Goal: Task Accomplishment & Management: Manage account settings

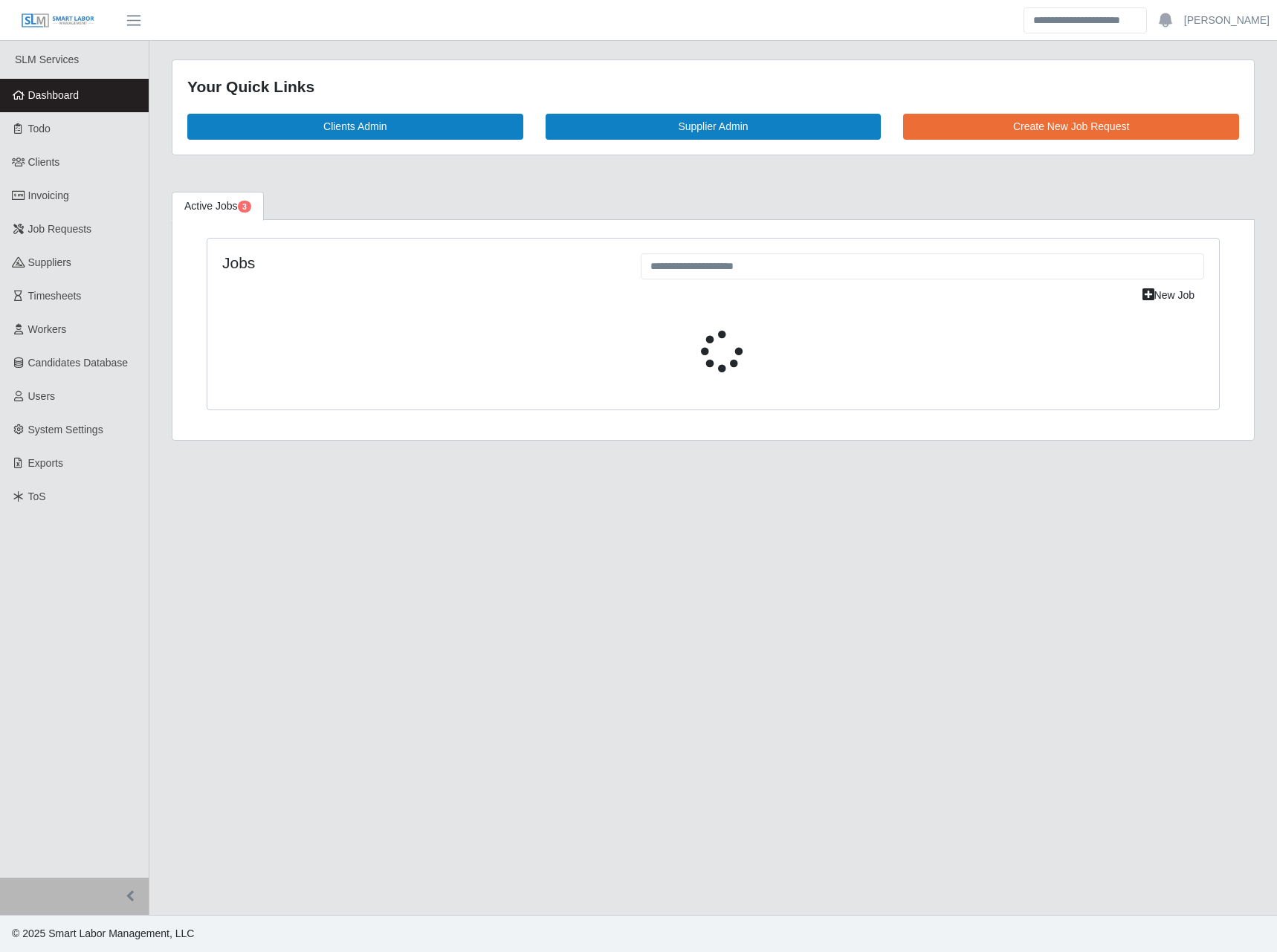
select select "****"
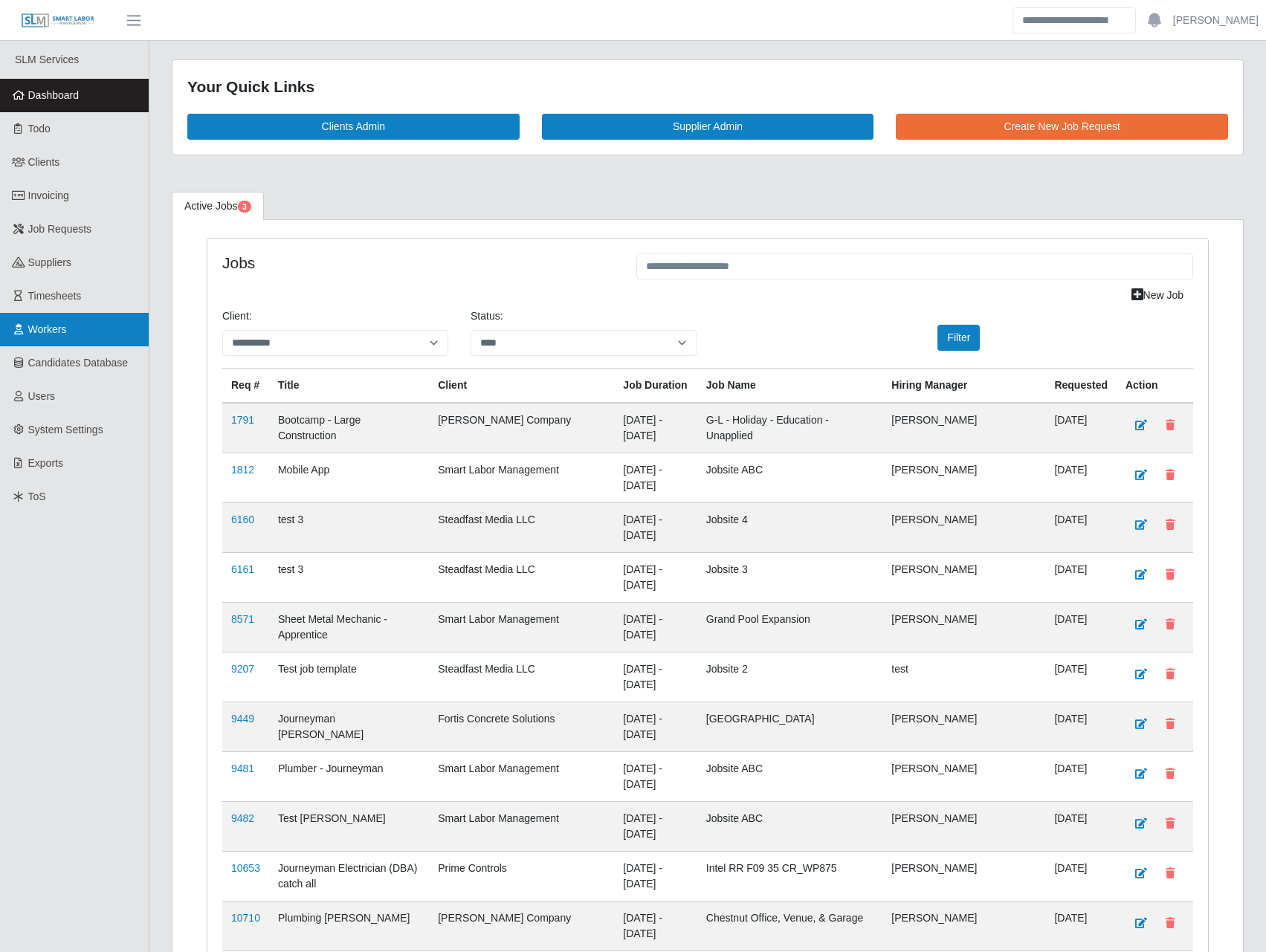
click at [73, 321] on link "Workers" at bounding box center [74, 329] width 149 height 33
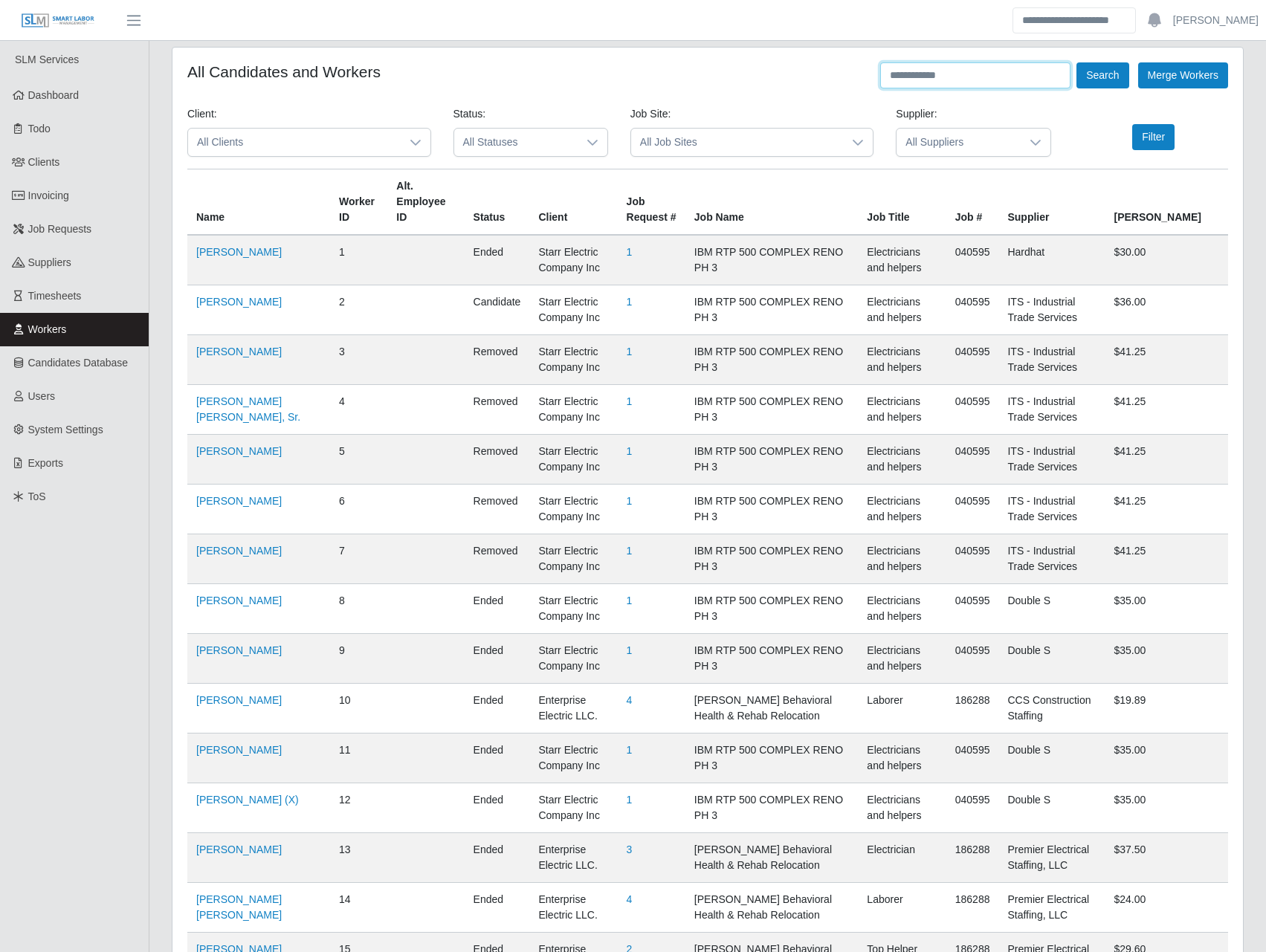
click at [927, 75] on input "text" at bounding box center [975, 75] width 190 height 26
paste input "**********"
type input "**********"
click at [1076, 62] on button "Search" at bounding box center [1102, 75] width 52 height 26
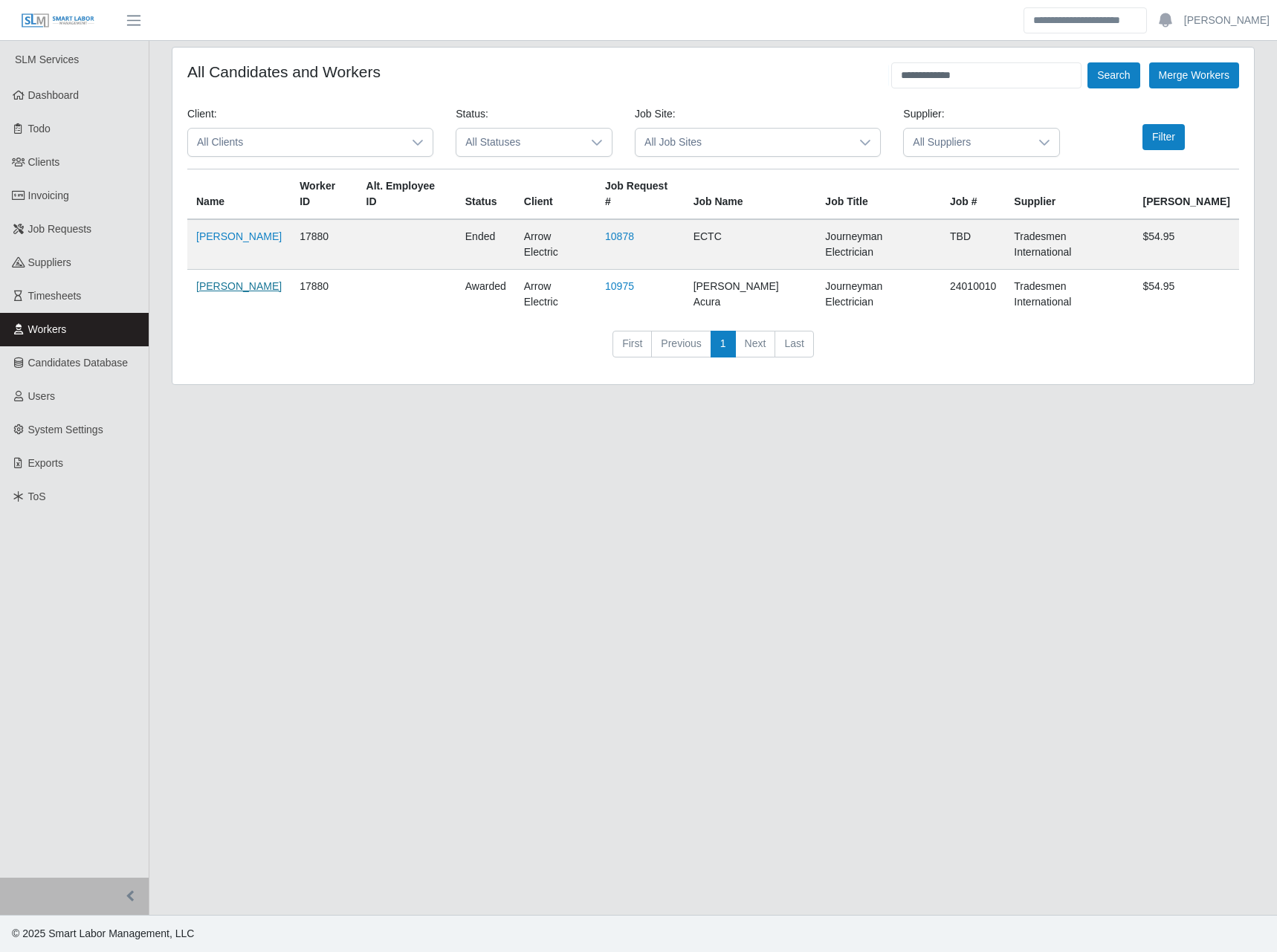
click at [252, 281] on link "Jacob Mitchum" at bounding box center [239, 287] width 86 height 12
click at [107, 176] on link "Clients" at bounding box center [74, 162] width 149 height 33
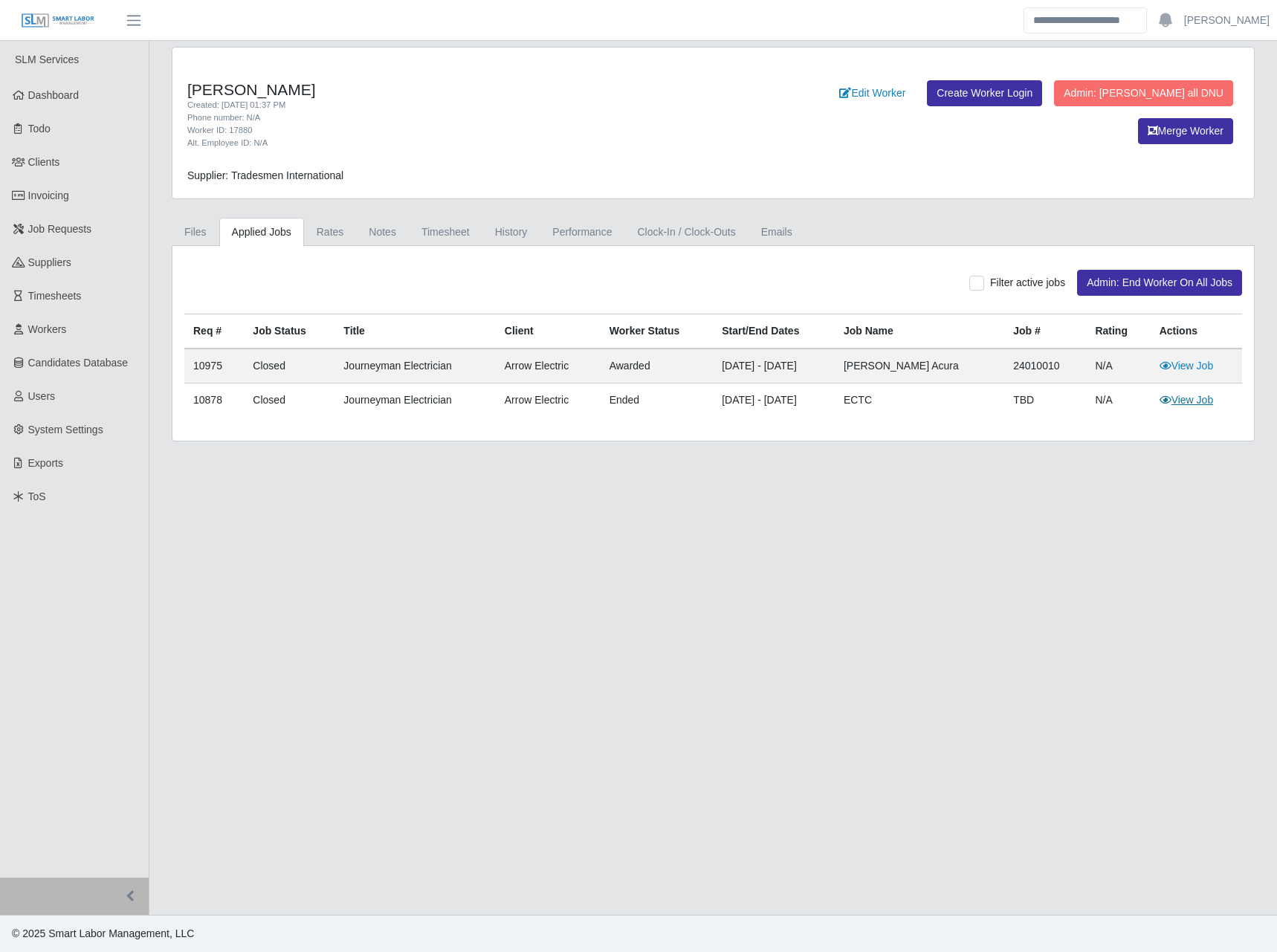
click at [1194, 400] on link "View Job" at bounding box center [1186, 400] width 54 height 12
drag, startPoint x: 973, startPoint y: 371, endPoint x: 875, endPoint y: 373, distance: 98.0
click at [875, 373] on td "Neill Huffman Acura" at bounding box center [919, 366] width 169 height 35
copy td "Neill Huffman Acura"
click at [1182, 364] on link "View Job" at bounding box center [1186, 366] width 54 height 12
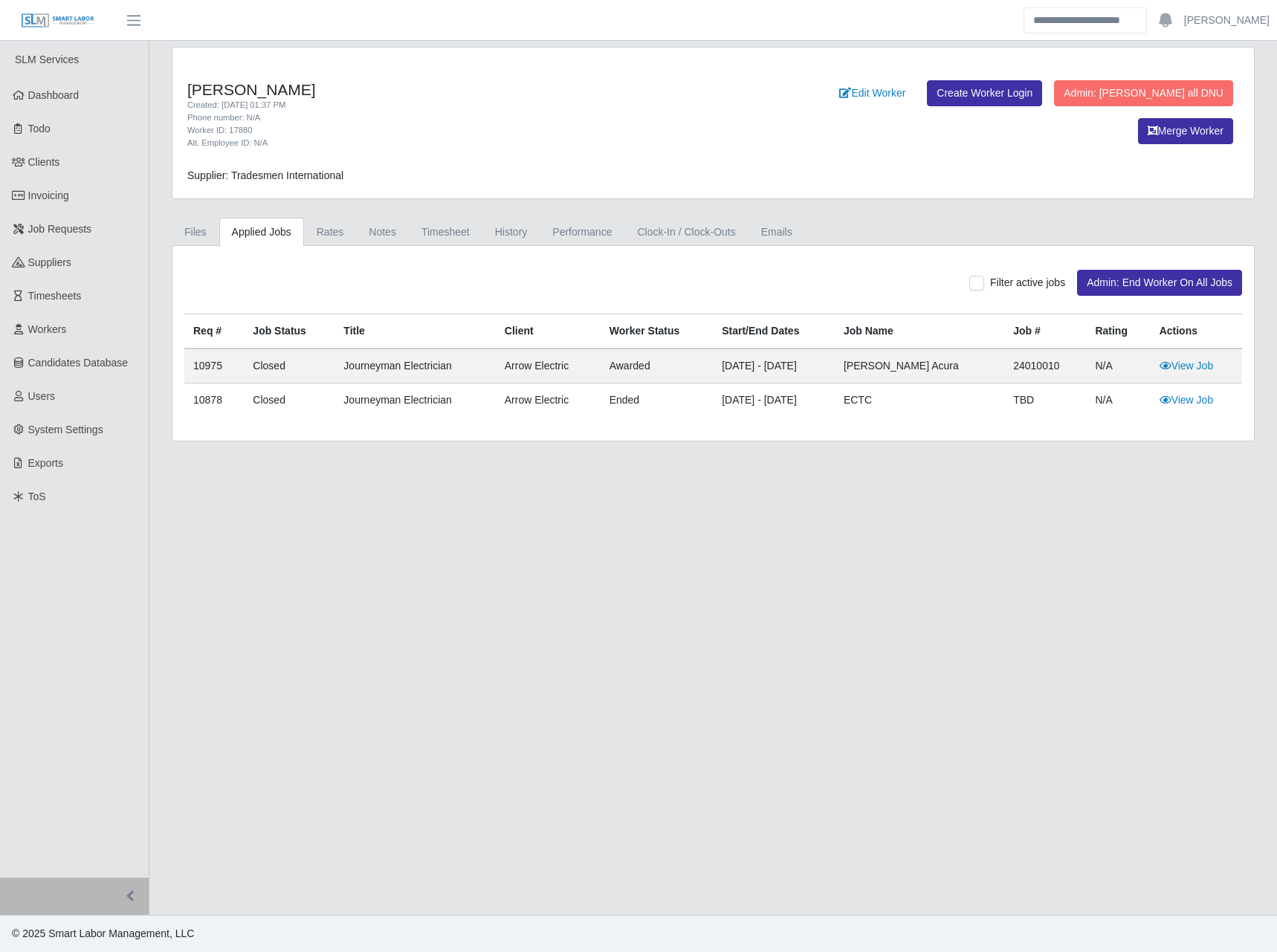
drag, startPoint x: 758, startPoint y: 461, endPoint x: 765, endPoint y: 464, distance: 7.6
click at [763, 464] on main "Jacob Mitchum Created: 08/08/2025 01:37 PM Phone number: N/A Worker ID: 17880 A…" at bounding box center [713, 478] width 1127 height 874
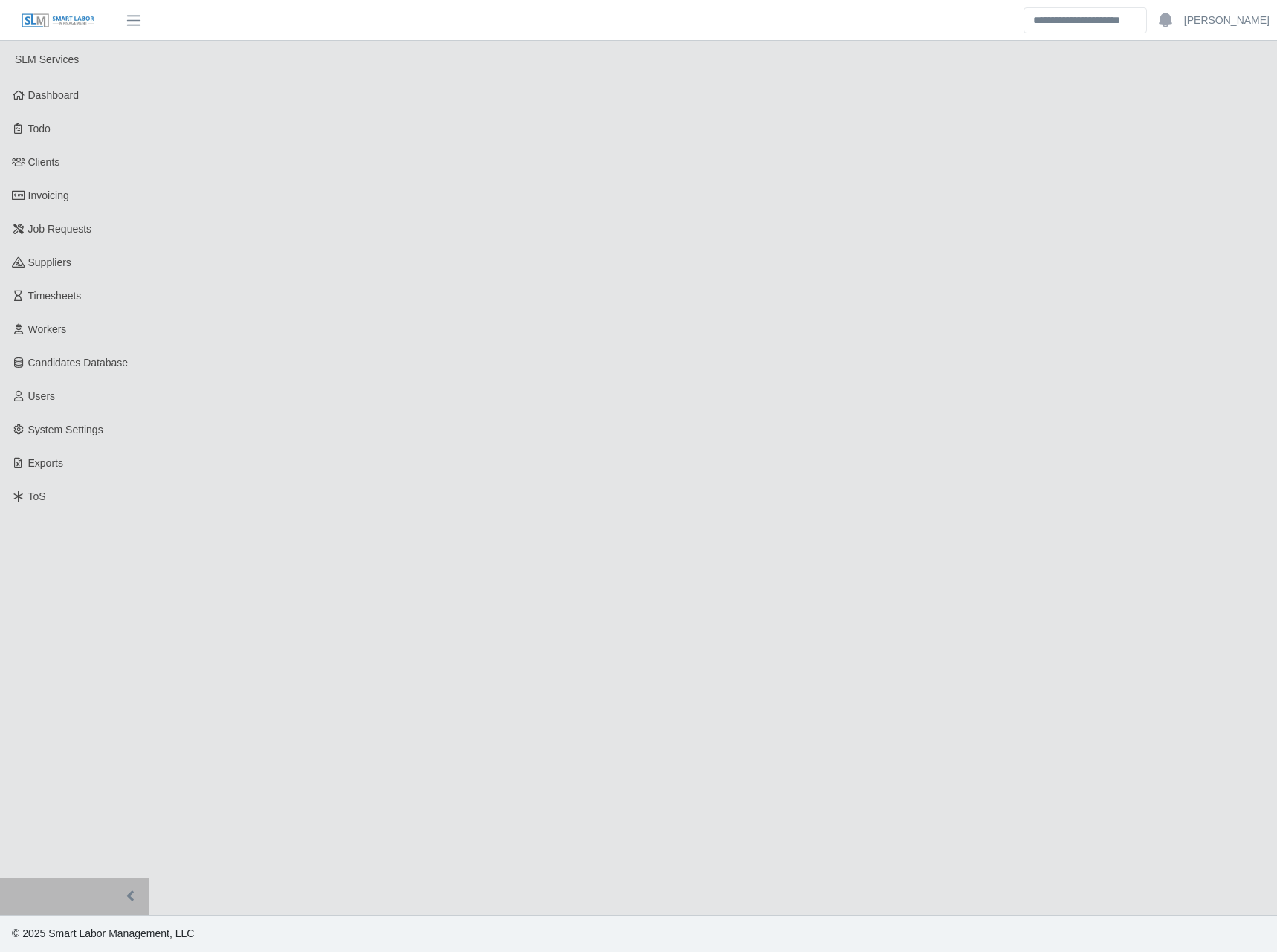
select select "******"
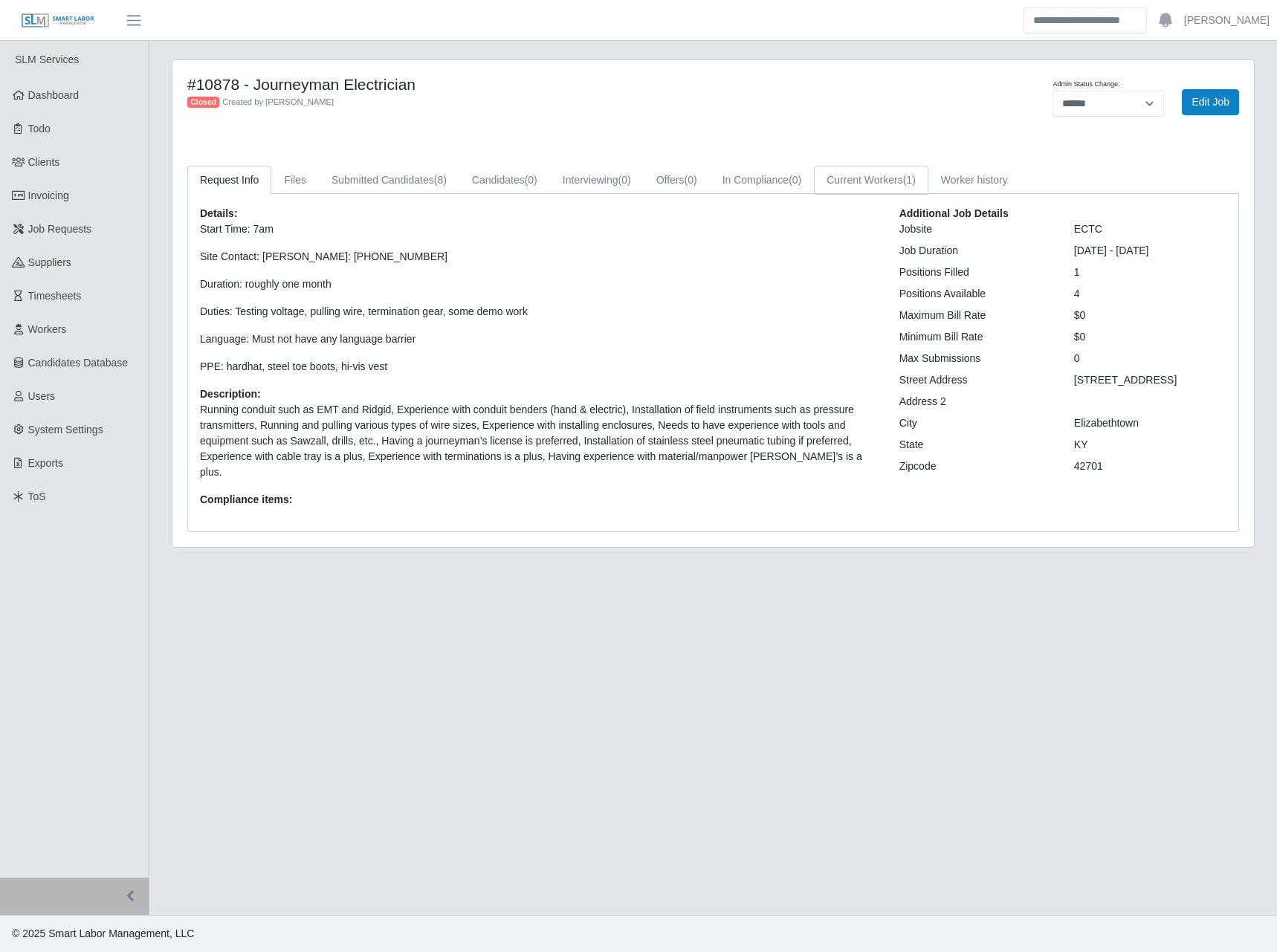
click at [878, 185] on link "Current Workers (1)" at bounding box center [872, 180] width 115 height 29
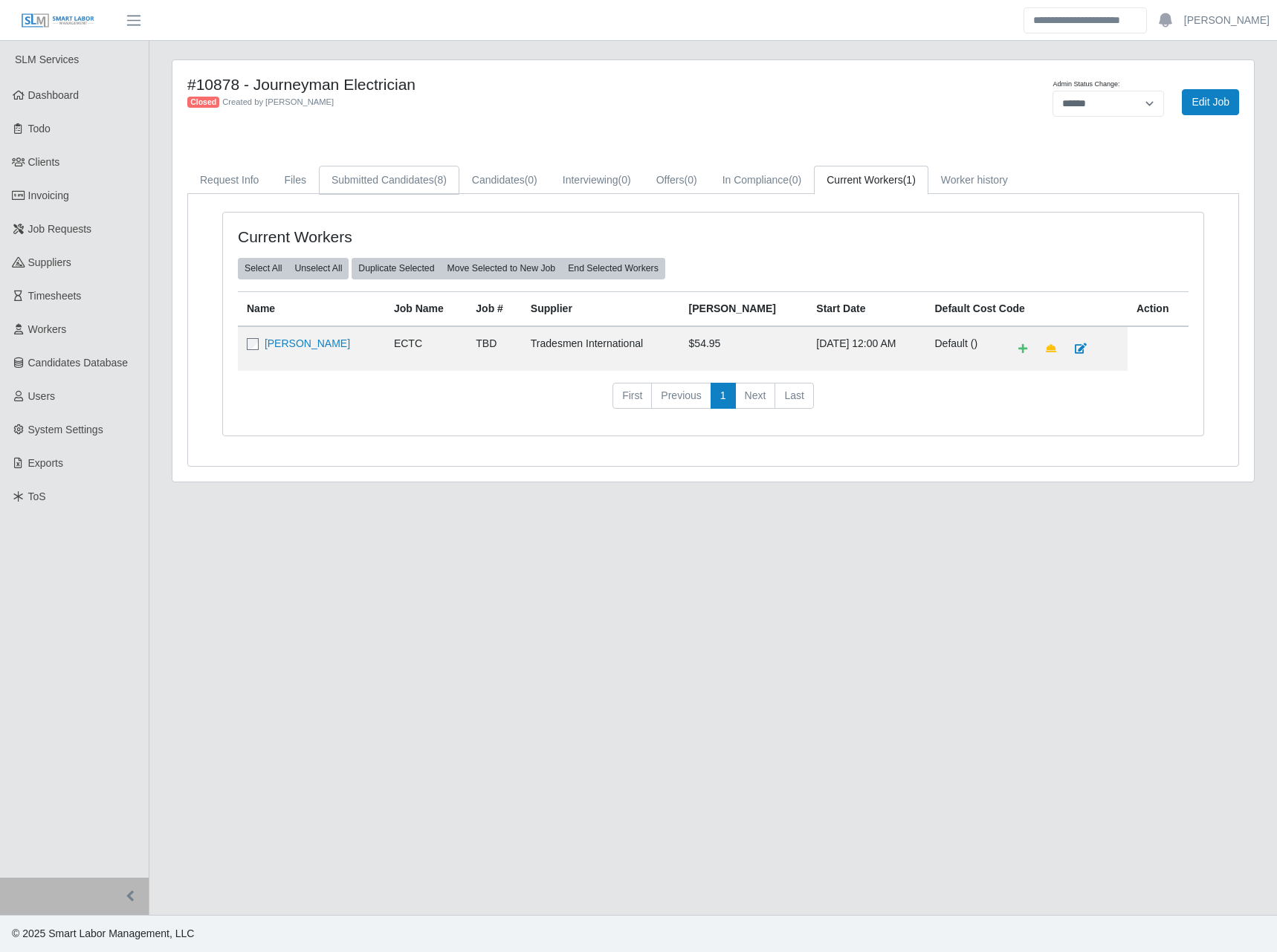
click at [399, 185] on link "Submitted Candidates (8)" at bounding box center [389, 180] width 140 height 29
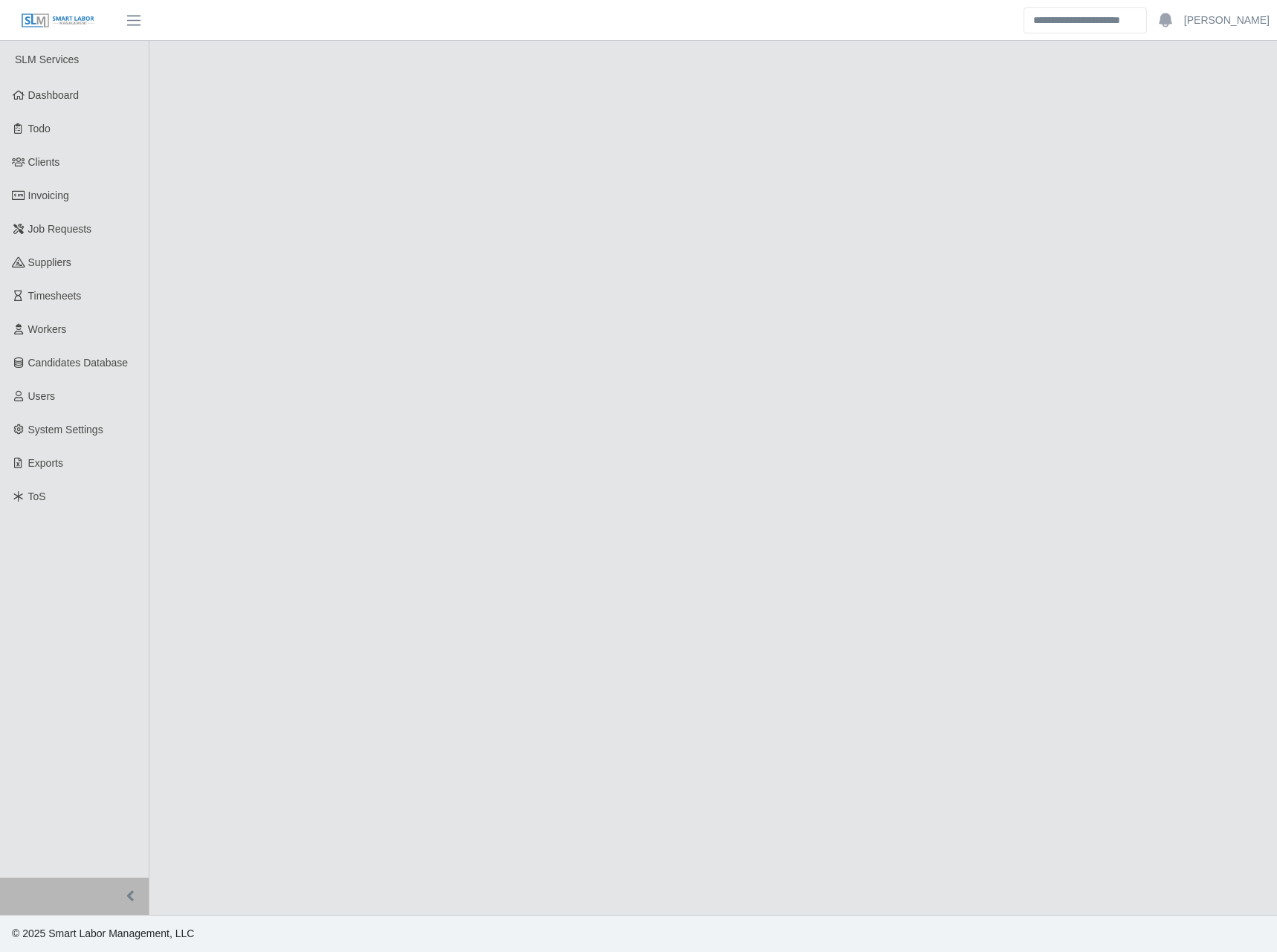
select select "******"
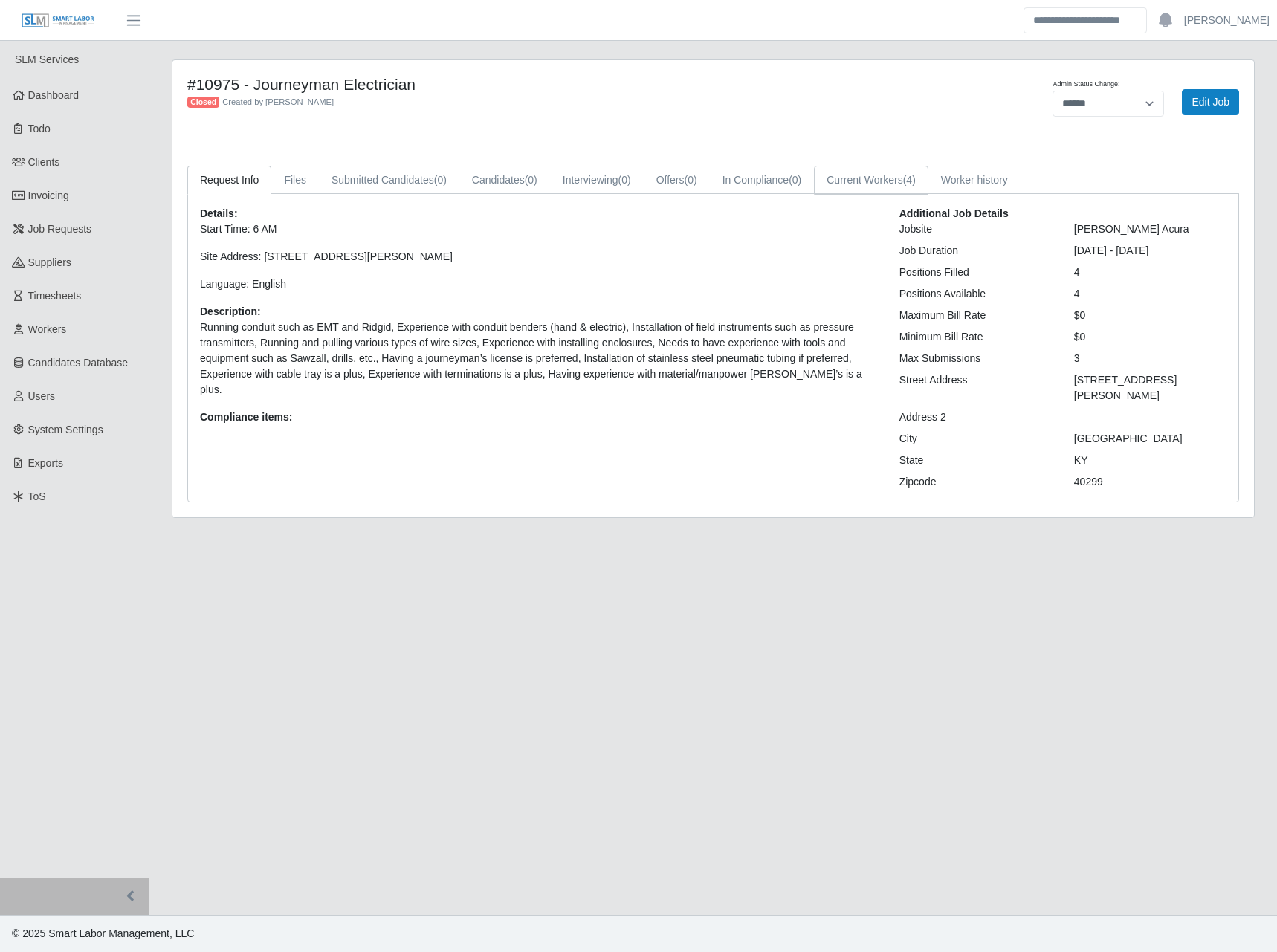
click at [880, 185] on link "Current Workers (4)" at bounding box center [872, 180] width 115 height 29
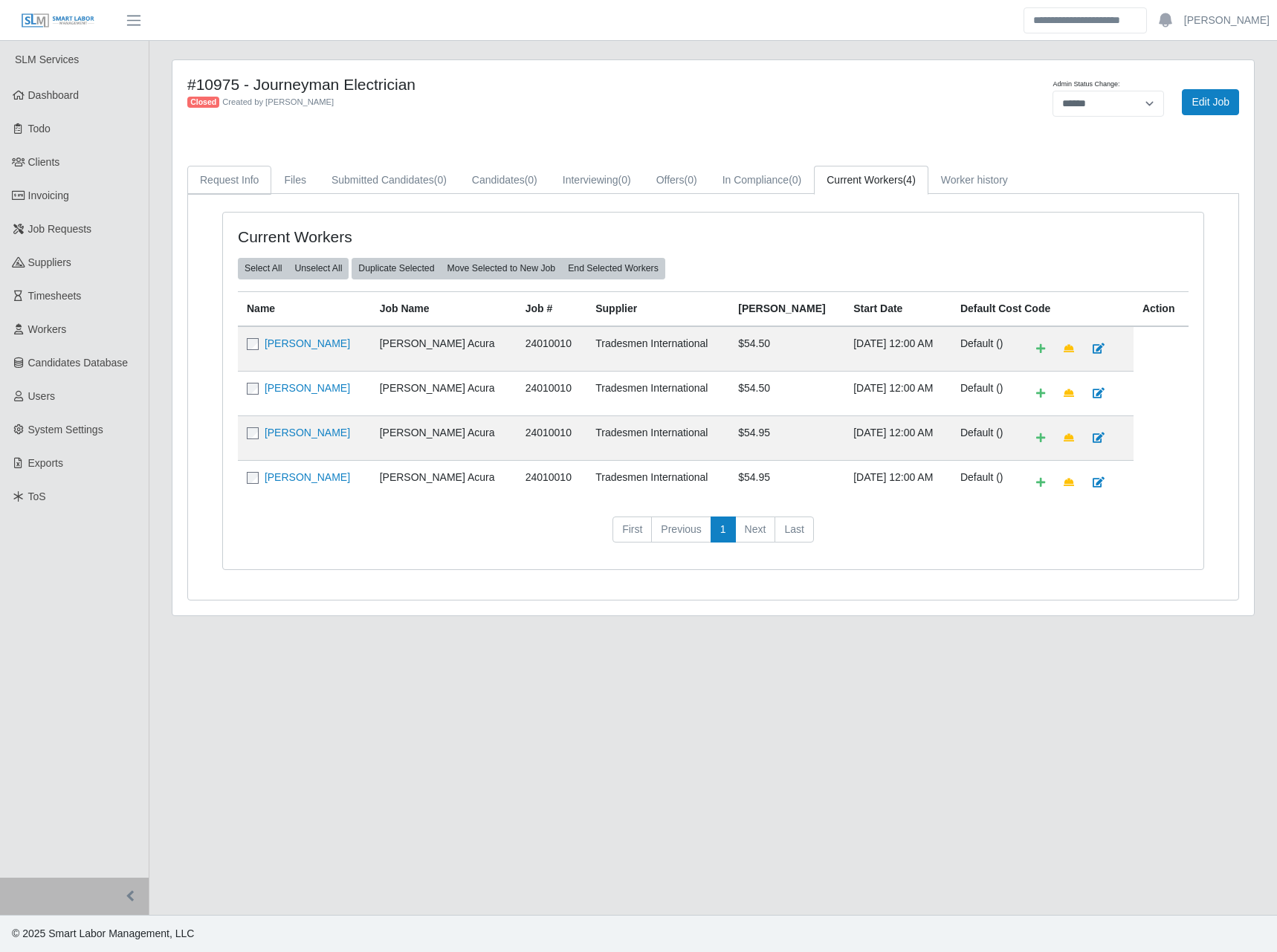
click at [236, 170] on link "Request Info" at bounding box center [229, 180] width 84 height 29
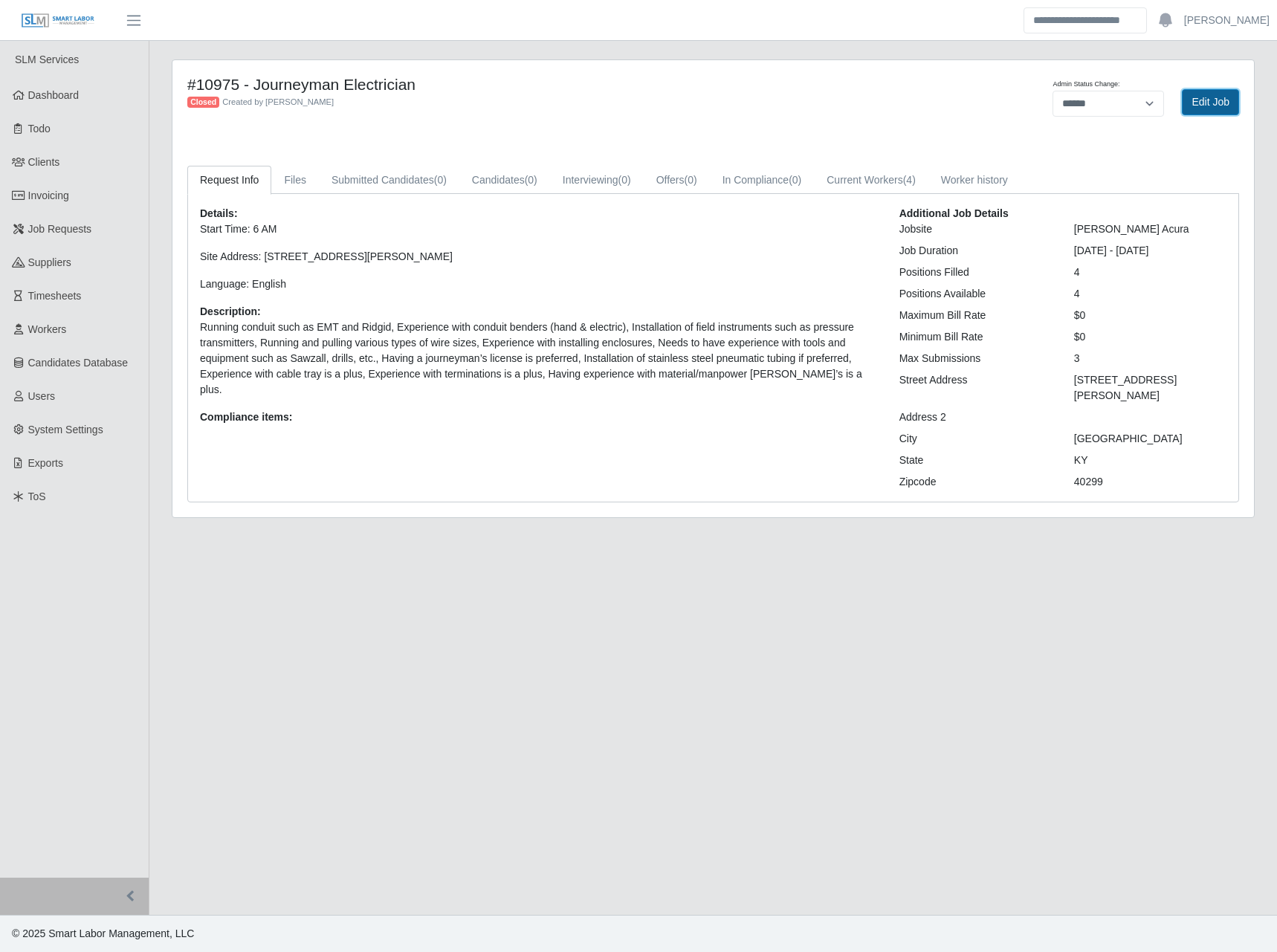
click at [1213, 108] on link "Edit Job" at bounding box center [1210, 102] width 57 height 26
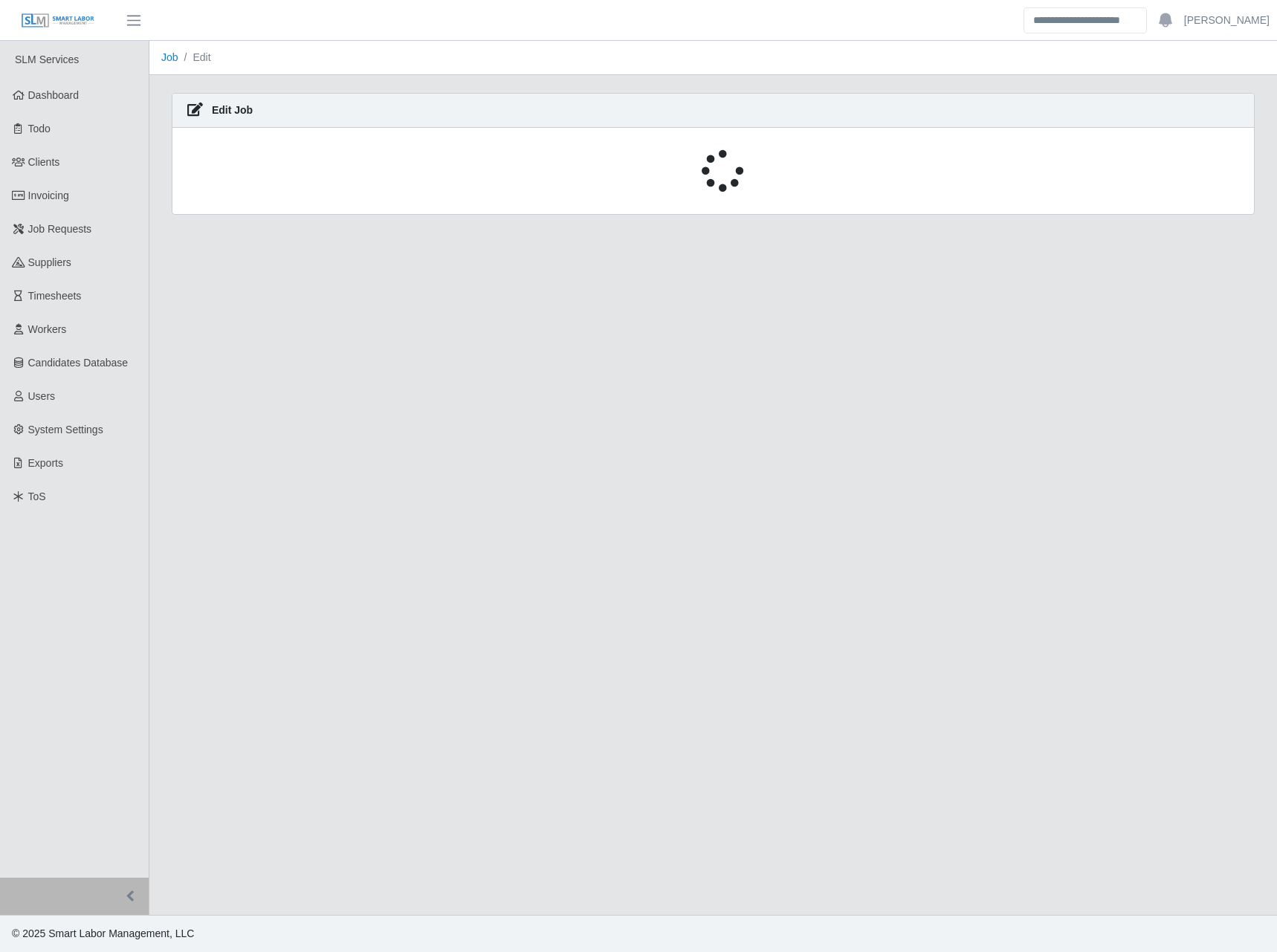
select select "******"
select select "****"
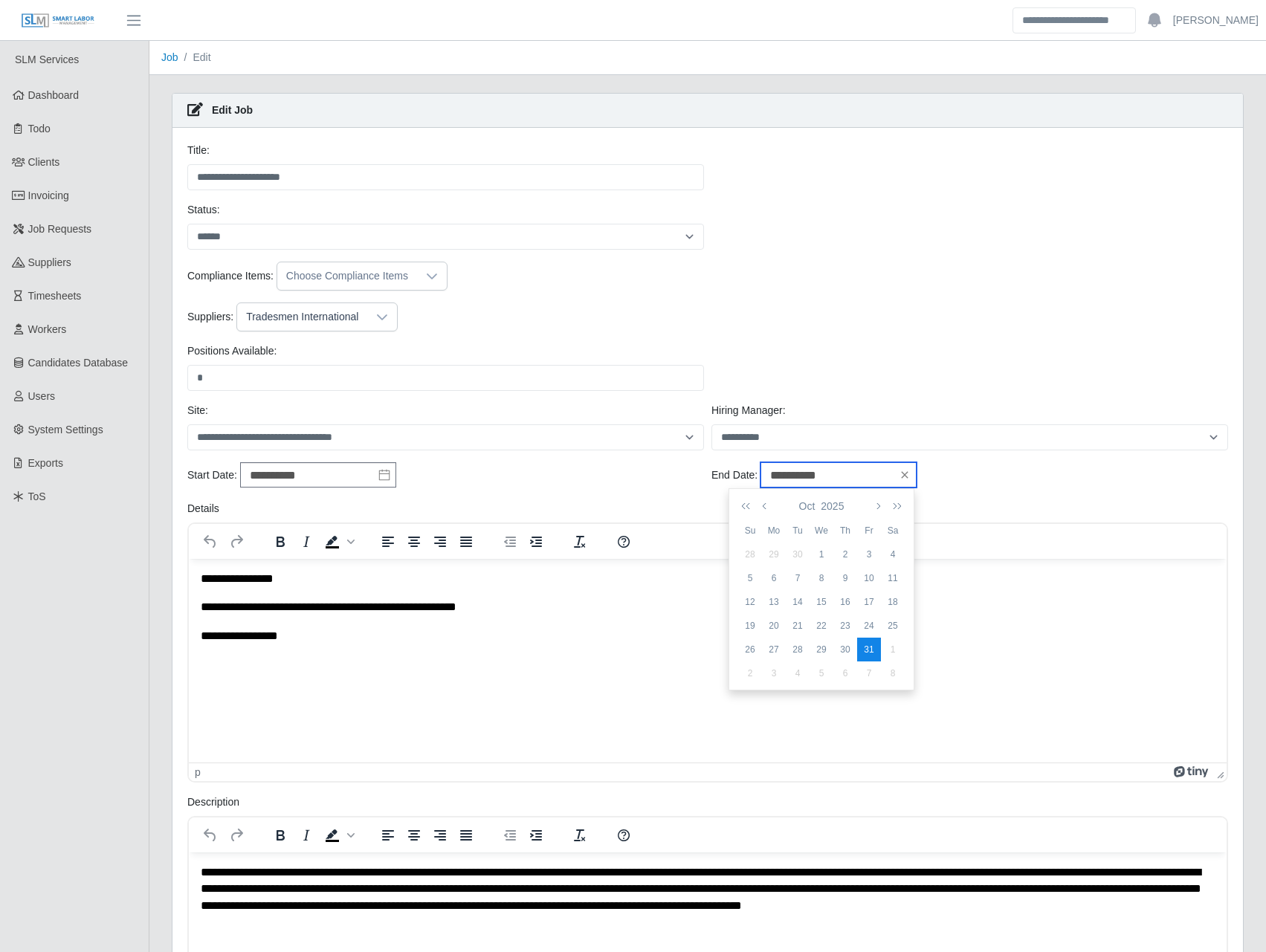
click at [855, 480] on input "**********" at bounding box center [838, 475] width 156 height 26
click at [876, 505] on icon "button" at bounding box center [877, 506] width 8 height 12
click at [746, 676] on div "4" at bounding box center [750, 673] width 24 height 14
type input "**********"
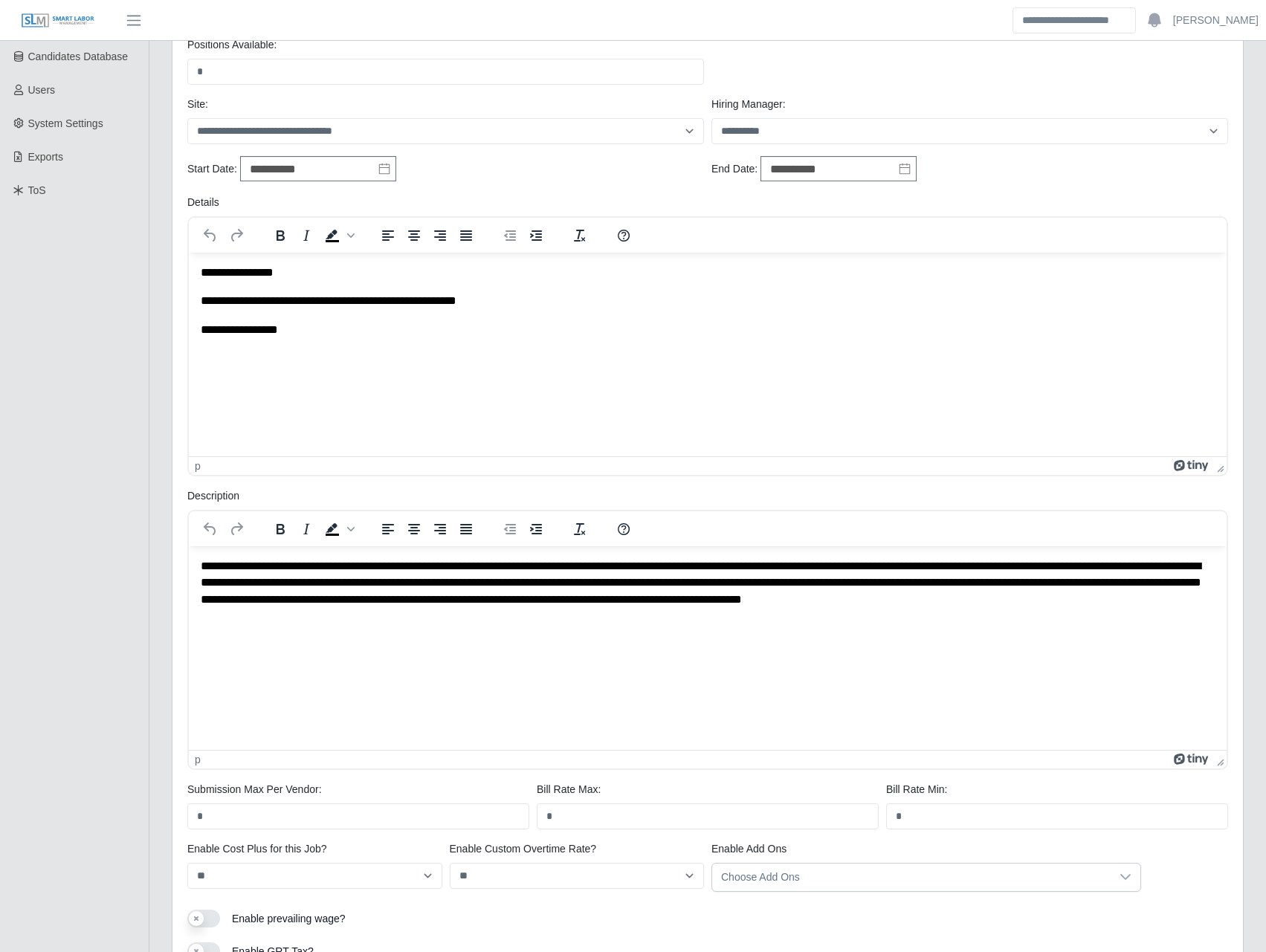
scroll to position [431, 0]
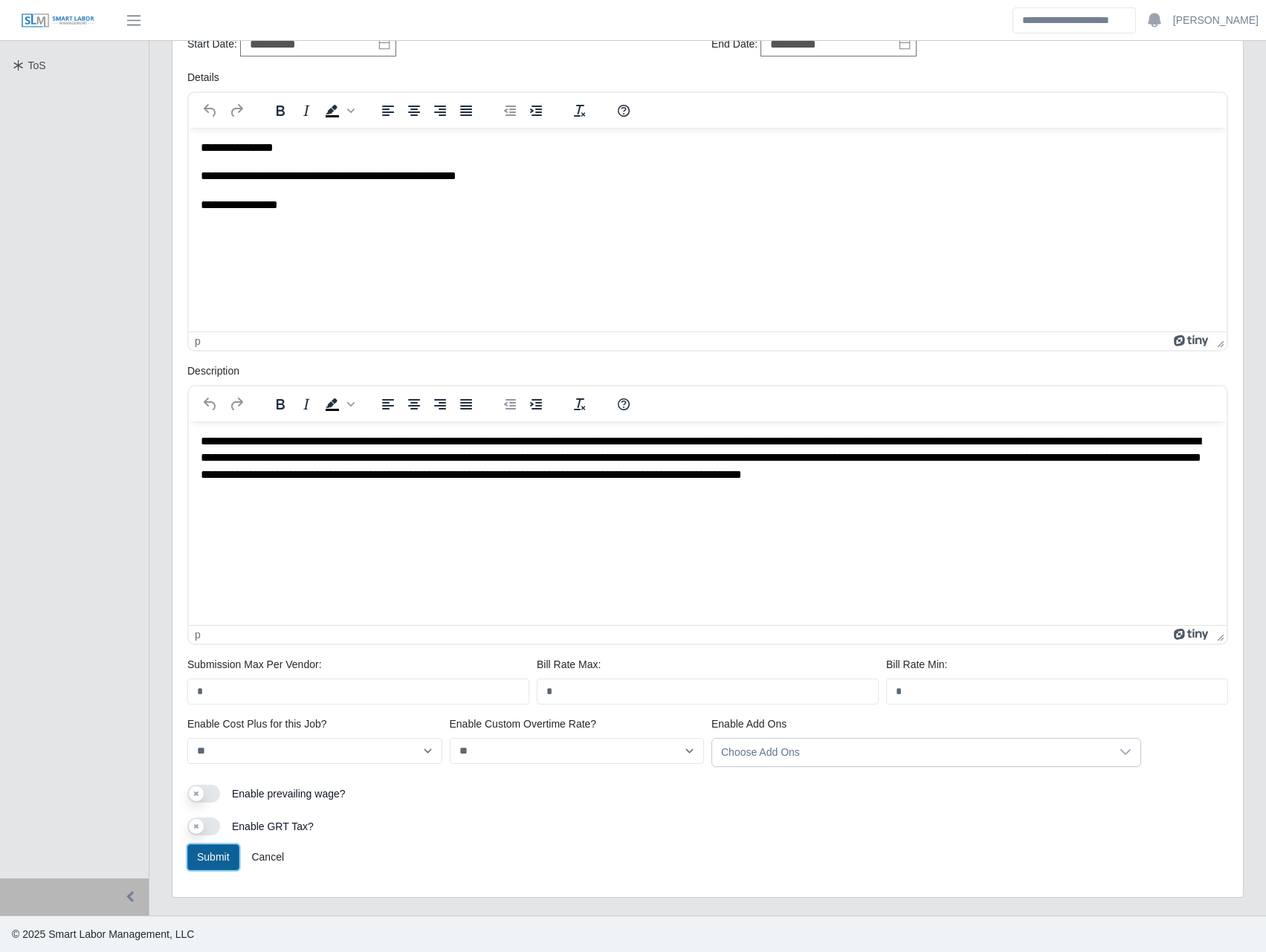
click at [221, 855] on button "Submit" at bounding box center [213, 857] width 52 height 26
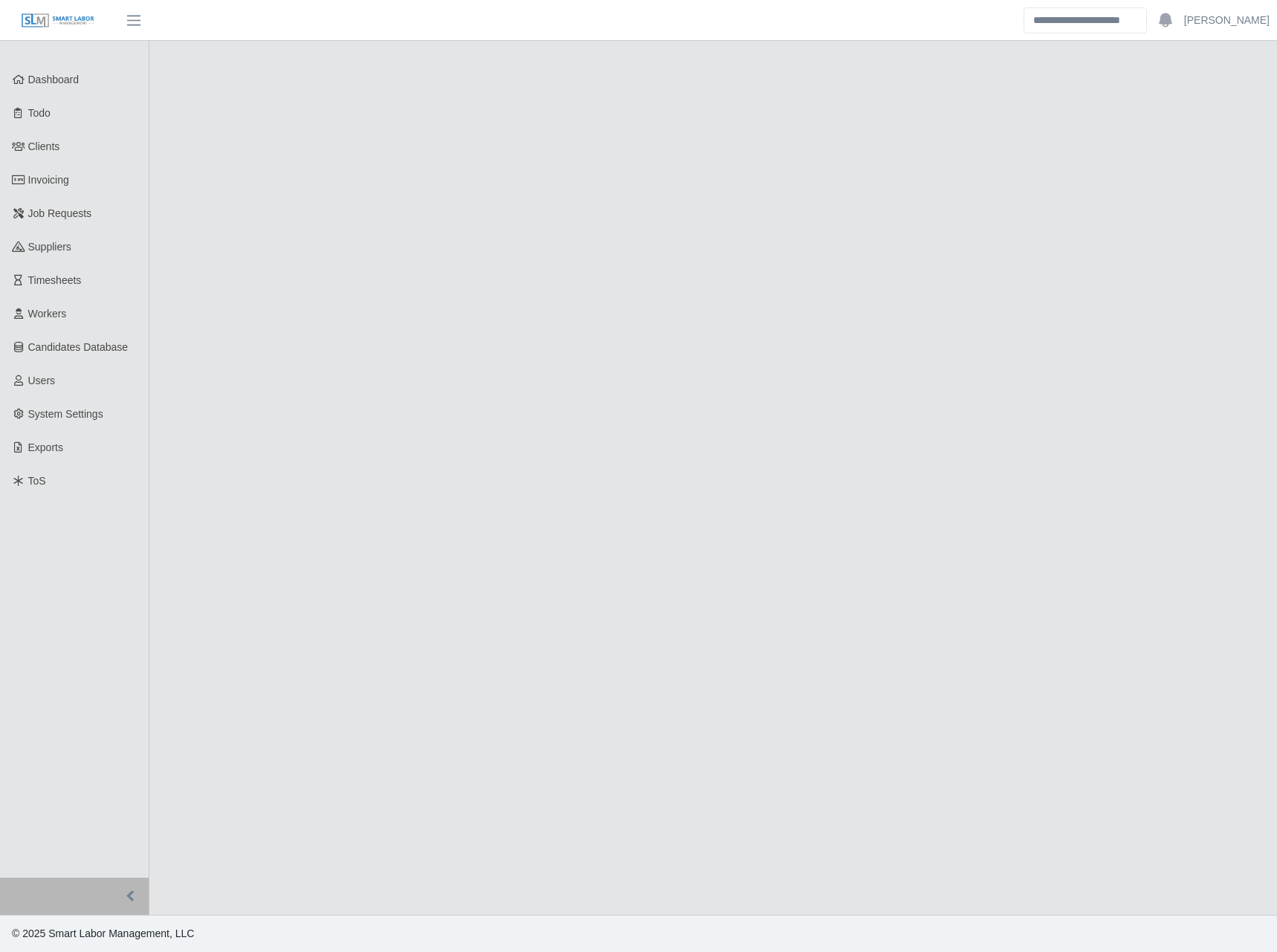
select select "******"
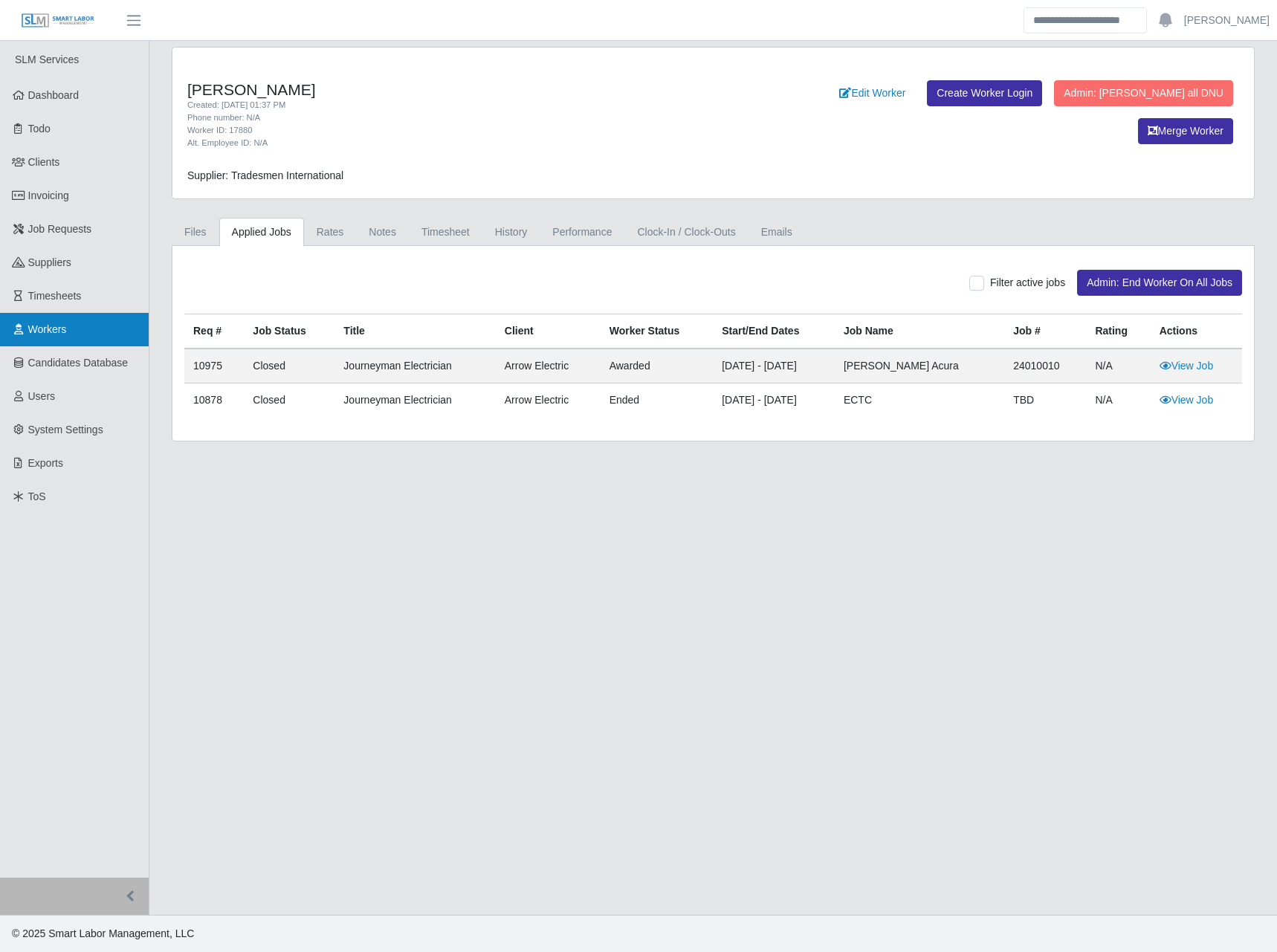
click at [86, 316] on link "Workers" at bounding box center [74, 329] width 149 height 33
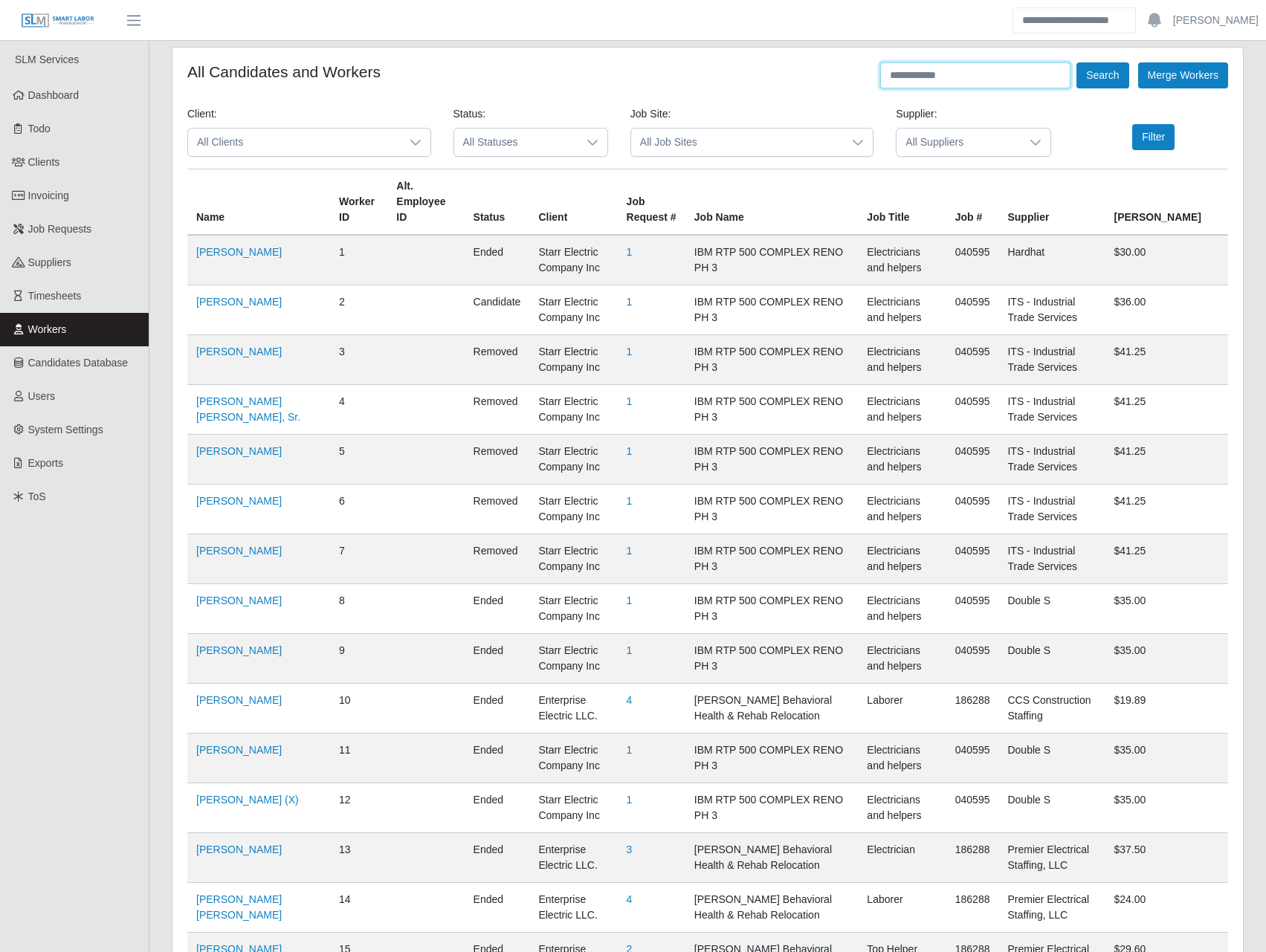
click at [905, 76] on input "text" at bounding box center [975, 75] width 190 height 26
paste input "**********"
type input "**********"
click at [1076, 62] on button "Search" at bounding box center [1102, 75] width 52 height 26
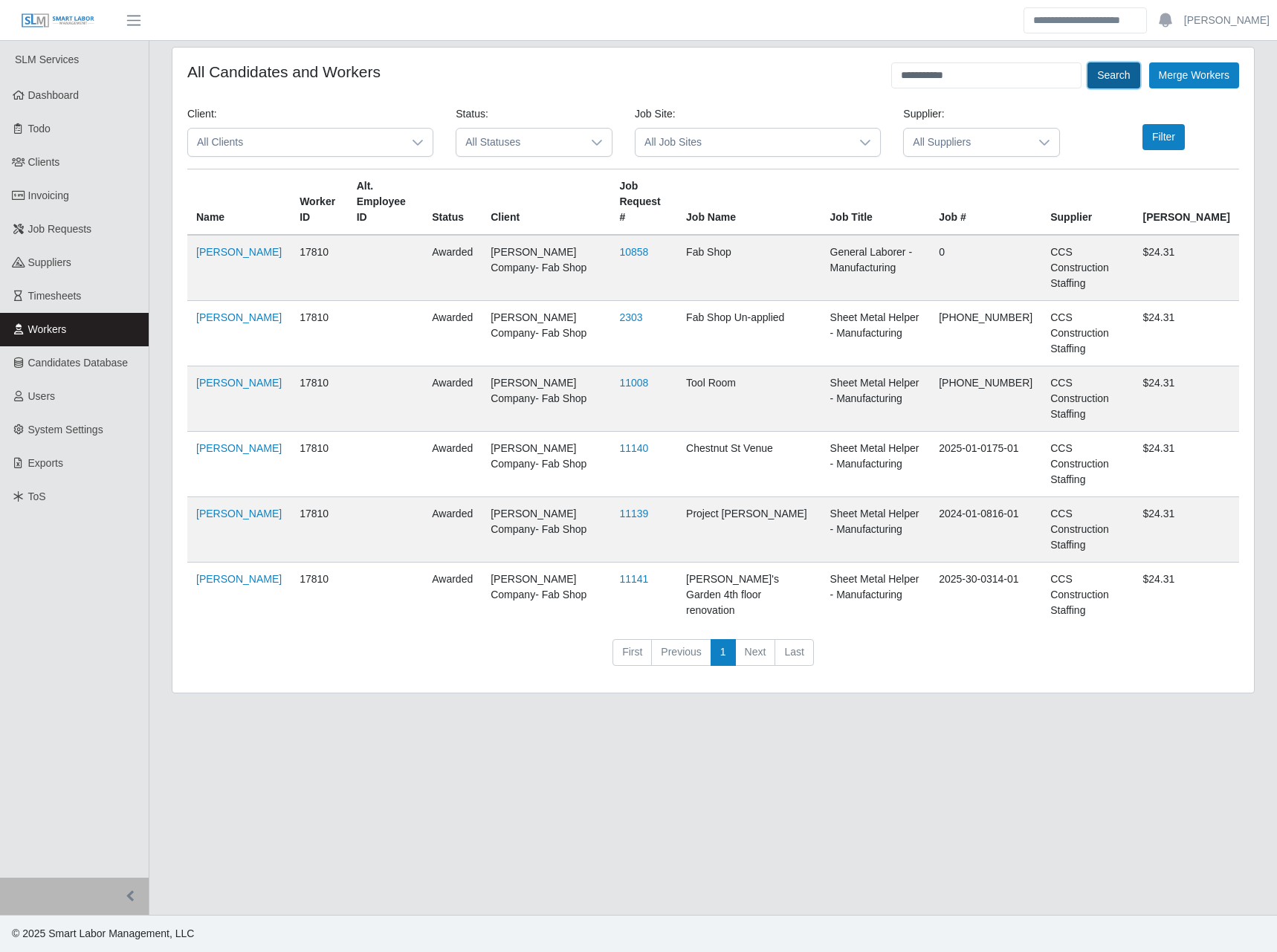
click at [1120, 79] on button "Search" at bounding box center [1113, 75] width 52 height 26
click at [226, 573] on link "Ngoc Nguyen" at bounding box center [239, 579] width 86 height 12
click at [57, 291] on span "Timesheets" at bounding box center [55, 296] width 54 height 12
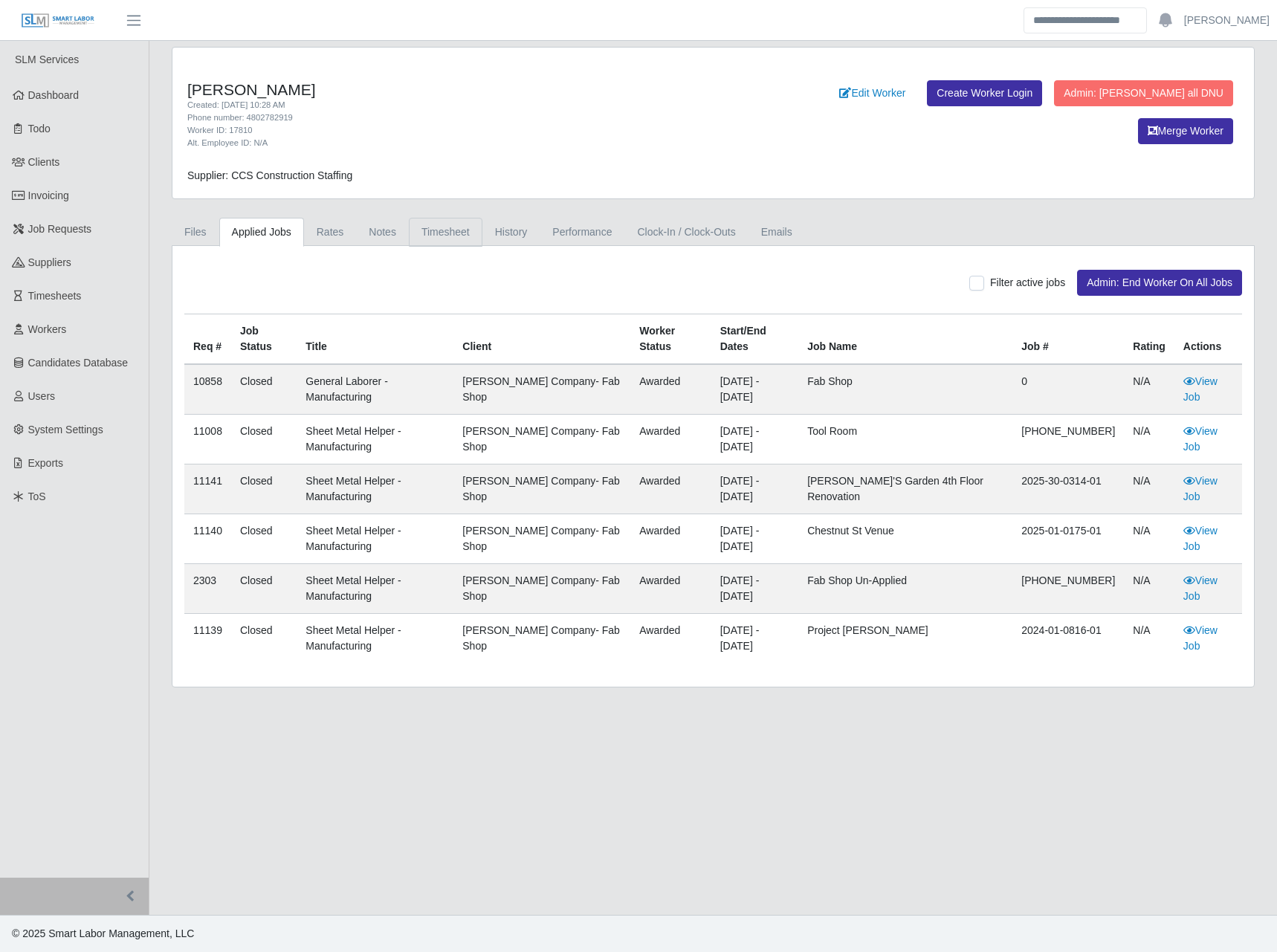
click at [440, 228] on link "Timesheet" at bounding box center [446, 233] width 74 height 29
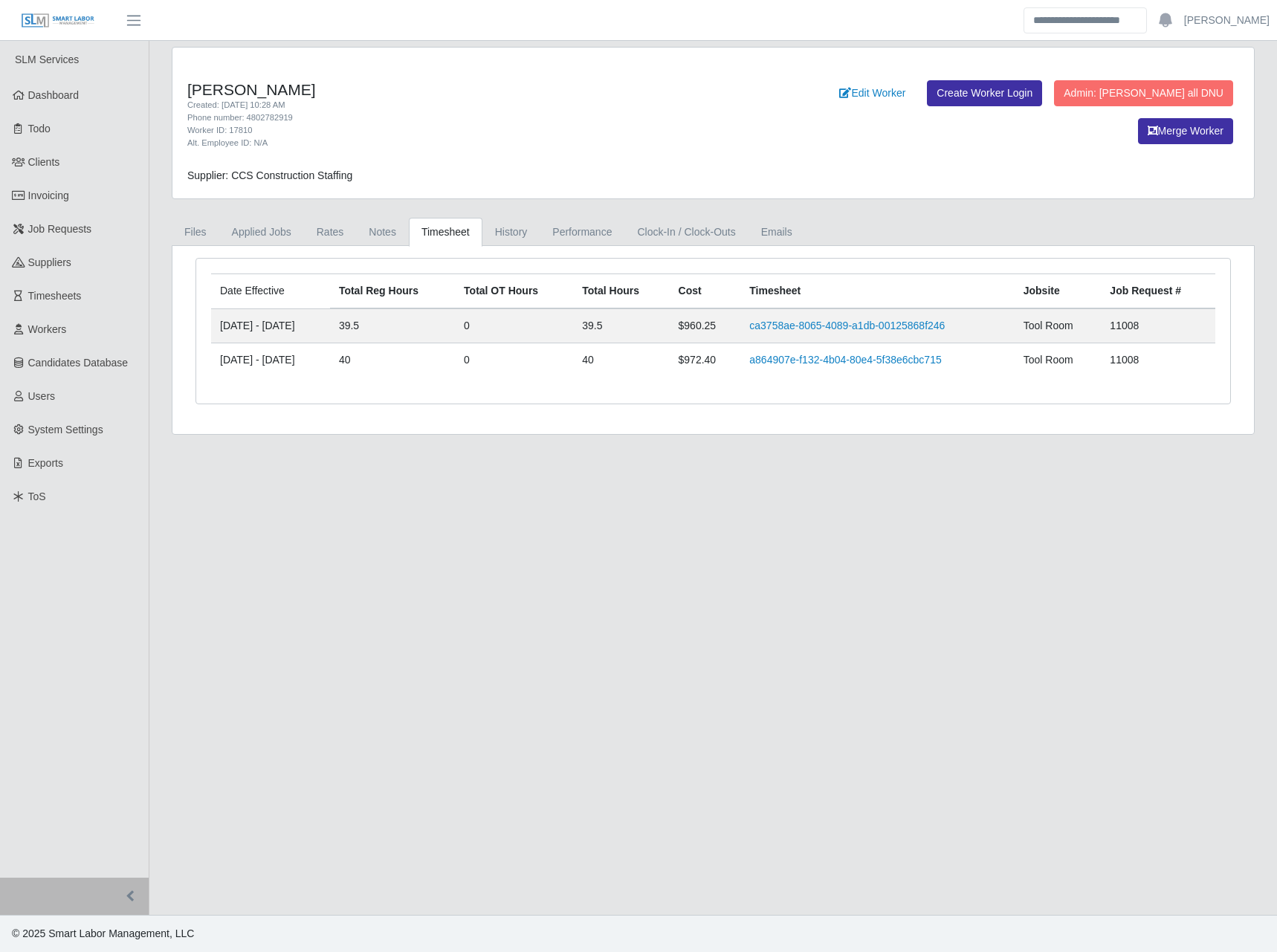
click at [290, 691] on main "Ngoc Nguyen Created: 08/06/2025 10:28 AM Phone number: 4802782919 Worker ID: 17…" at bounding box center [713, 478] width 1127 height 874
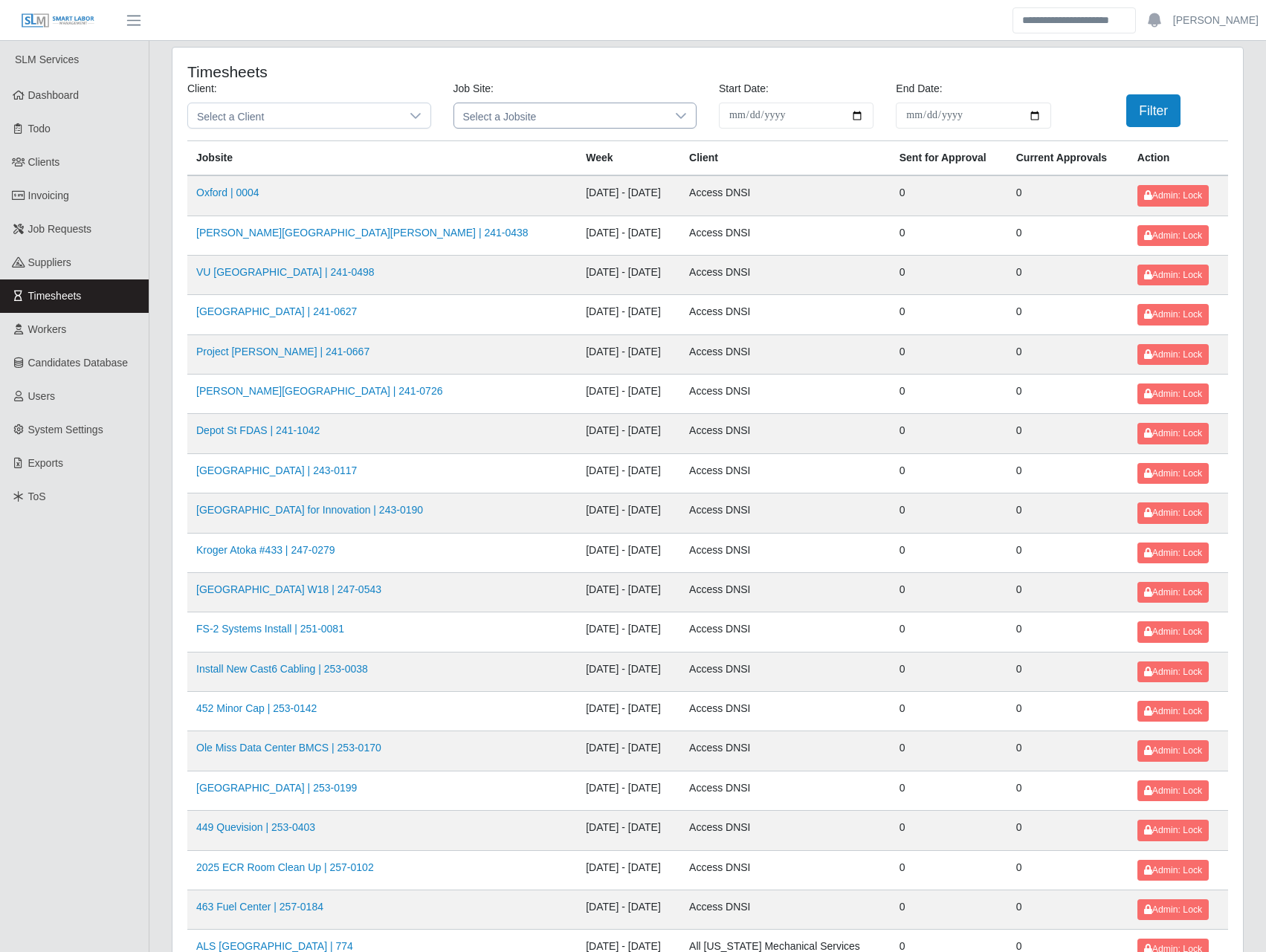
click at [511, 113] on span "Select a Jobsite" at bounding box center [560, 115] width 213 height 25
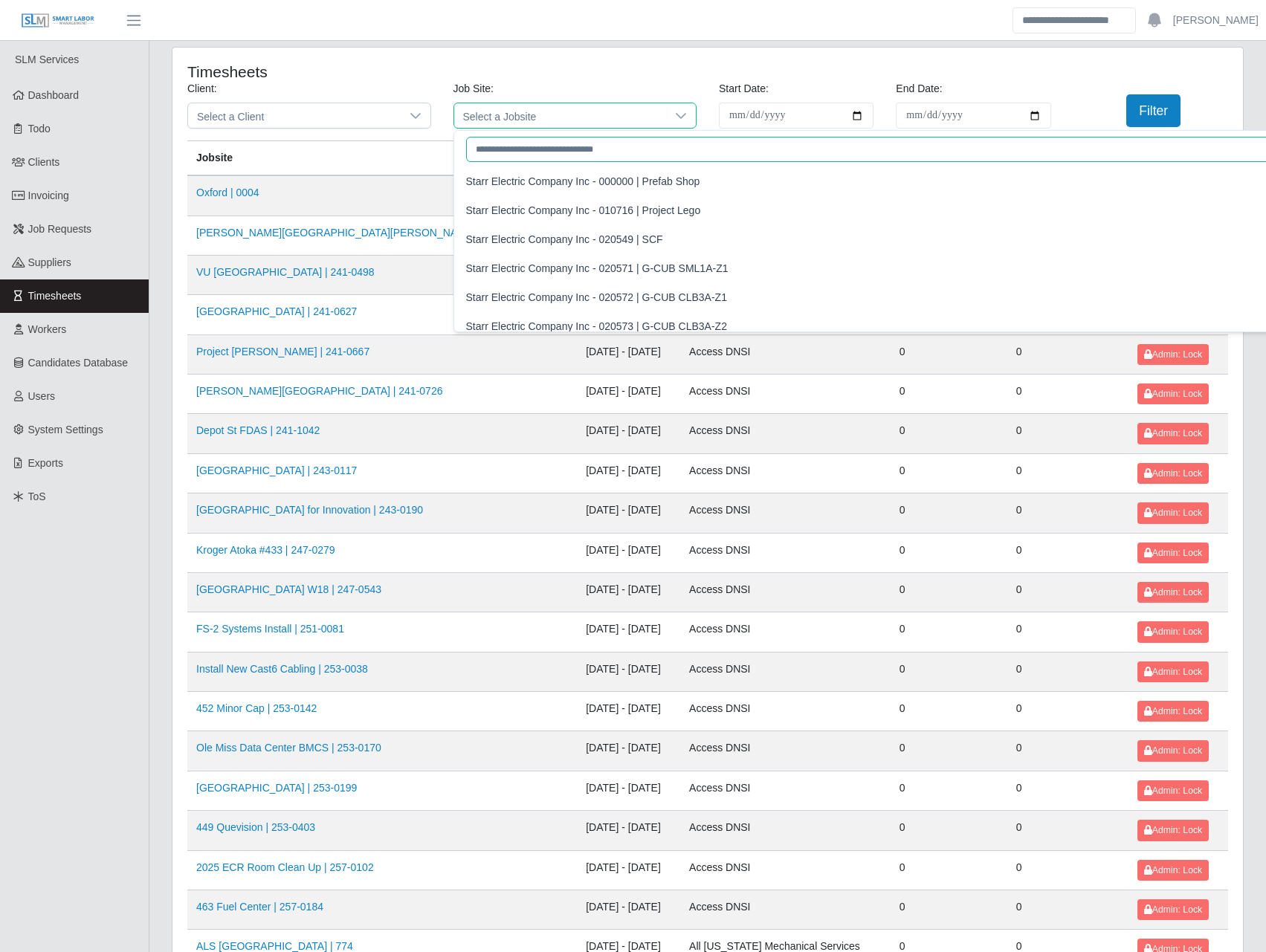
click at [507, 148] on input "text" at bounding box center [891, 150] width 851 height 26
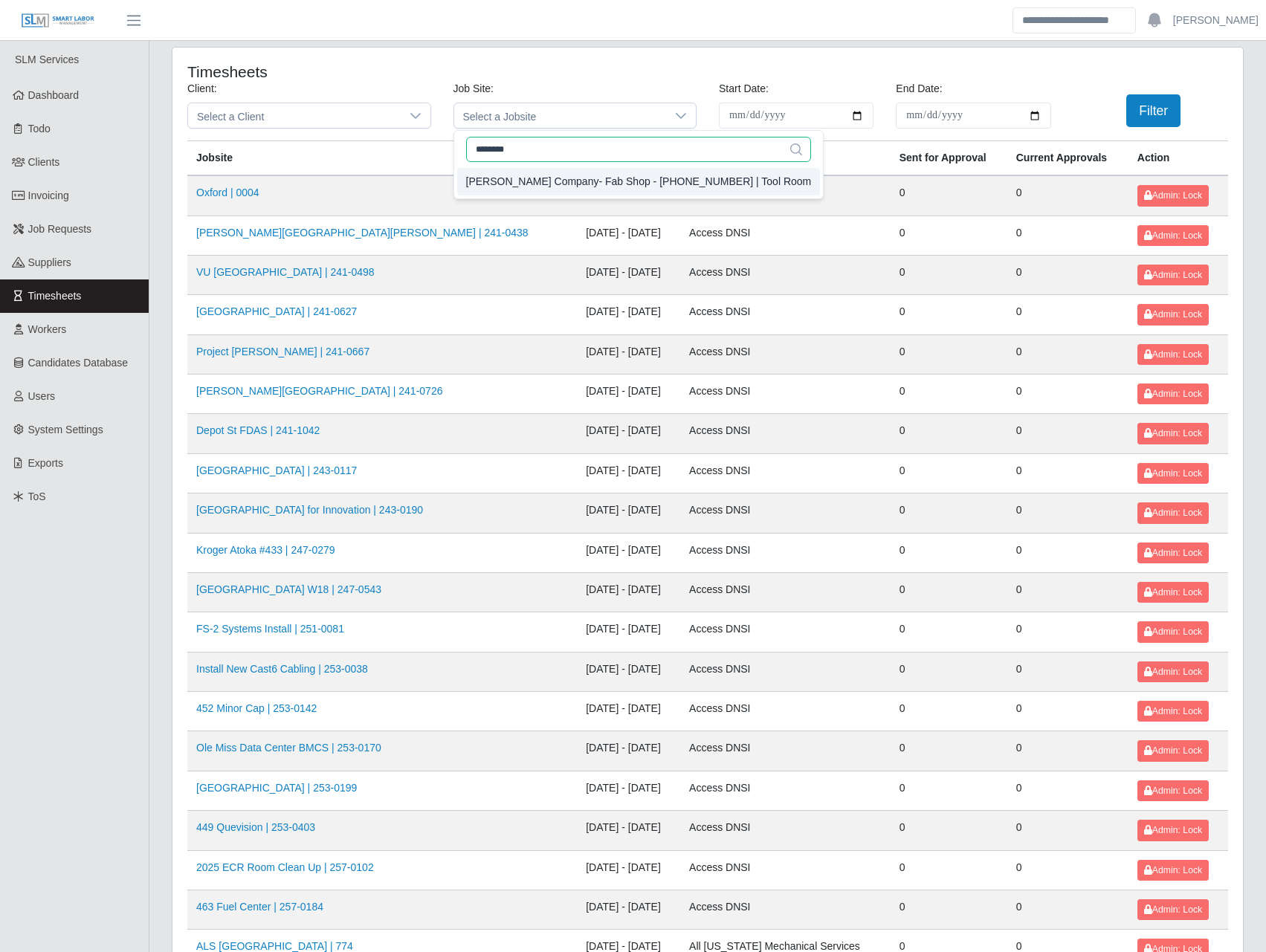
type input "********"
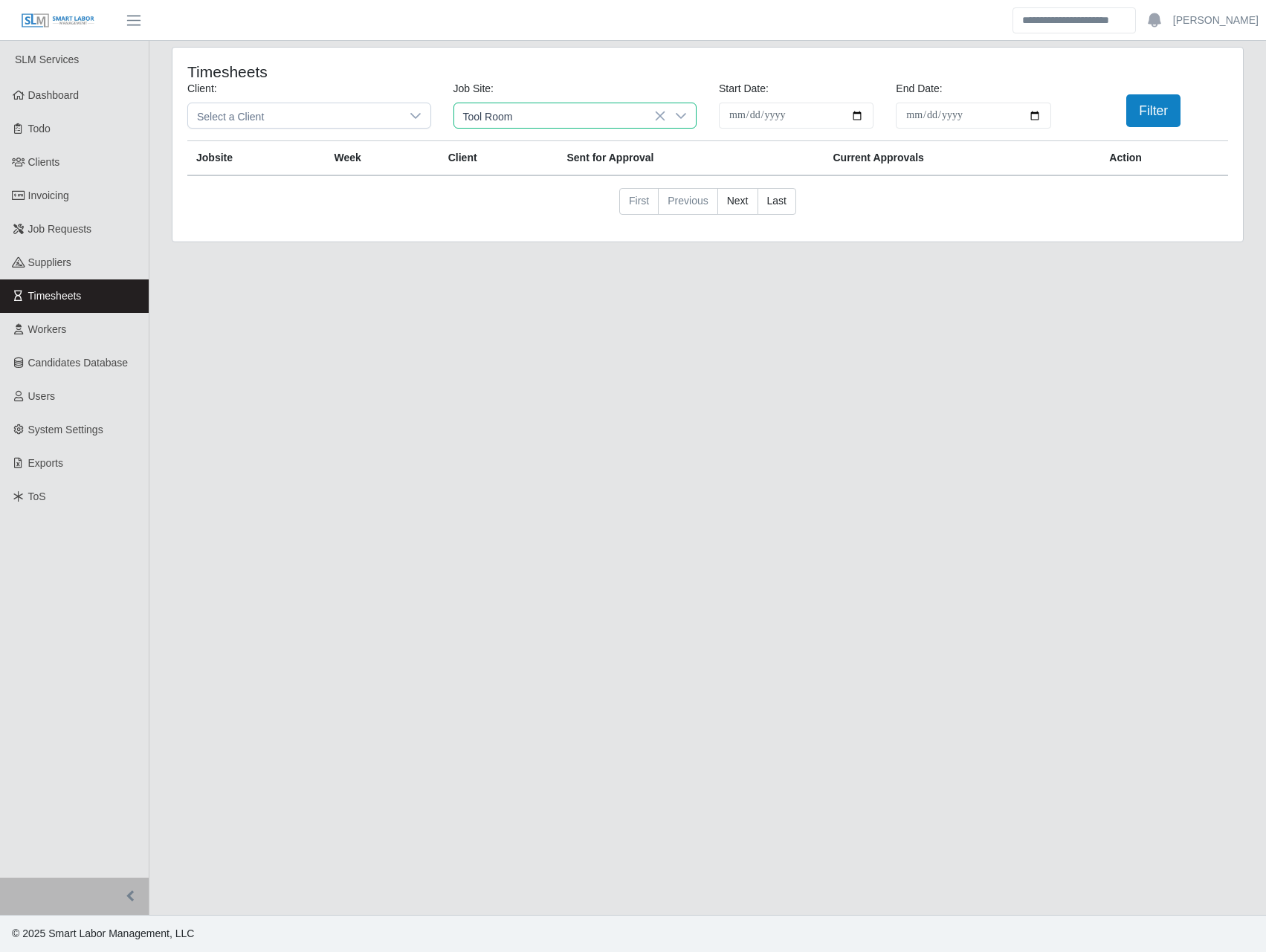
click at [566, 186] on div "Lee Company- Fab Shop - 01-50-01-00 | Tool Room" at bounding box center [641, 181] width 346 height 15
click at [1166, 113] on button "Filter" at bounding box center [1163, 110] width 54 height 33
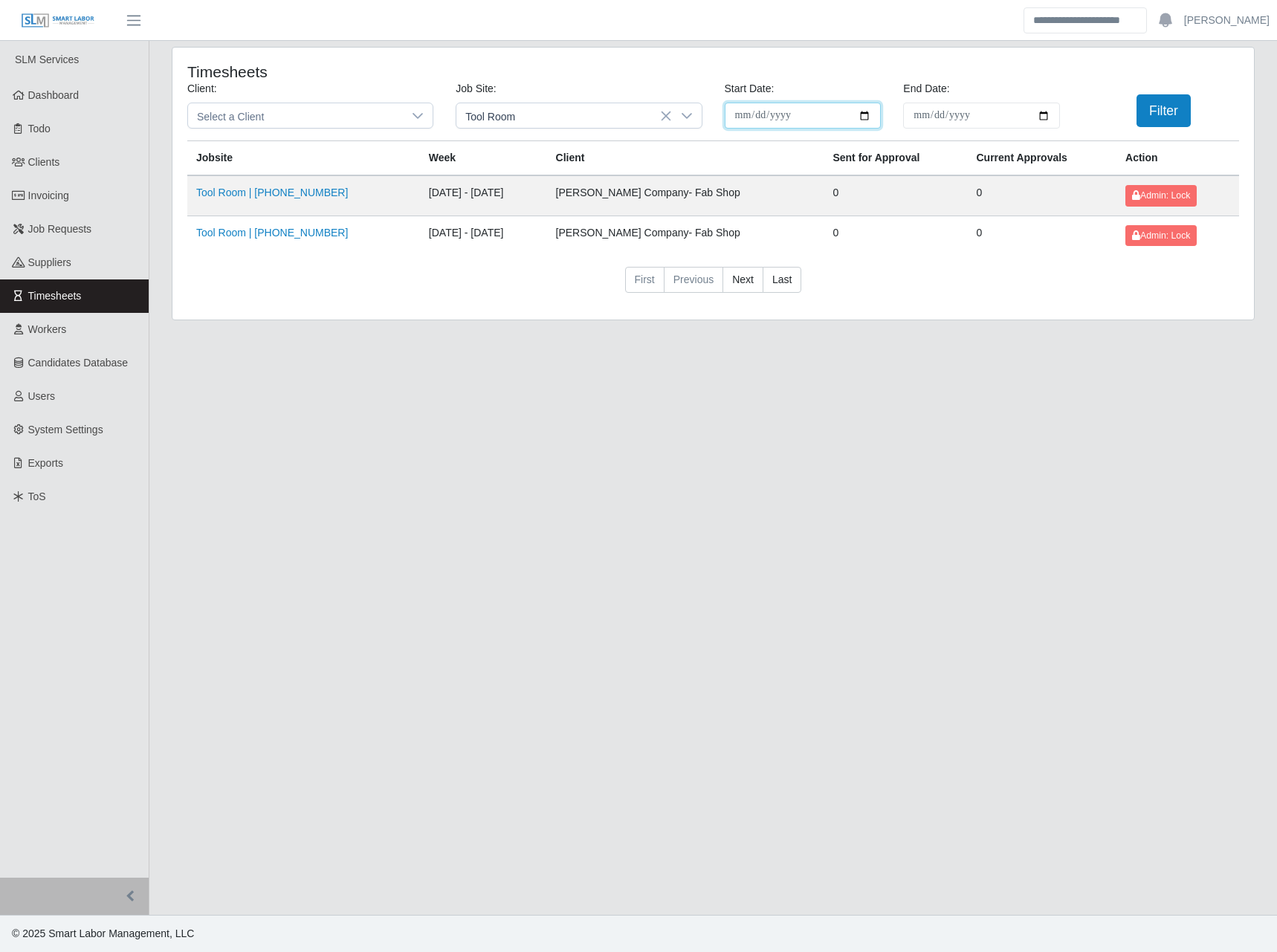
click at [866, 113] on input "**********" at bounding box center [802, 115] width 157 height 26
type input "**********"
click at [1156, 101] on button "Filter" at bounding box center [1163, 110] width 54 height 33
click at [276, 232] on link "Tool Room | 01-50-01-00" at bounding box center [271, 233] width 151 height 12
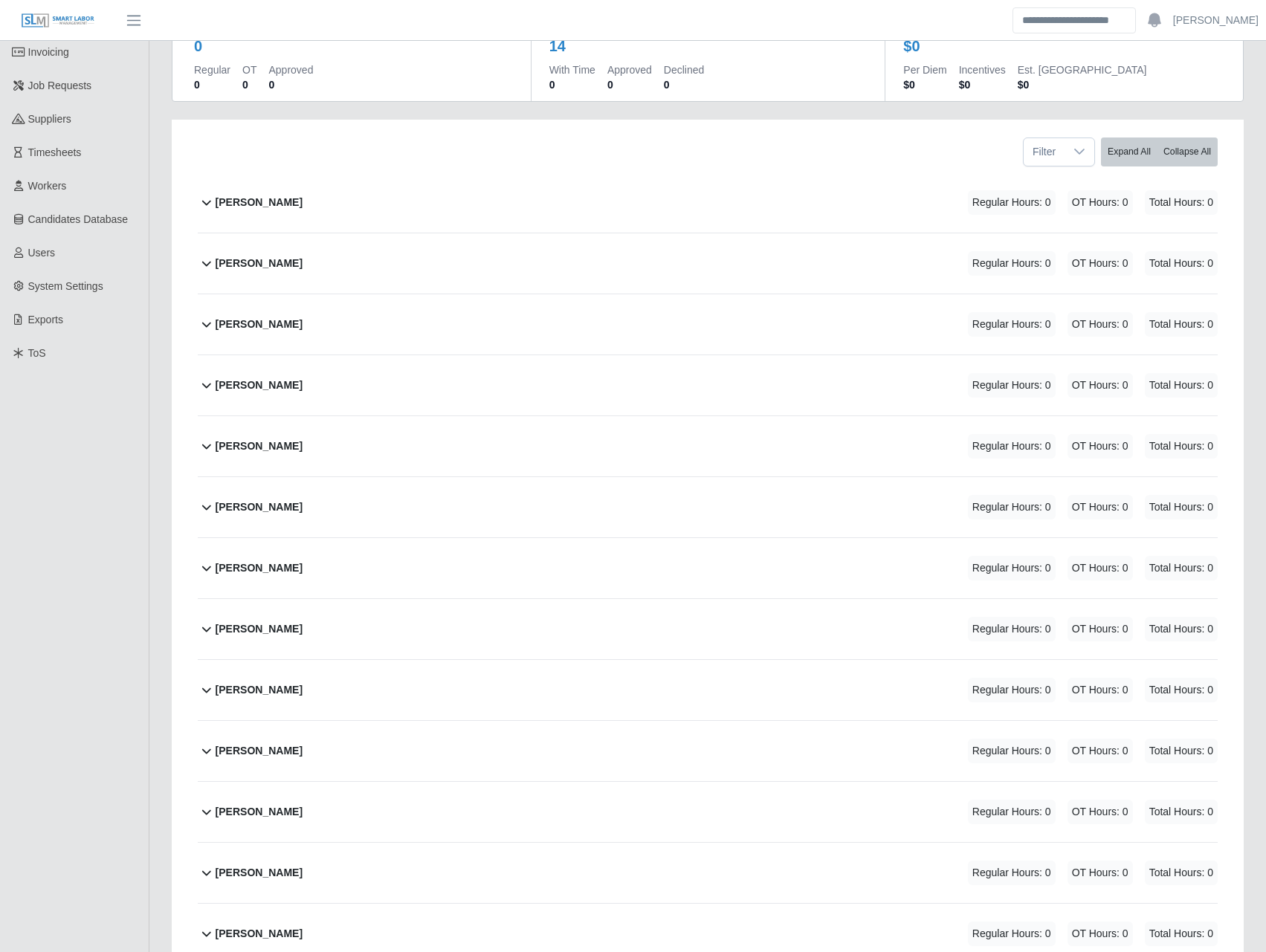
scroll to position [173, 0]
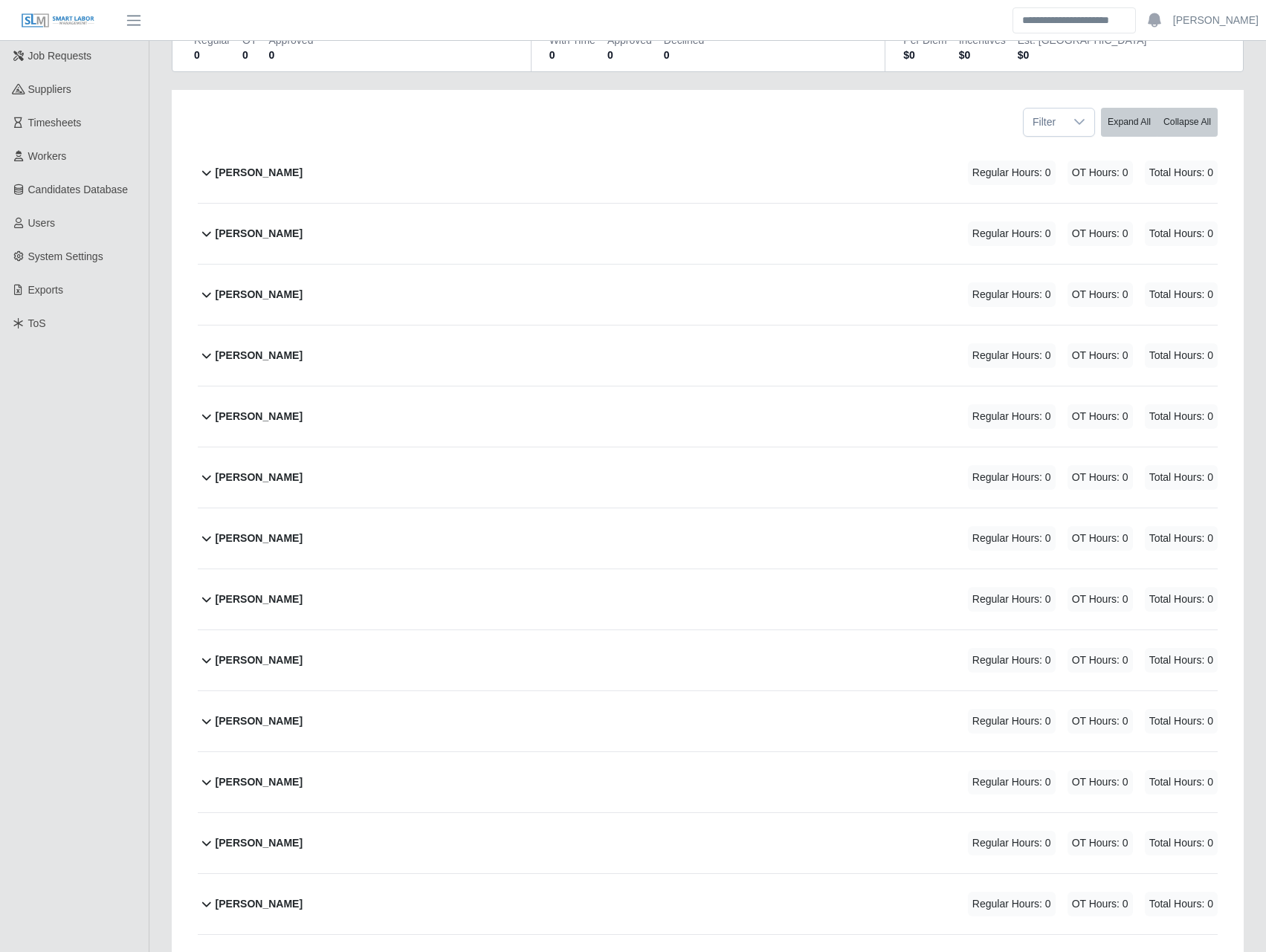
click at [252, 836] on b "[PERSON_NAME]" at bounding box center [259, 843] width 87 height 15
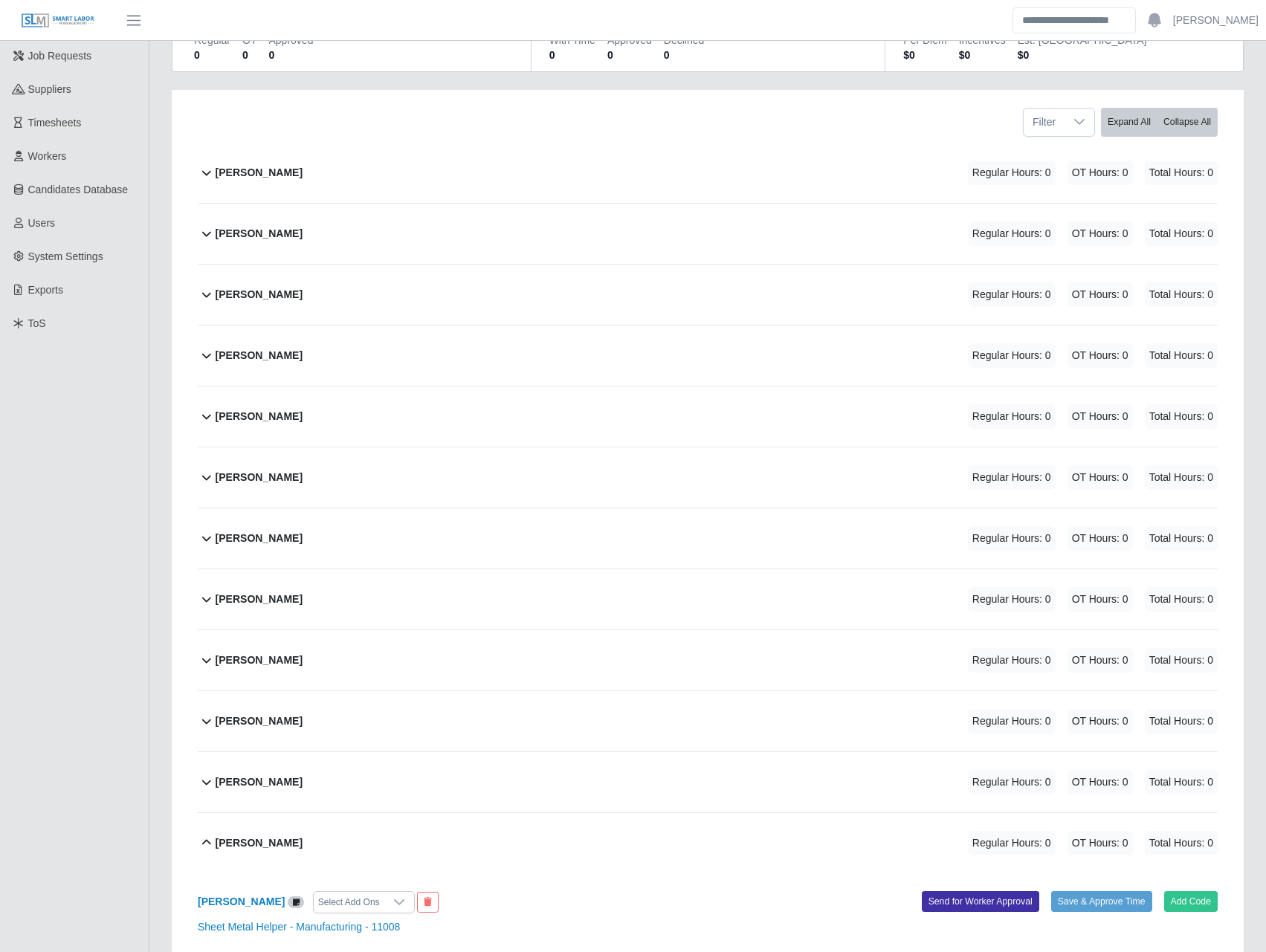
scroll to position [347, 0]
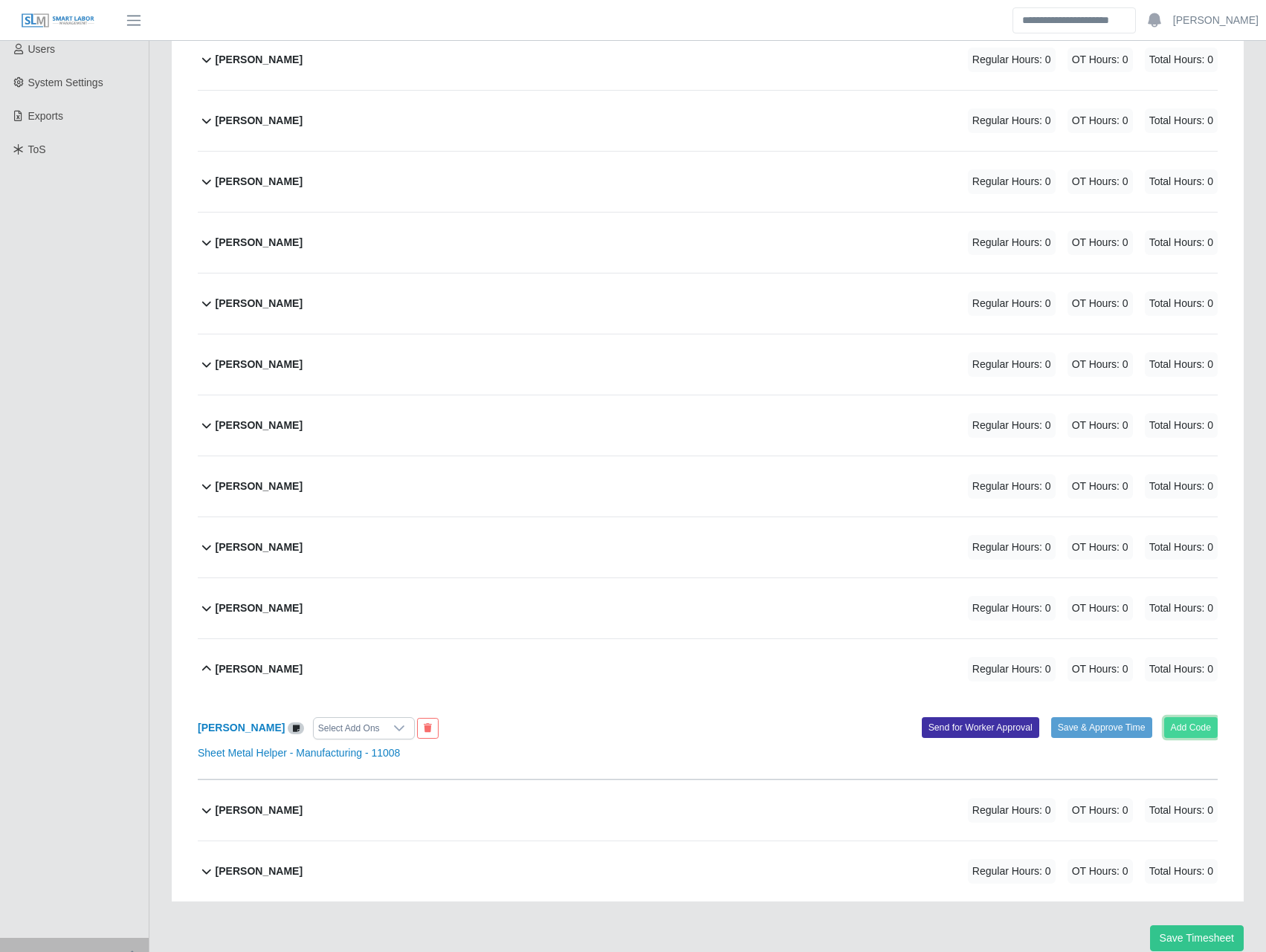
click at [1207, 733] on button "Add Code" at bounding box center [1191, 728] width 54 height 21
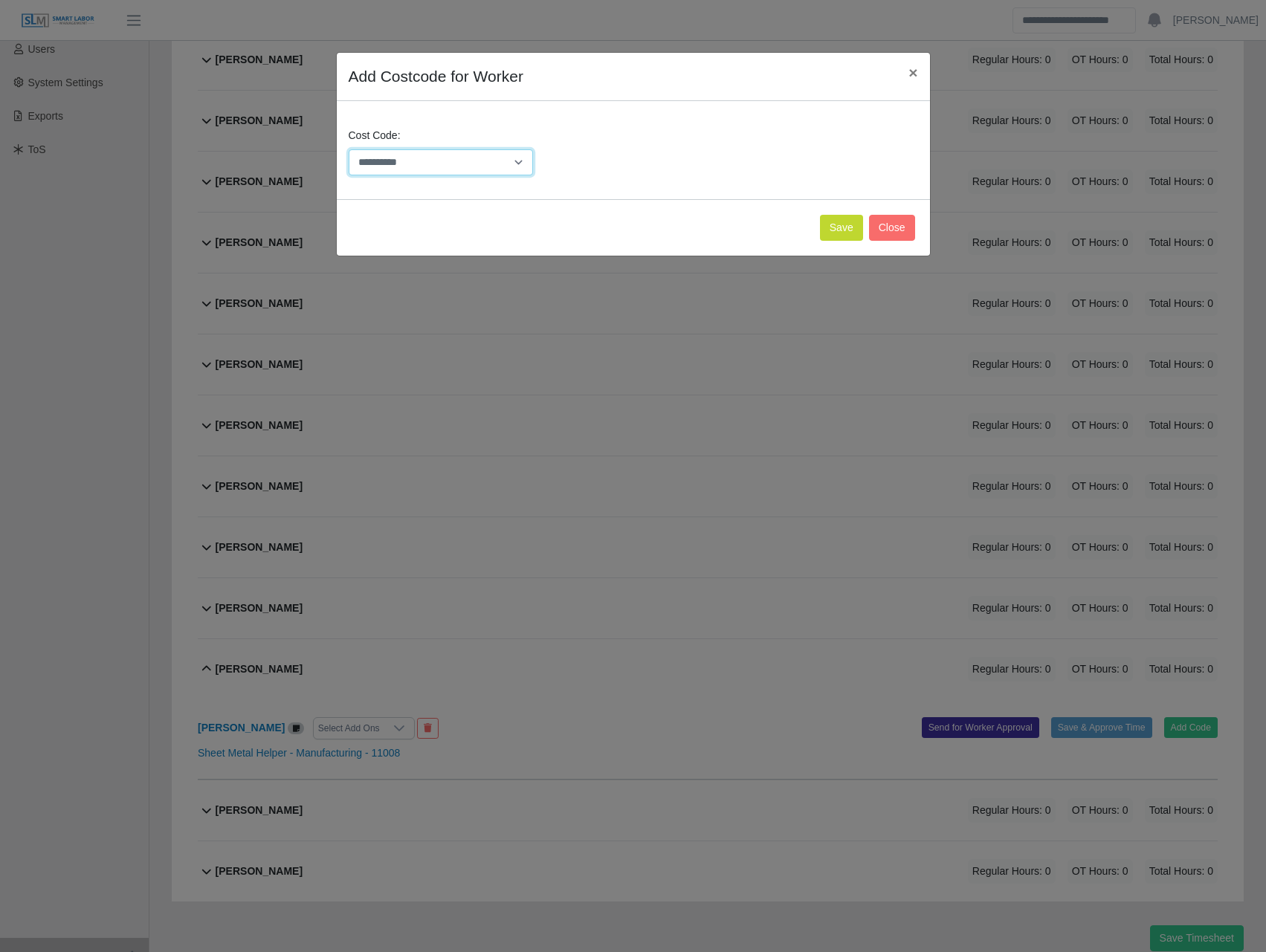
click at [501, 162] on select "**********" at bounding box center [441, 163] width 185 height 26
select select "**********"
click at [349, 150] on select "**********" at bounding box center [441, 163] width 185 height 26
click at [844, 235] on button "Save" at bounding box center [841, 228] width 43 height 26
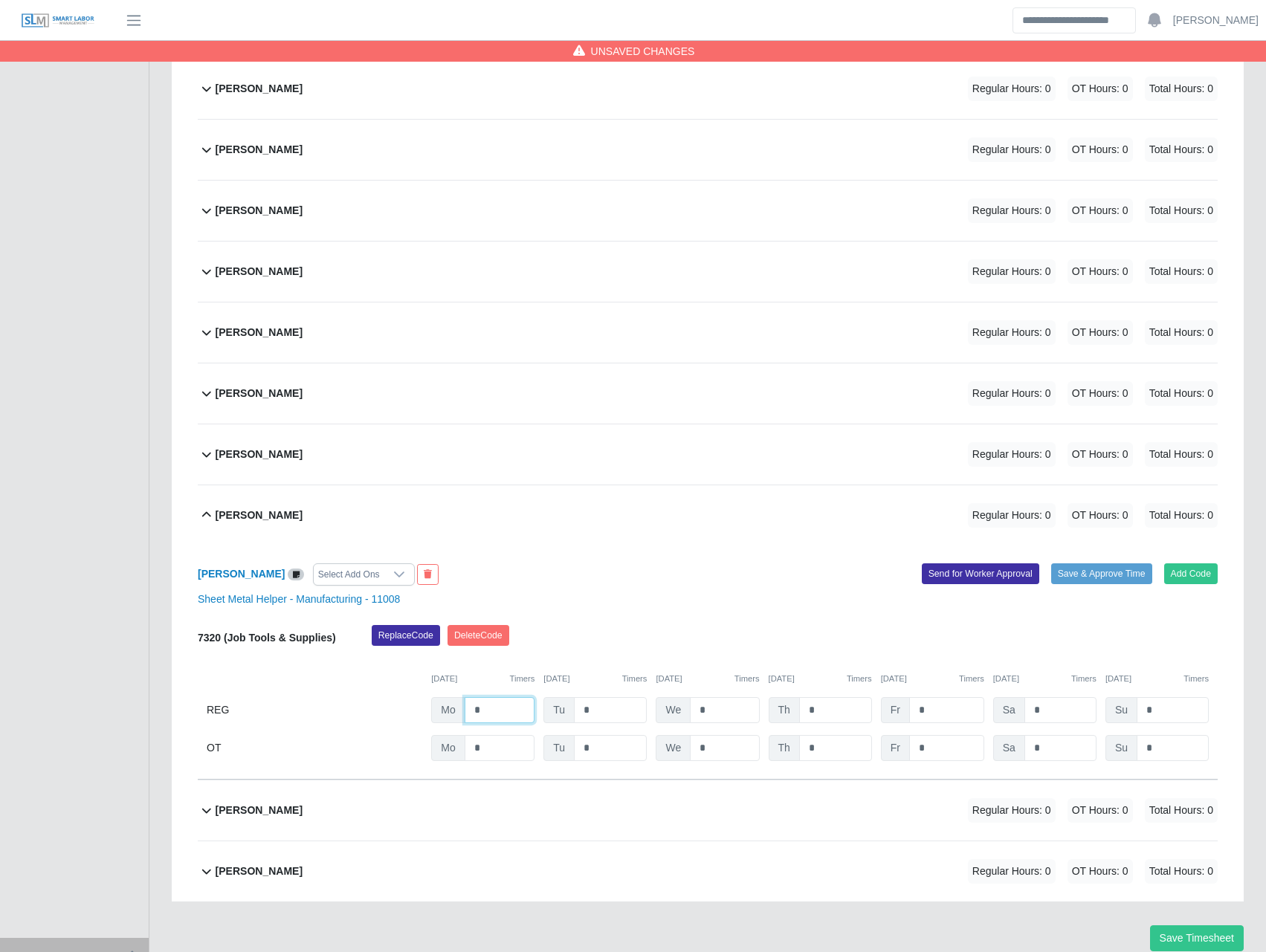
drag, startPoint x: 431, startPoint y: 704, endPoint x: 394, endPoint y: 701, distance: 37.1
click at [409, 704] on div "REG Mo * Tu * We * Th * Fr * Sa * Su *" at bounding box center [707, 710] width 1020 height 26
type input "*"
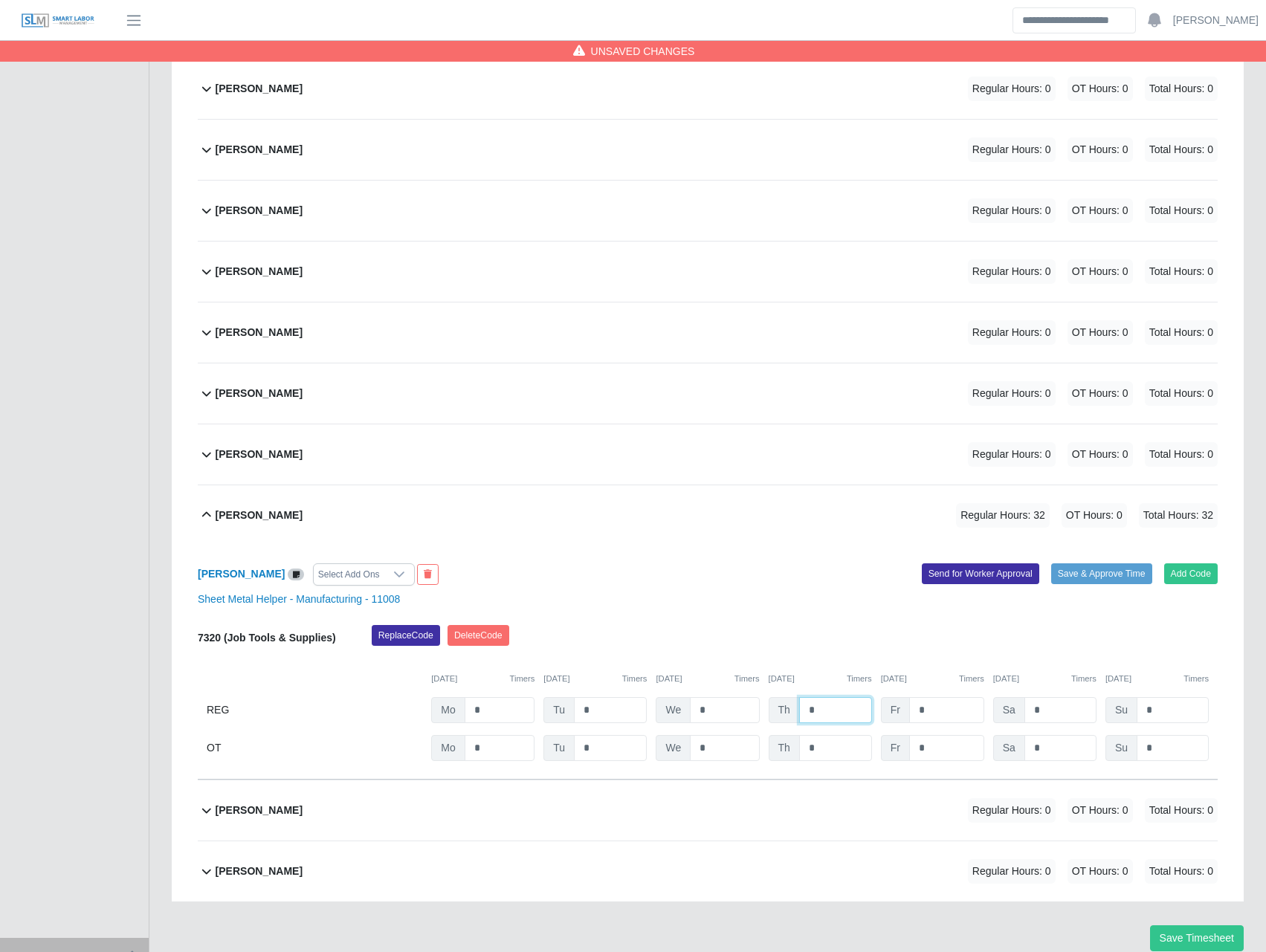
type input "*"
drag, startPoint x: 710, startPoint y: 712, endPoint x: 615, endPoint y: 699, distance: 95.9
click at [656, 707] on div "We *" at bounding box center [707, 710] width 104 height 26
type input "*"
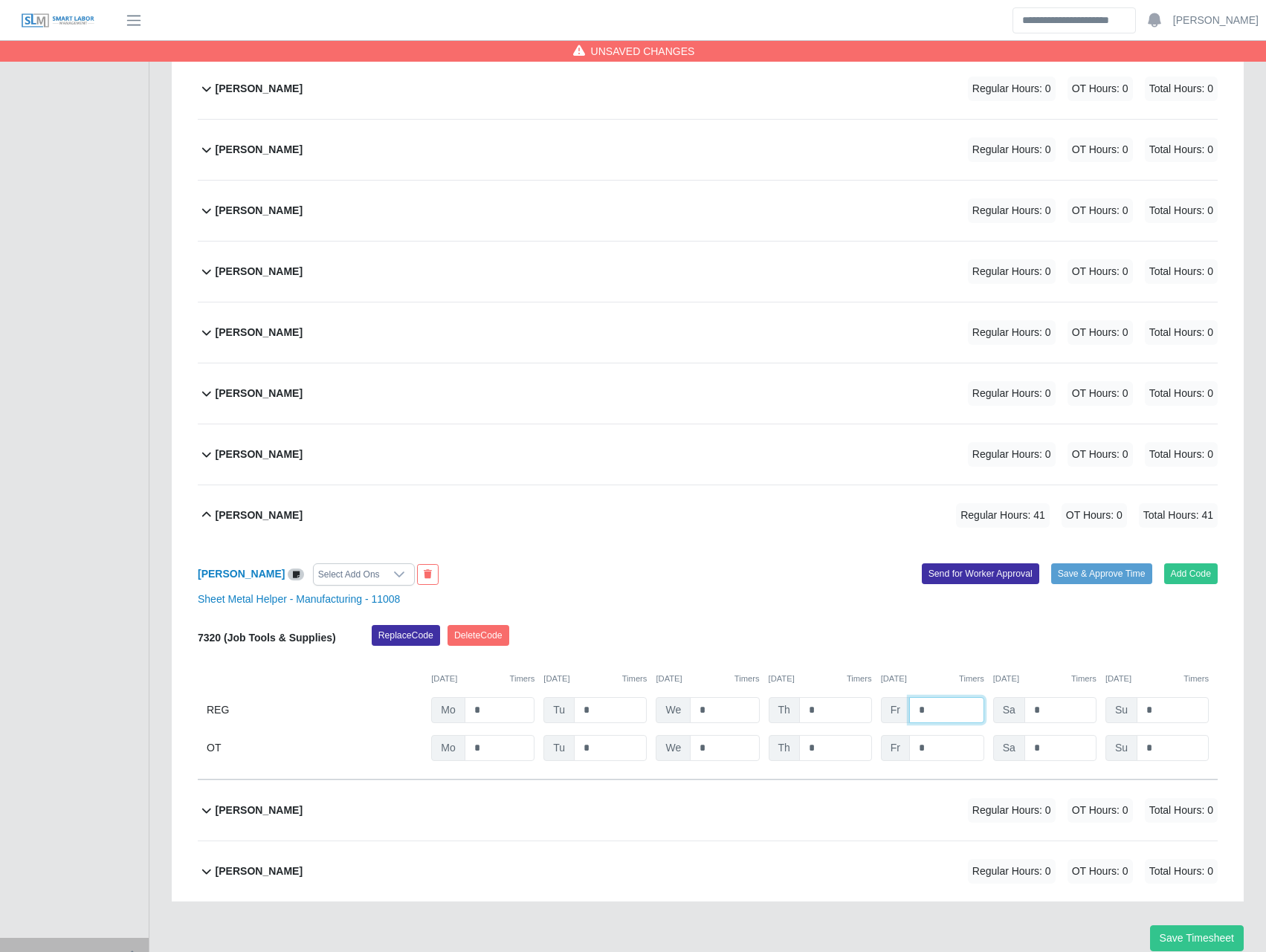
drag, startPoint x: 961, startPoint y: 707, endPoint x: 864, endPoint y: 696, distance: 97.6
click at [911, 707] on input "*" at bounding box center [947, 710] width 75 height 26
type input "*"
drag, startPoint x: 929, startPoint y: 750, endPoint x: 877, endPoint y: 747, distance: 52.1
click at [879, 748] on div "OT Mo * Tu * We * Th * Fr * Sa * Su *" at bounding box center [707, 748] width 1020 height 26
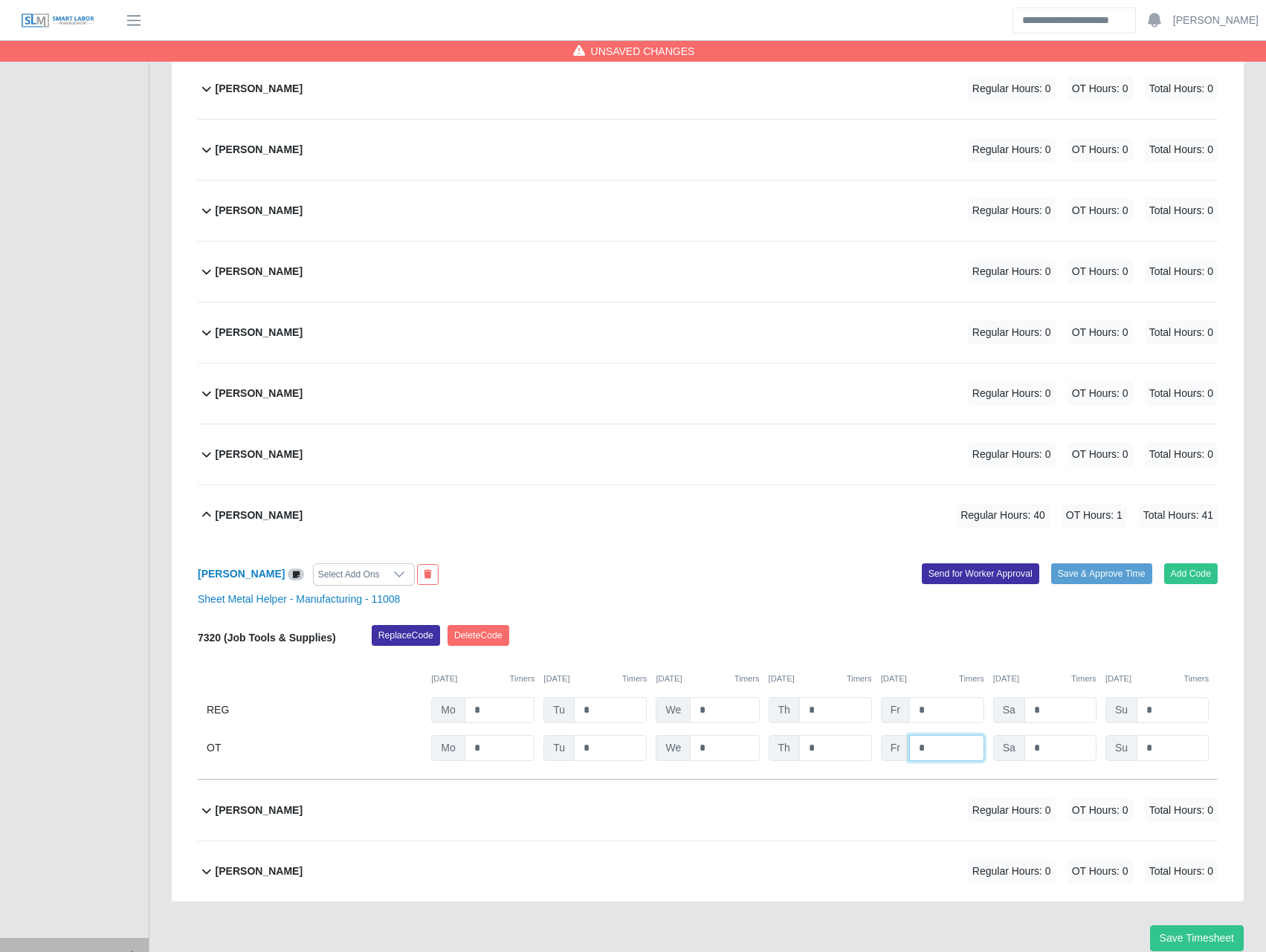
type input "*"
click at [881, 675] on div "08/28/2025 Timers" at bounding box center [932, 678] width 104 height 13
click at [1096, 568] on button "Save & Approve Time" at bounding box center [1102, 574] width 101 height 21
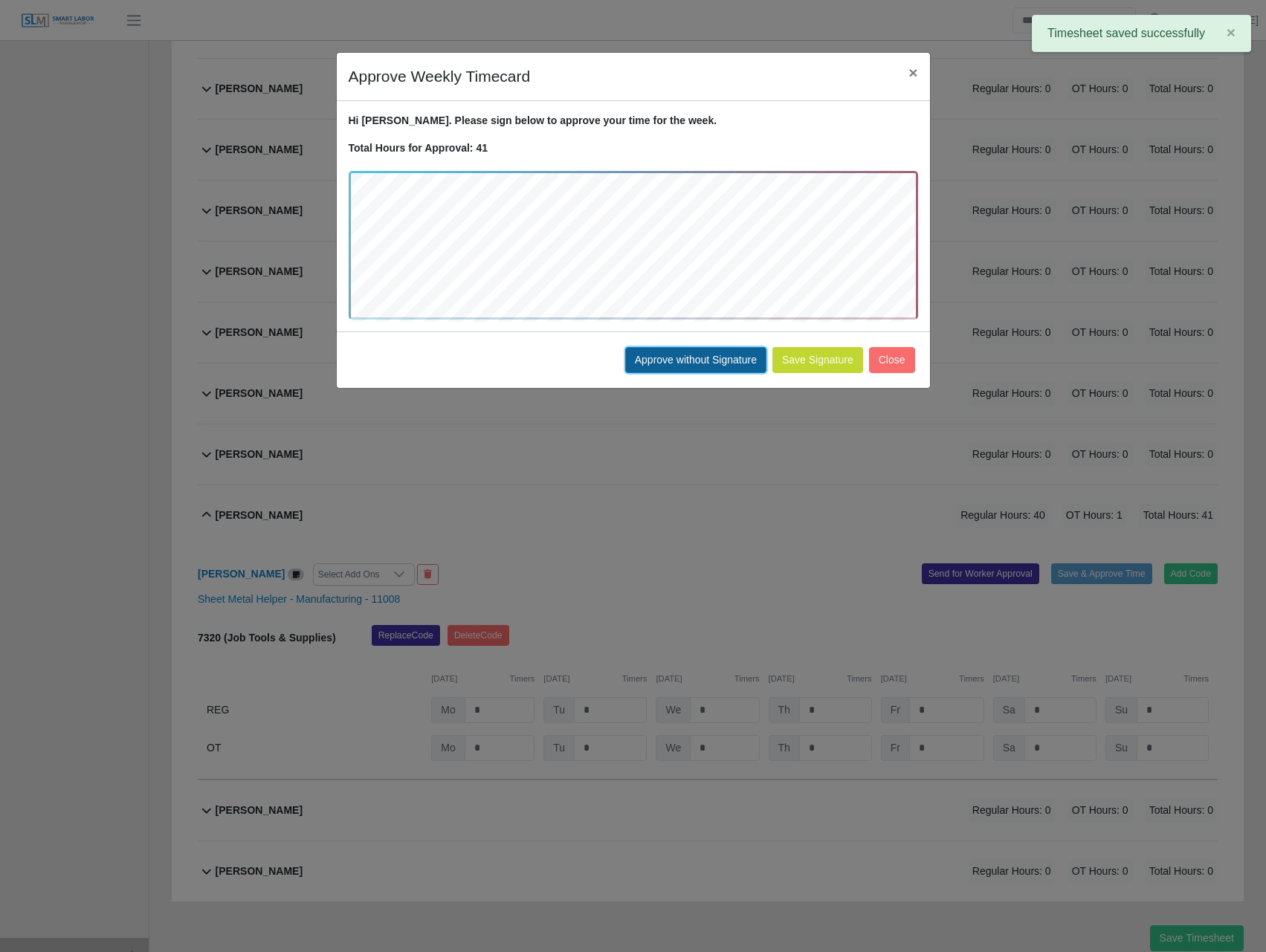
click at [730, 356] on button "Approve without Signature" at bounding box center [695, 360] width 141 height 26
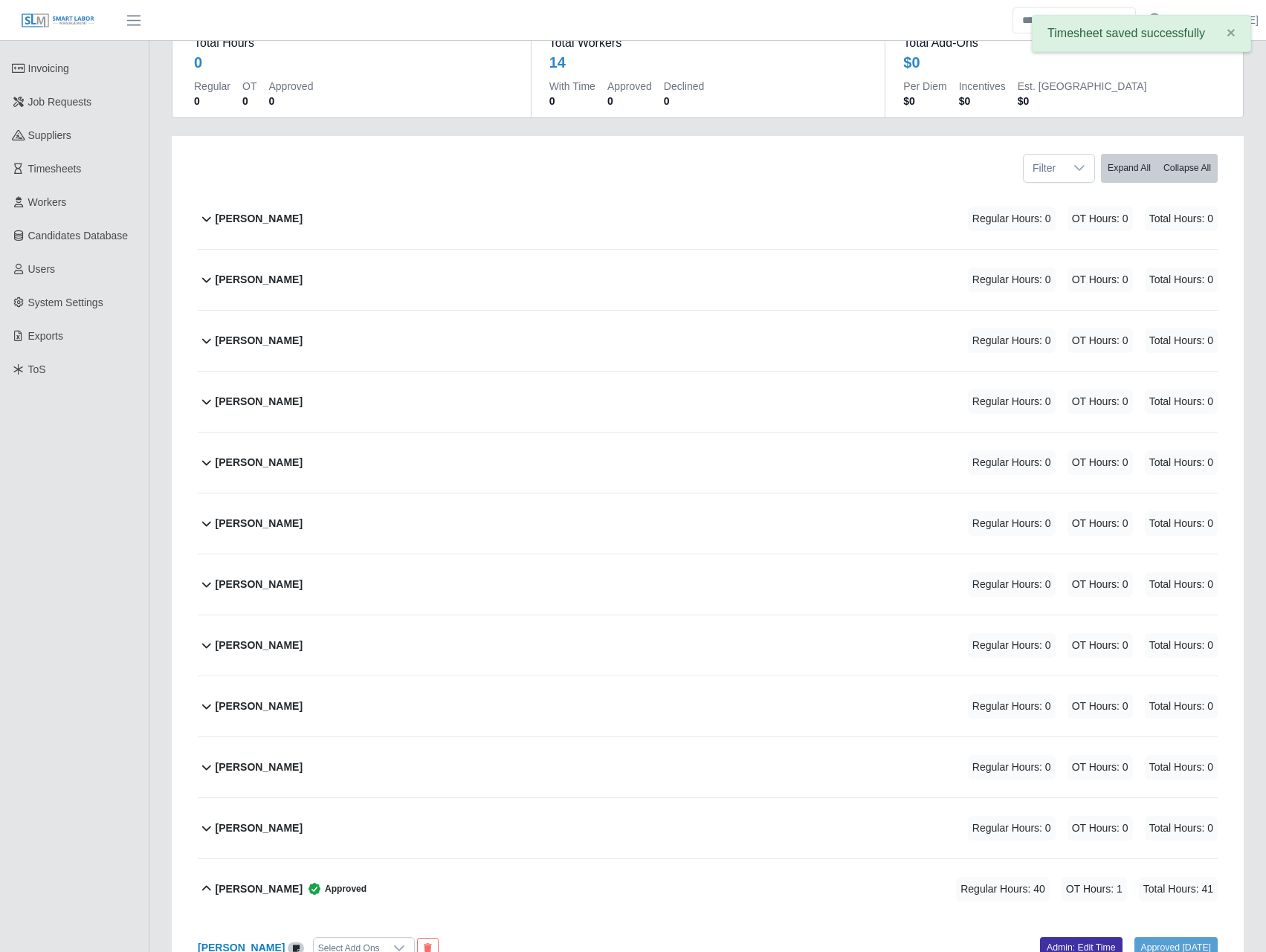
scroll to position [0, 0]
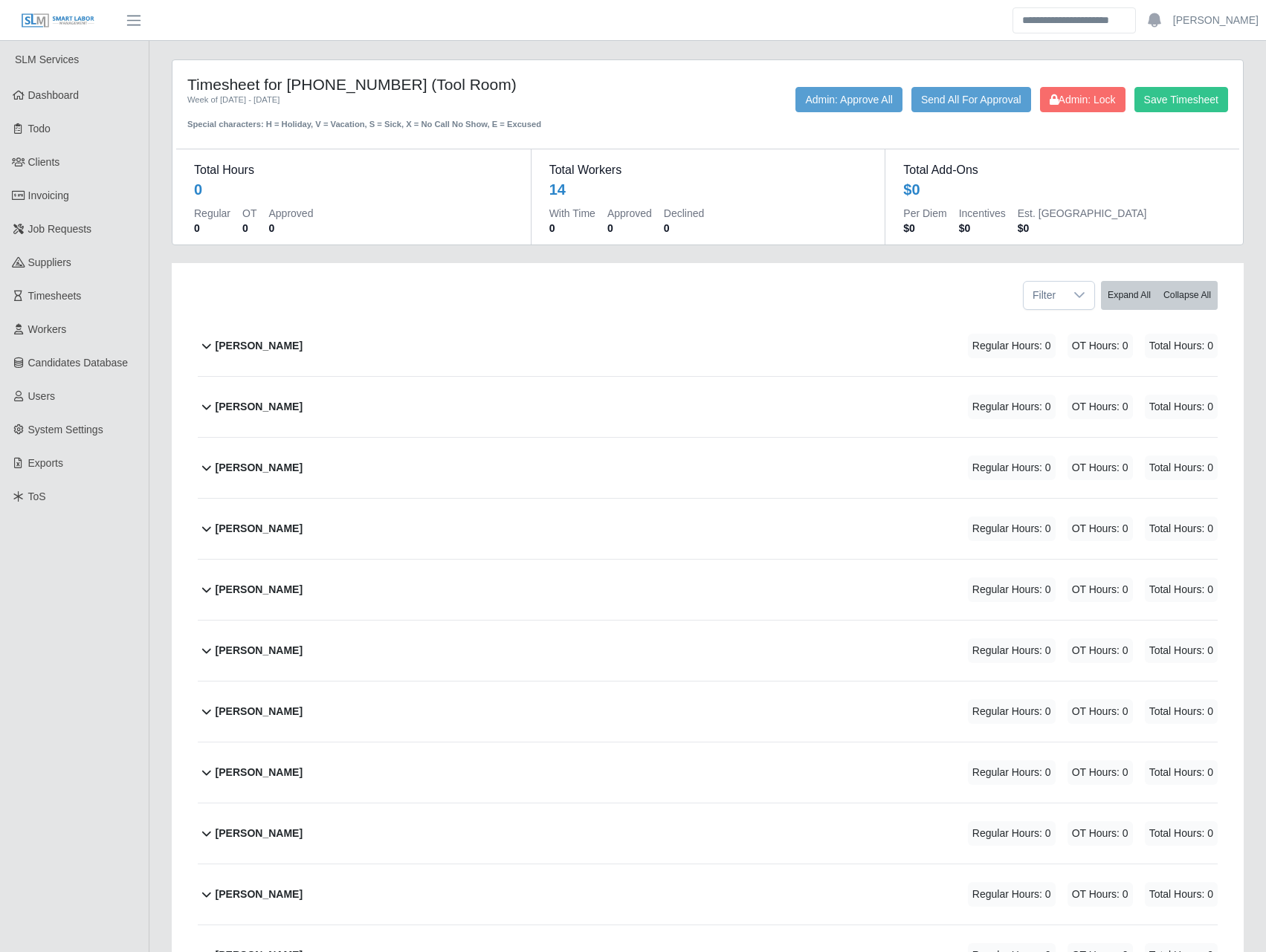
click at [229, 707] on b "Gilbert Arce" at bounding box center [259, 712] width 87 height 15
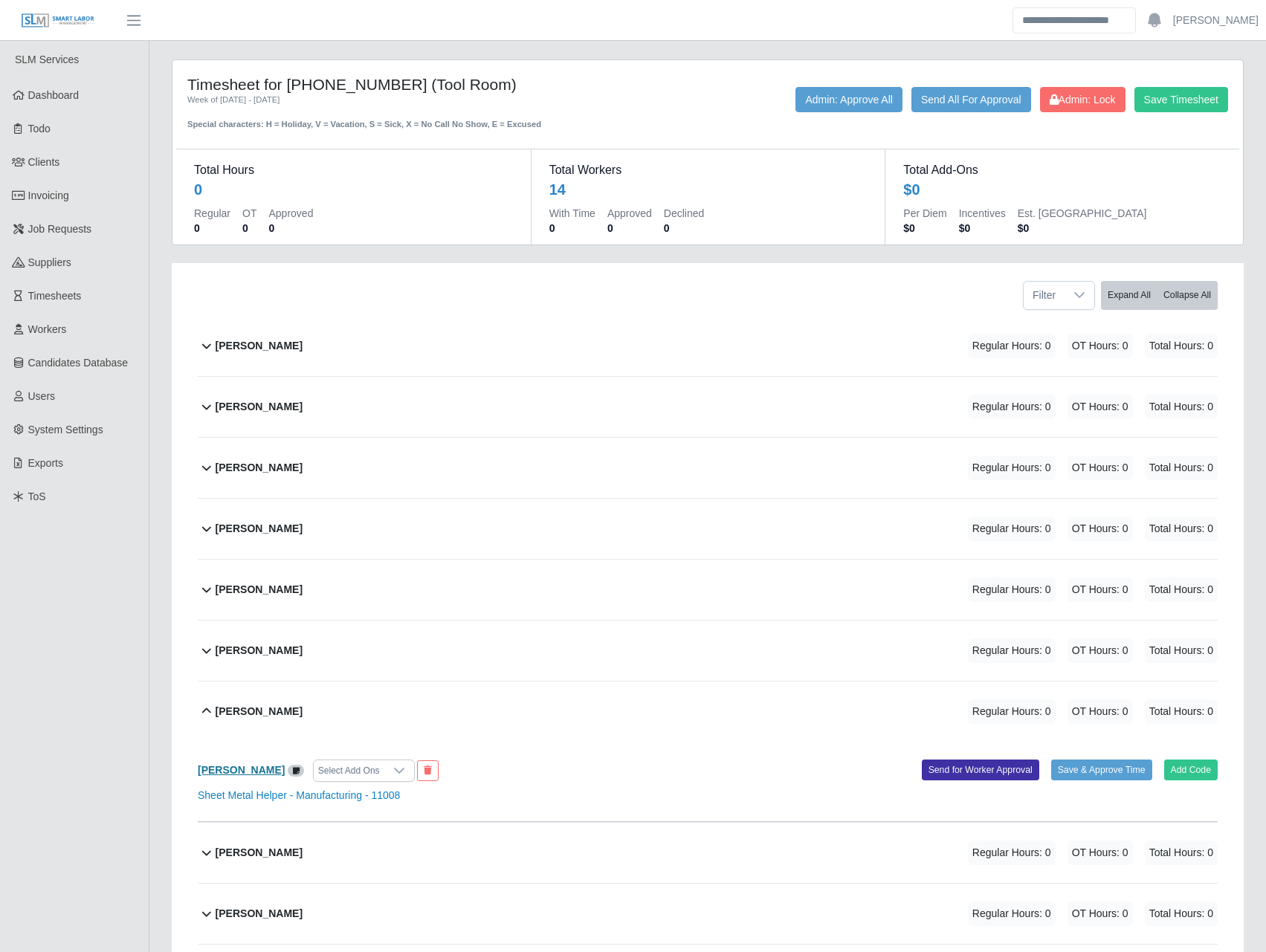
click at [219, 766] on b "Gilbert Arce" at bounding box center [241, 770] width 87 height 12
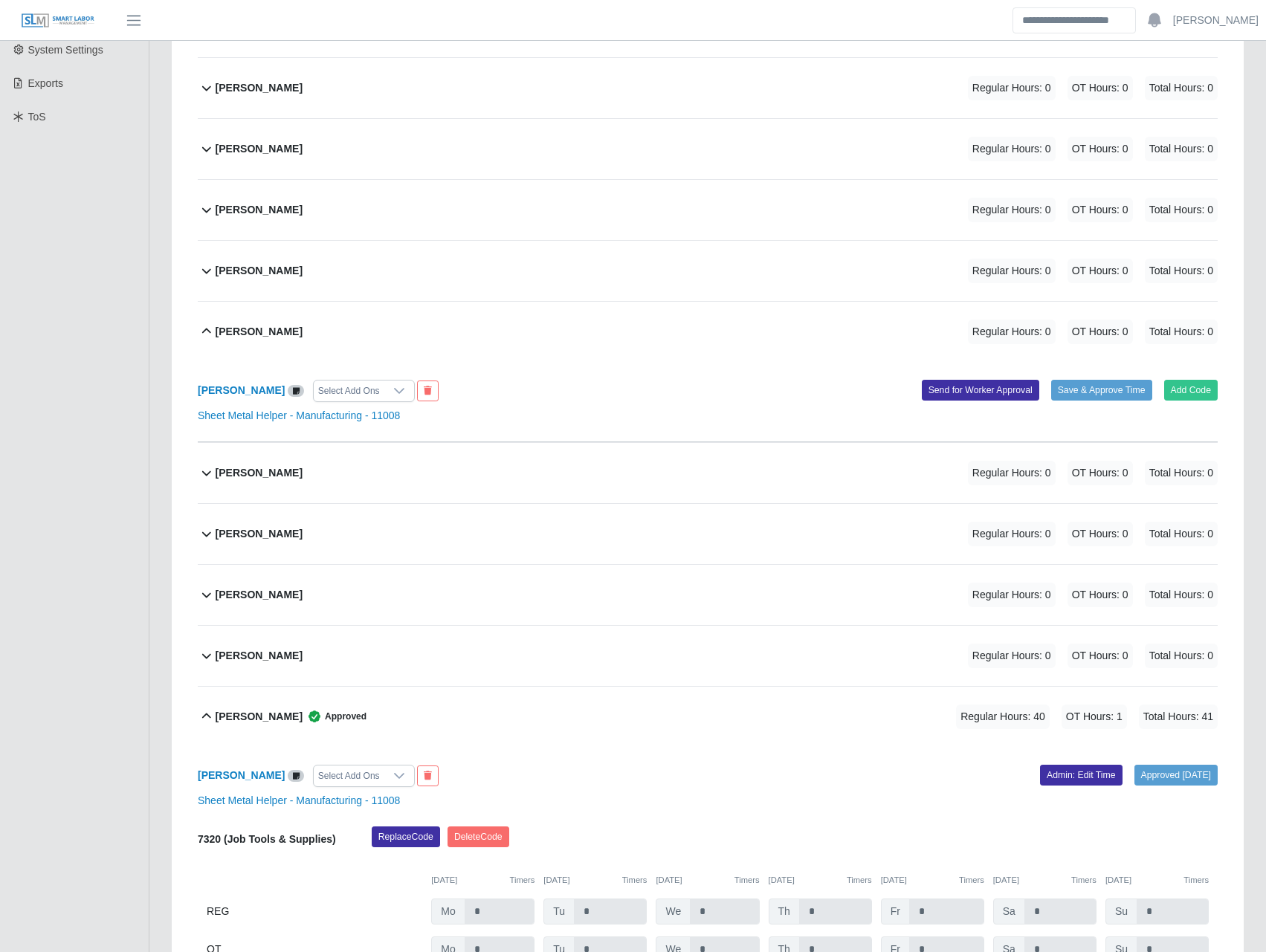
scroll to position [347, 0]
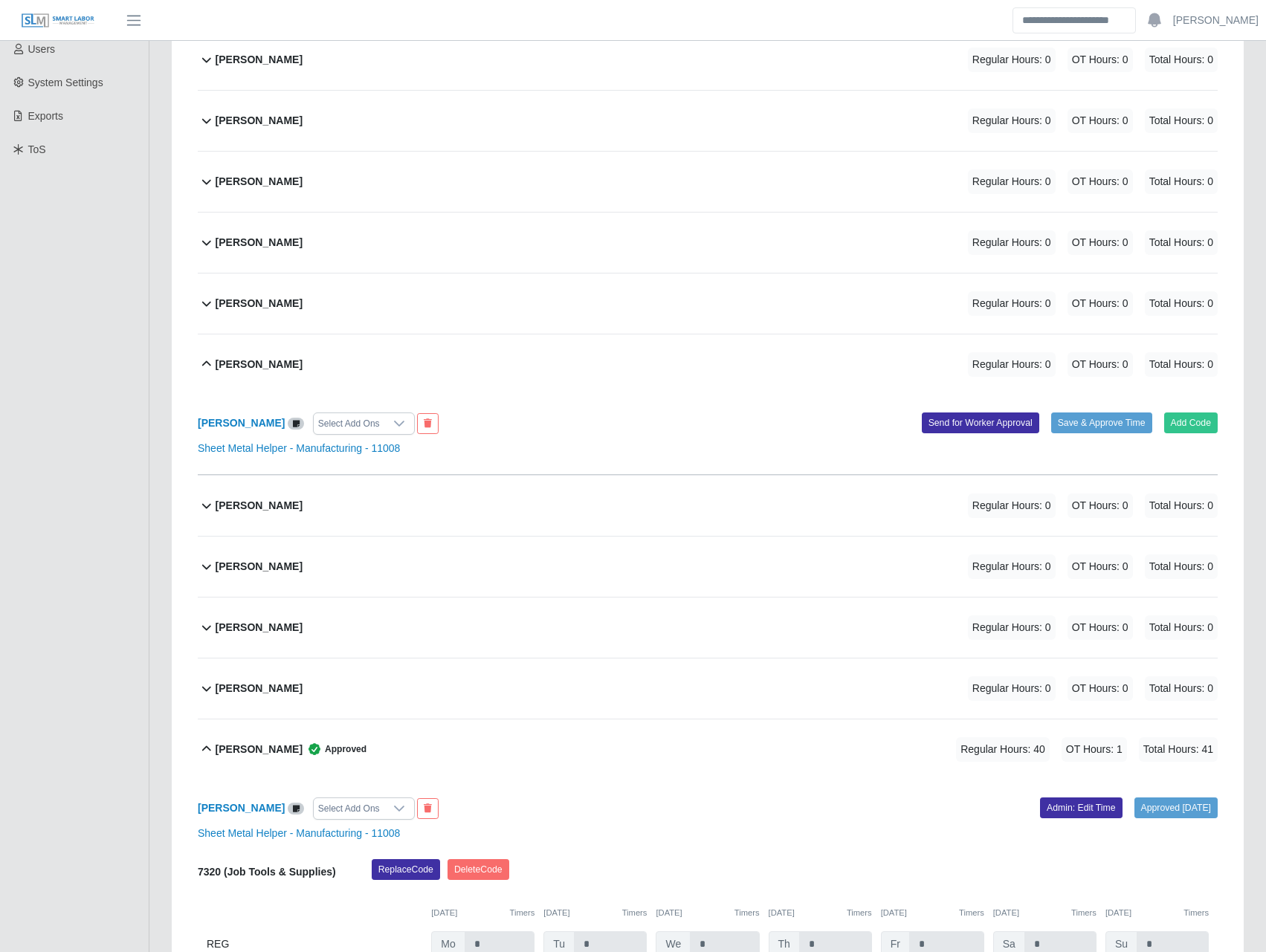
click at [269, 576] on div "Malcolm Bell" at bounding box center [259, 566] width 87 height 25
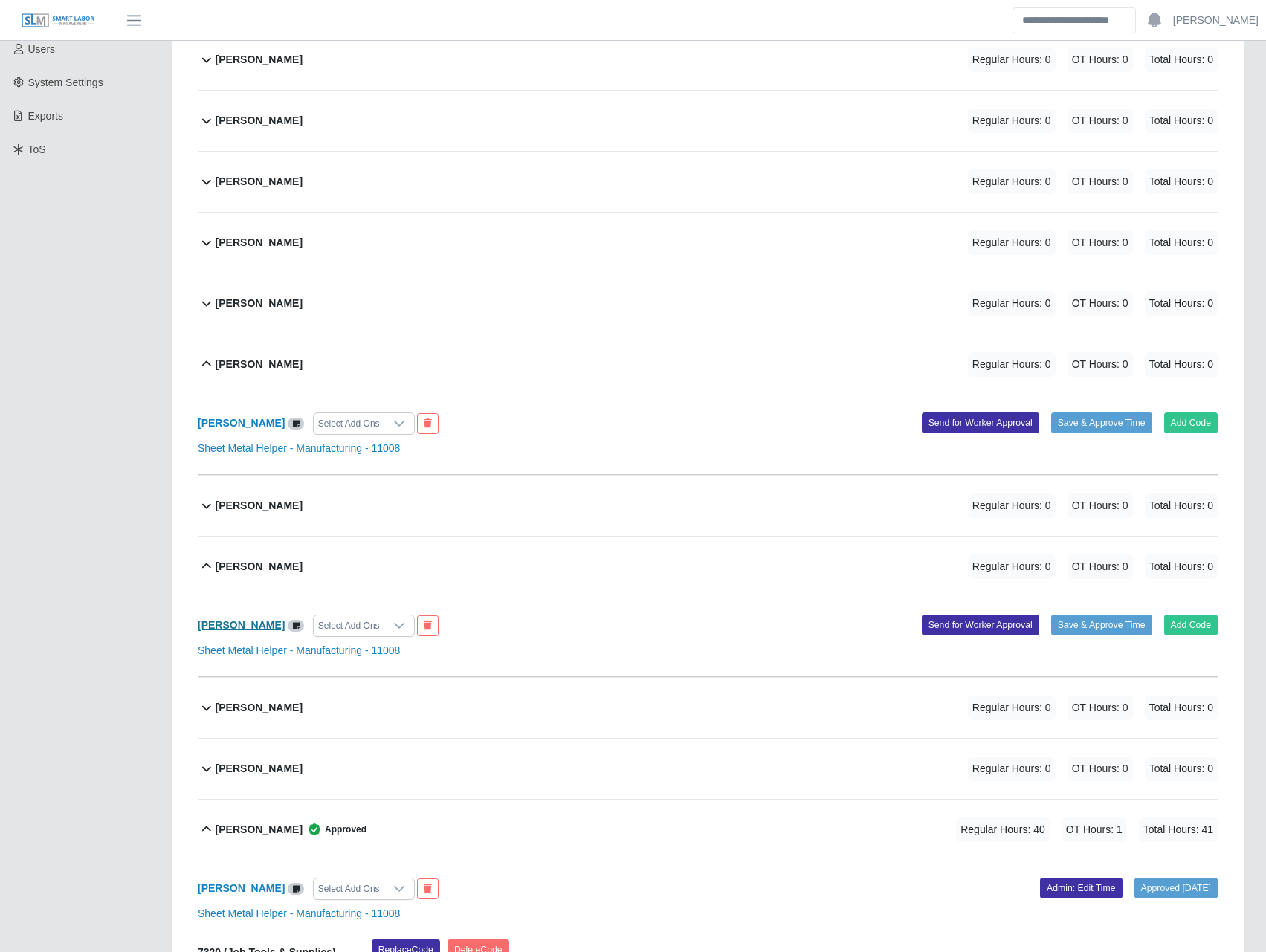
click at [236, 624] on b "Malcolm Bell" at bounding box center [241, 625] width 87 height 12
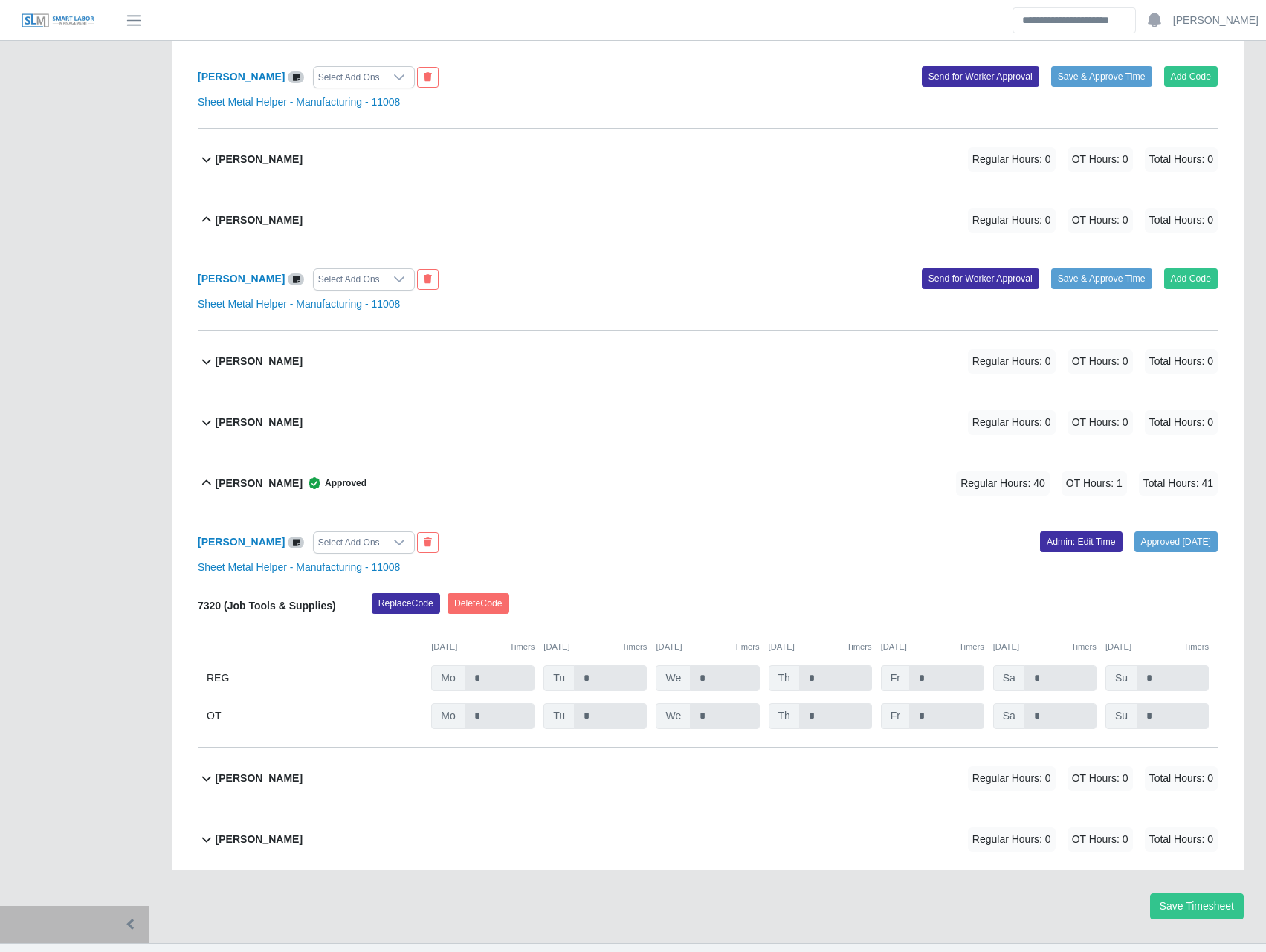
click at [272, 848] on b "Wilson Moreno" at bounding box center [259, 839] width 87 height 15
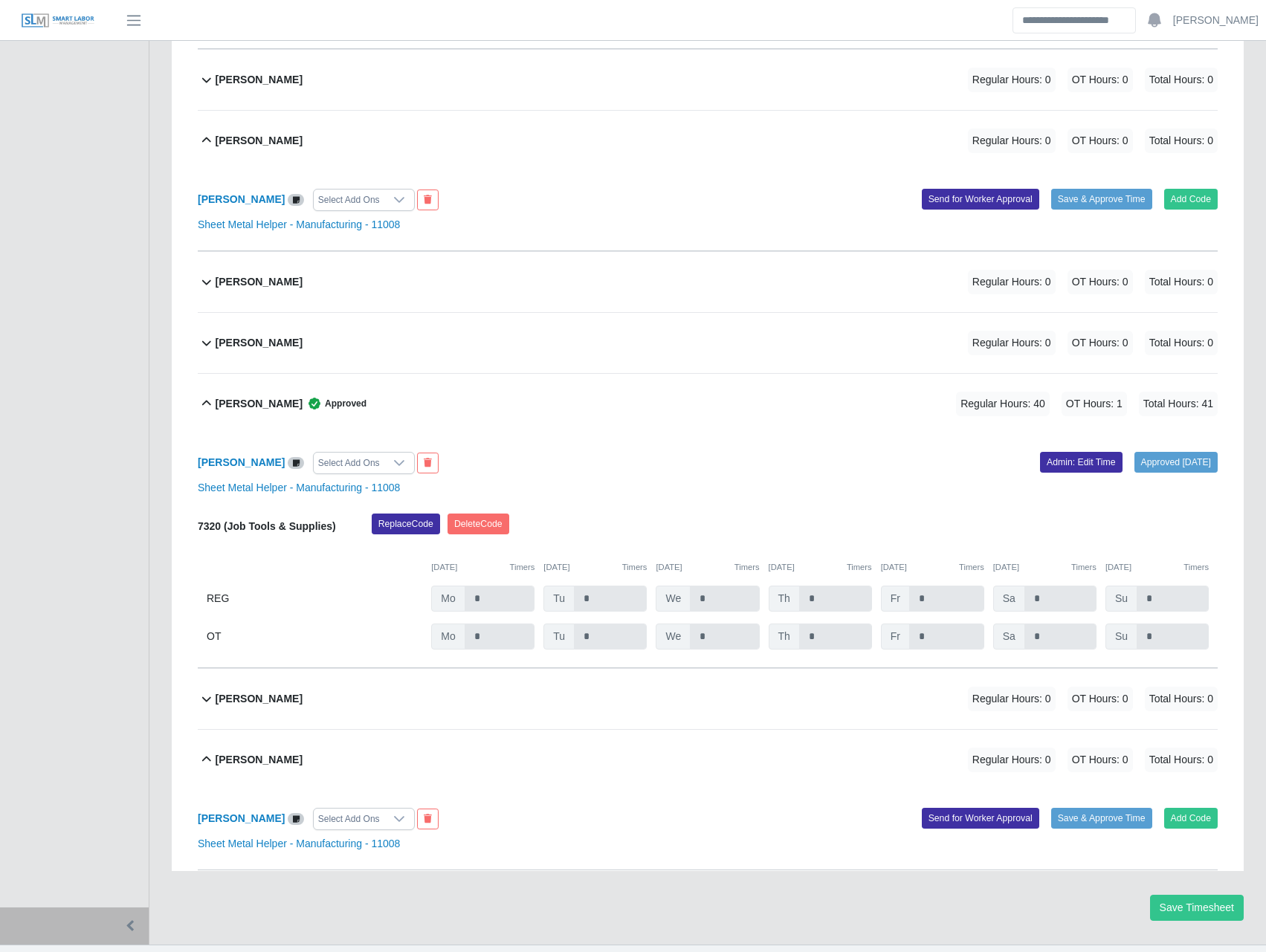
scroll to position [774, 0]
click at [249, 810] on div "Wilson Moreno Select Add Ons" at bounding box center [447, 819] width 521 height 22
click at [249, 818] on b "Wilson Moreno" at bounding box center [241, 818] width 87 height 12
click at [255, 339] on b "Nelson Adams Aponte" at bounding box center [259, 342] width 87 height 15
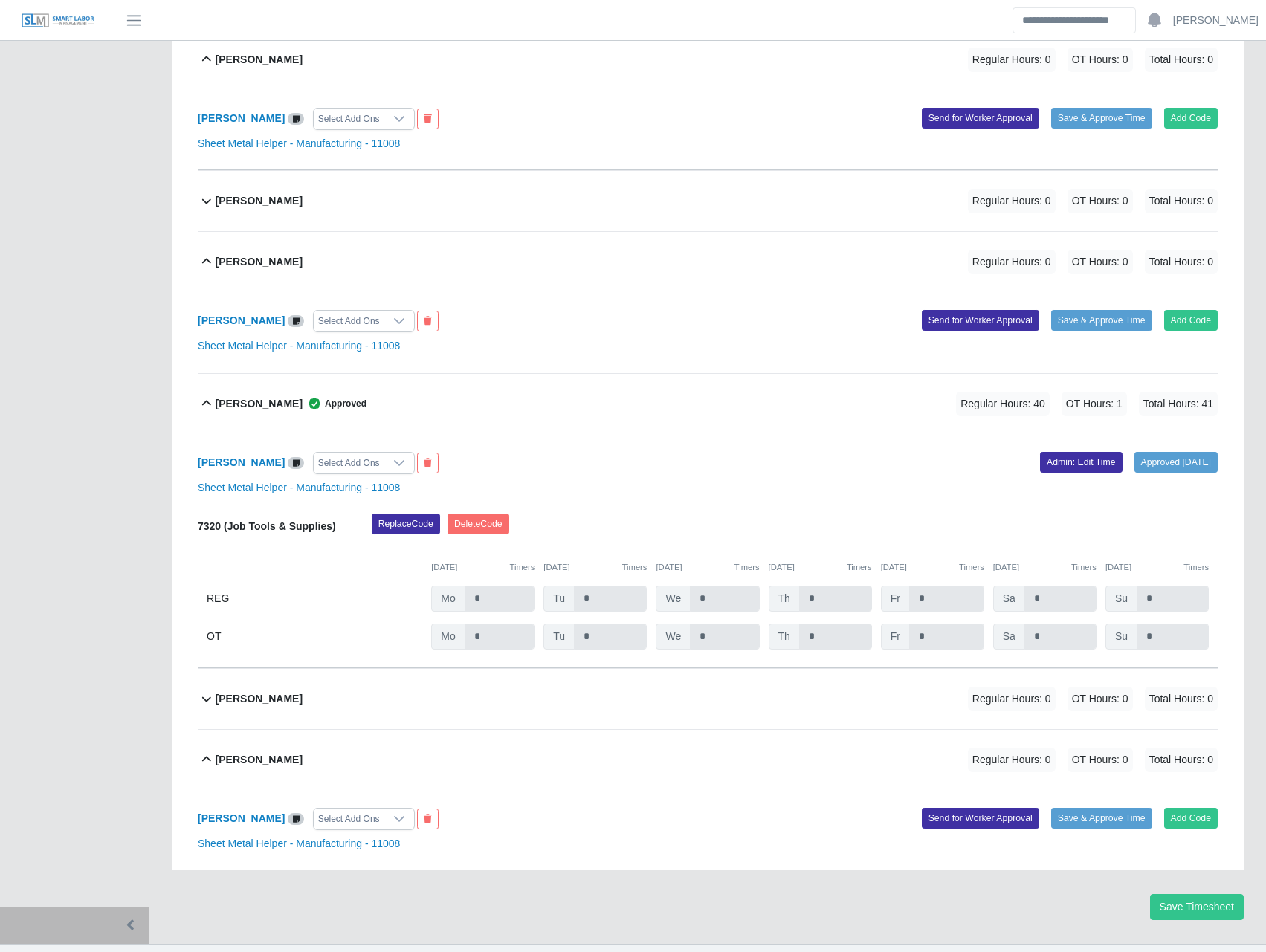
scroll to position [854, 0]
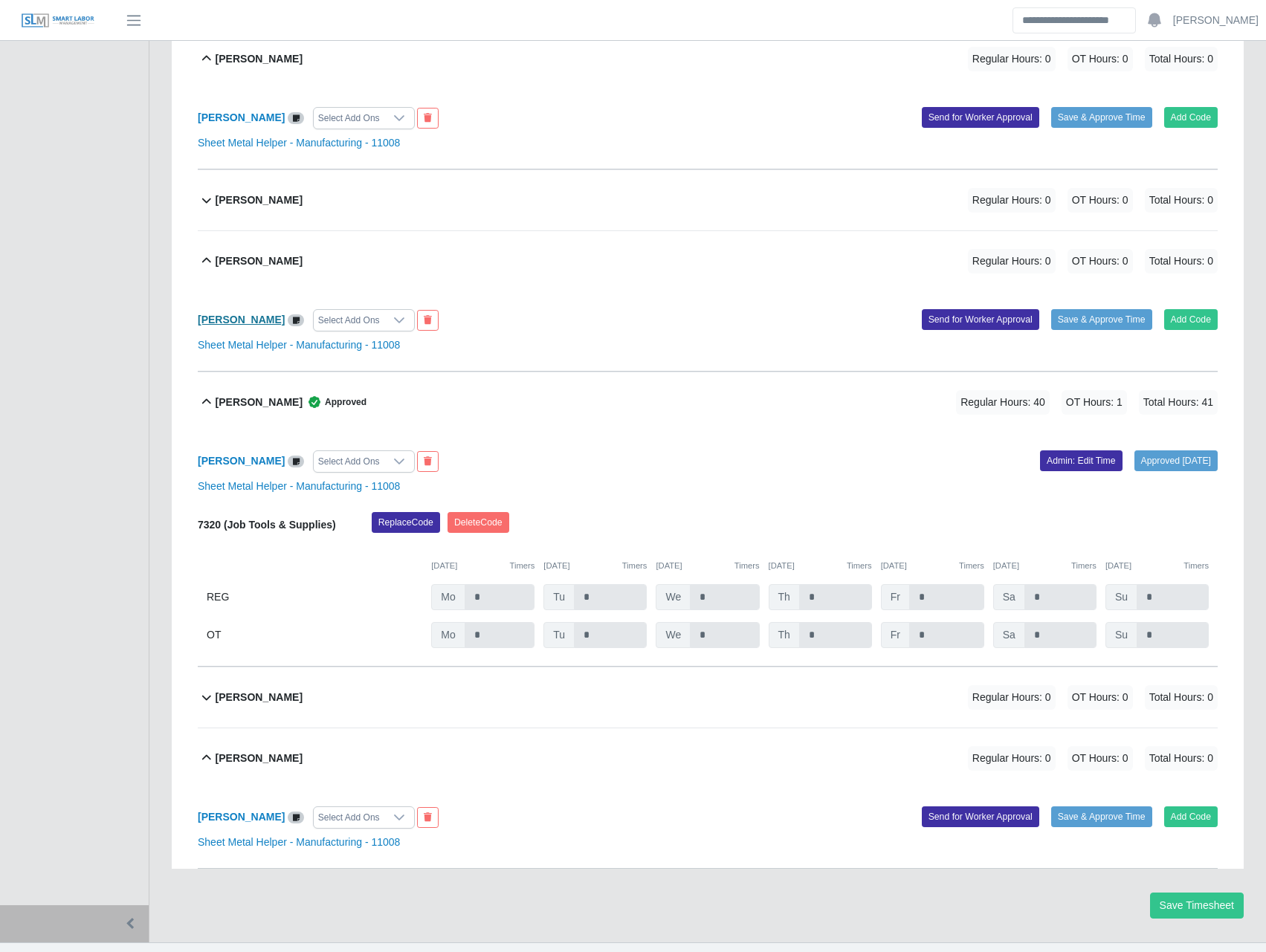
click at [267, 322] on b "Nelson Adams Aponte" at bounding box center [241, 320] width 87 height 12
click at [1177, 316] on button "Add Code" at bounding box center [1191, 319] width 54 height 21
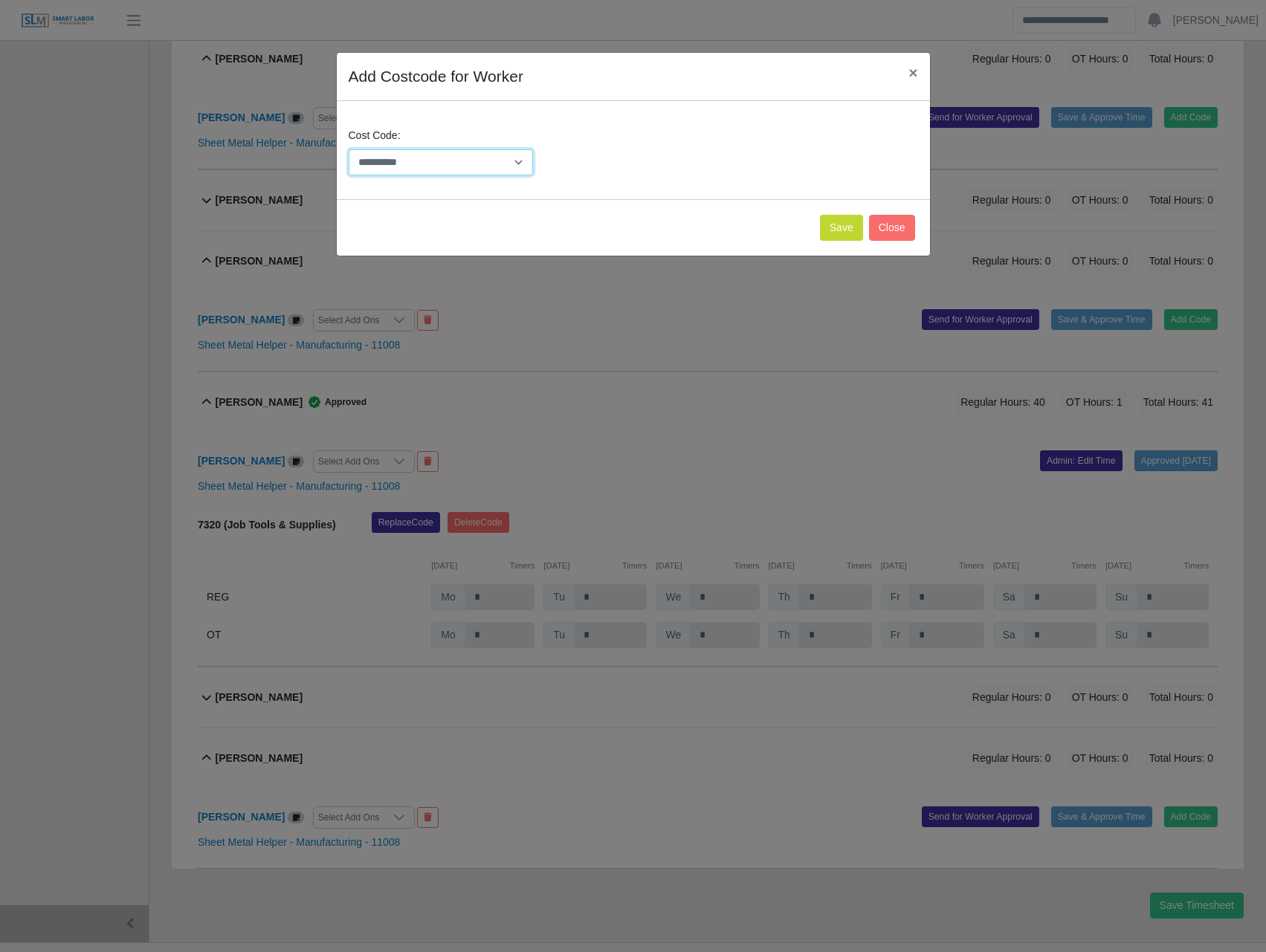
click at [453, 164] on select "**********" at bounding box center [441, 163] width 185 height 26
select select "**********"
click at [349, 150] on select "**********" at bounding box center [441, 163] width 185 height 26
click at [850, 225] on button "Save" at bounding box center [841, 228] width 43 height 26
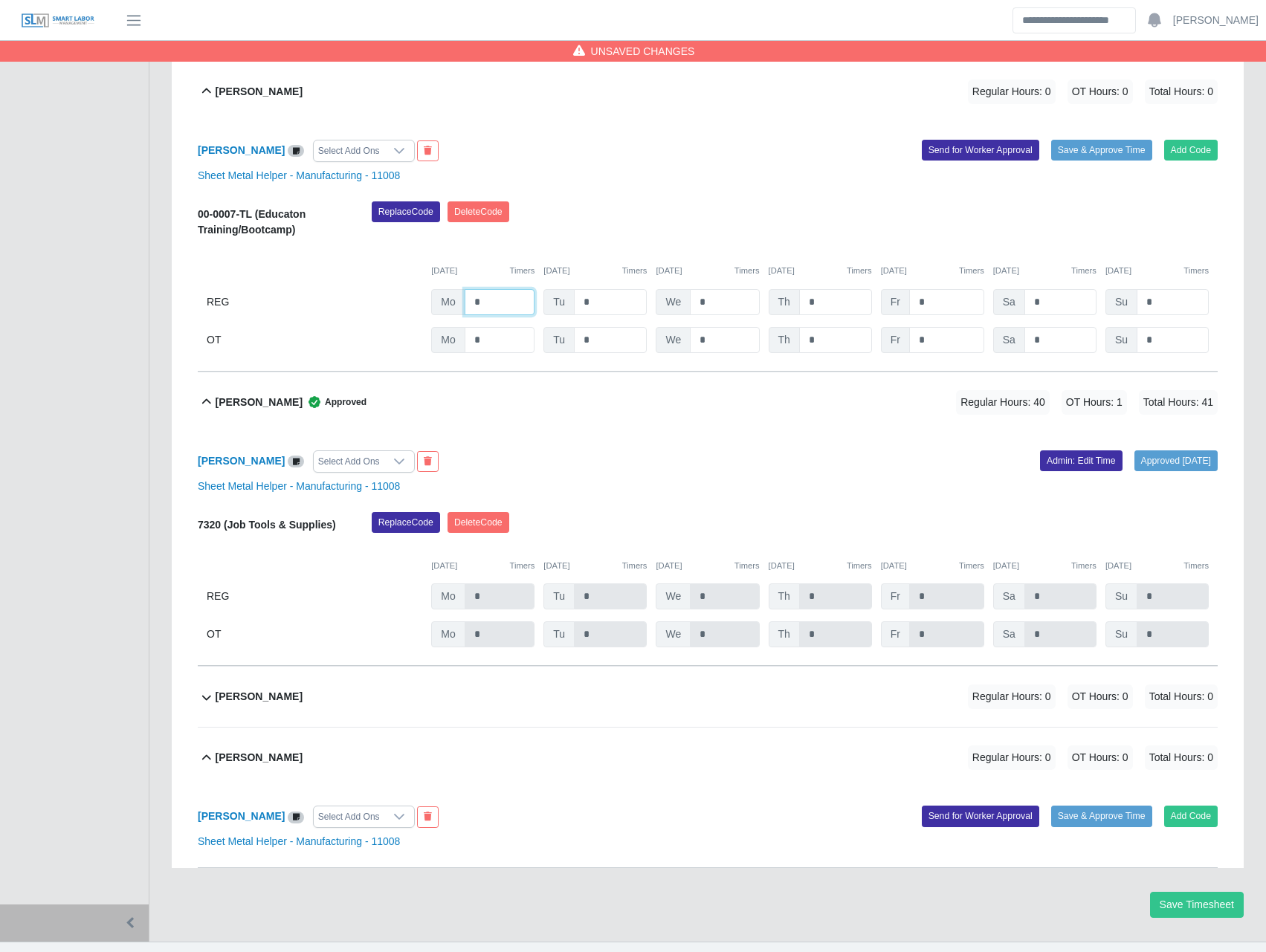
drag, startPoint x: 495, startPoint y: 299, endPoint x: 388, endPoint y: 287, distance: 107.7
click at [390, 290] on div "REG Mo * Tu * We * Th * Fr * Sa * Su *" at bounding box center [707, 302] width 1020 height 26
click at [1197, 907] on button "Save Timesheet" at bounding box center [1196, 905] width 93 height 26
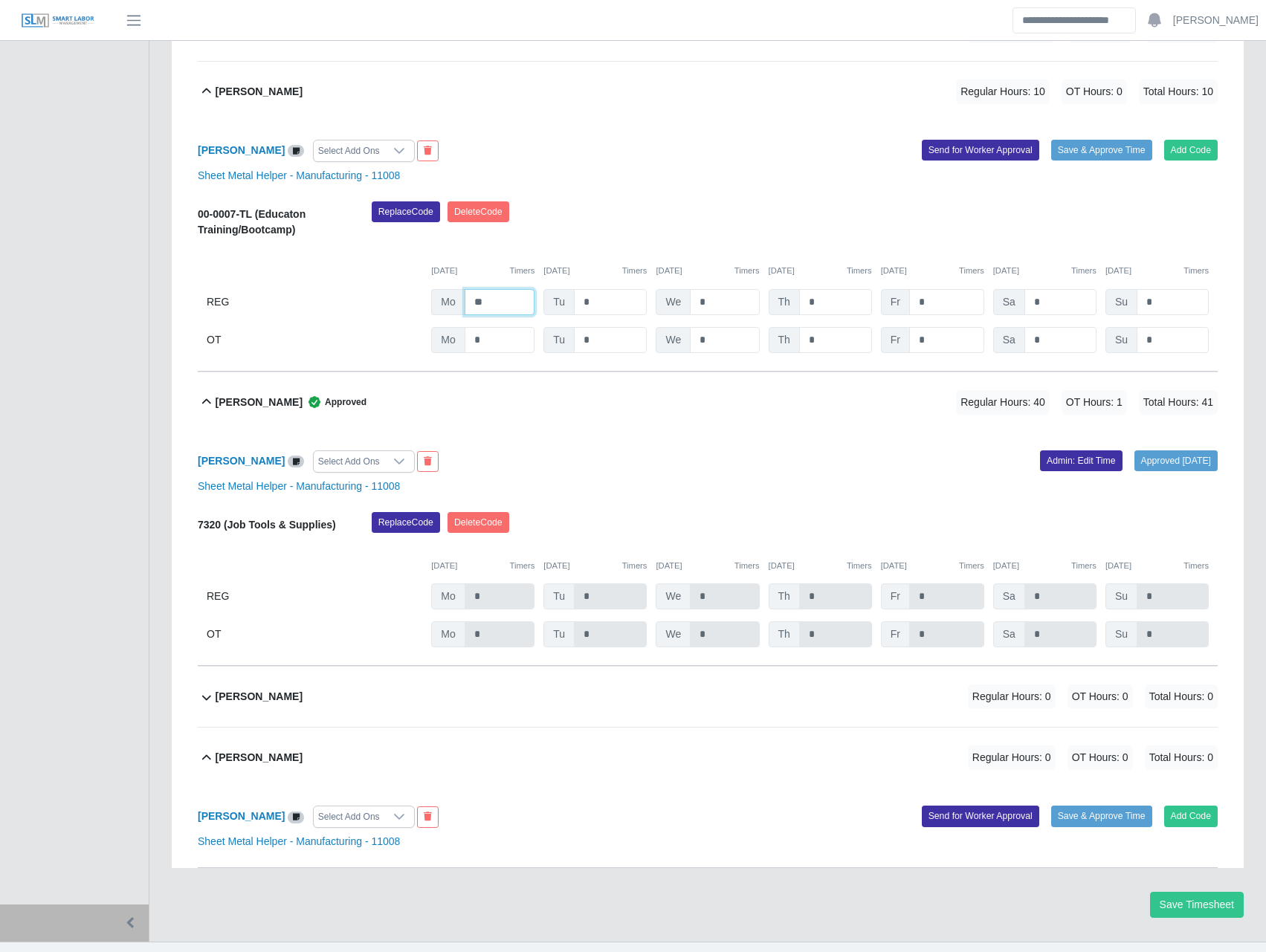
drag, startPoint x: 492, startPoint y: 294, endPoint x: 437, endPoint y: 298, distance: 55.1
click at [439, 298] on div "Mo **" at bounding box center [482, 302] width 104 height 26
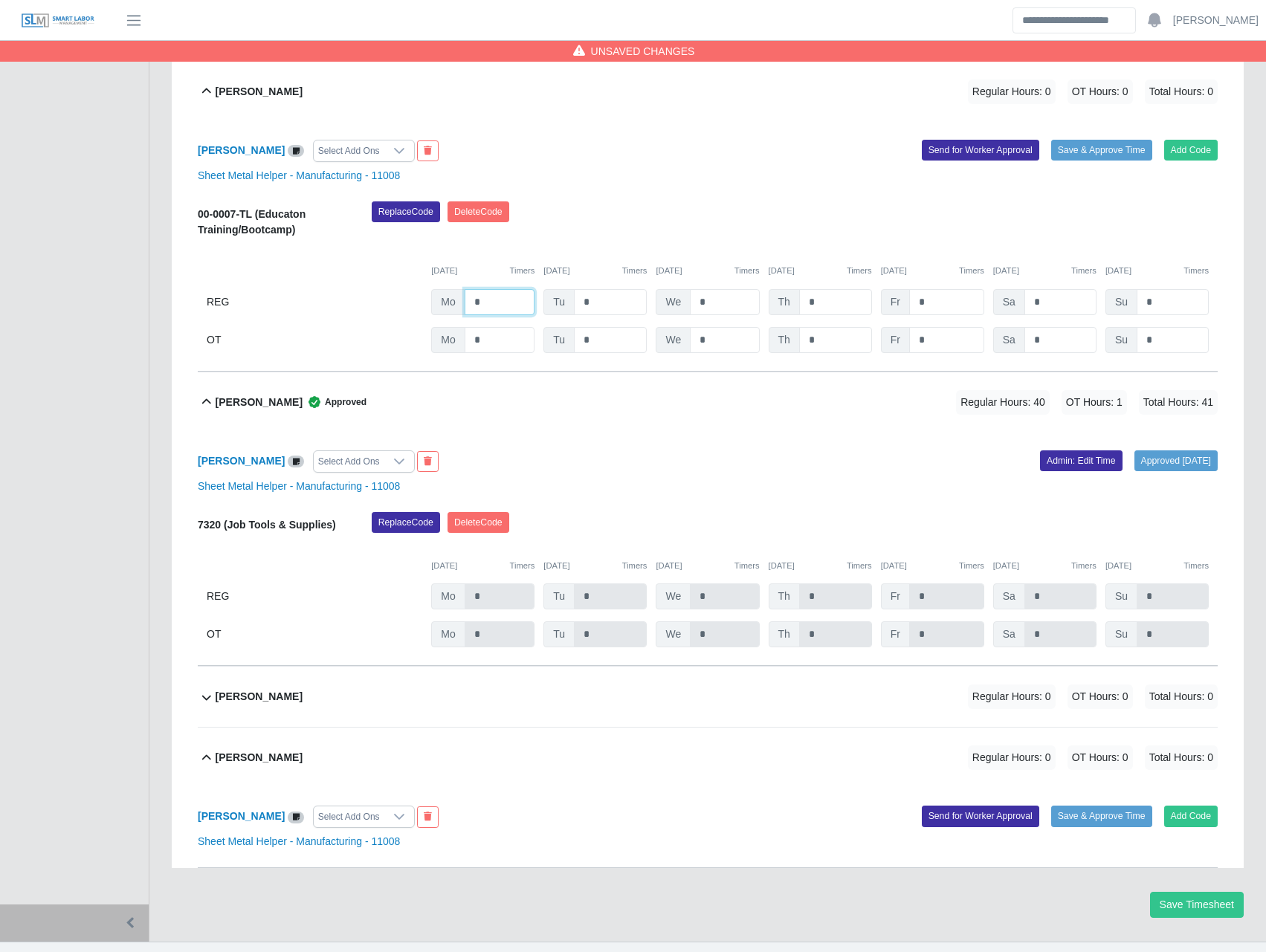
type input "*"
click at [760, 245] on div "Replace Code Delete Code" at bounding box center [794, 223] width 868 height 45
click at [1192, 908] on button "Save Timesheet" at bounding box center [1196, 905] width 93 height 26
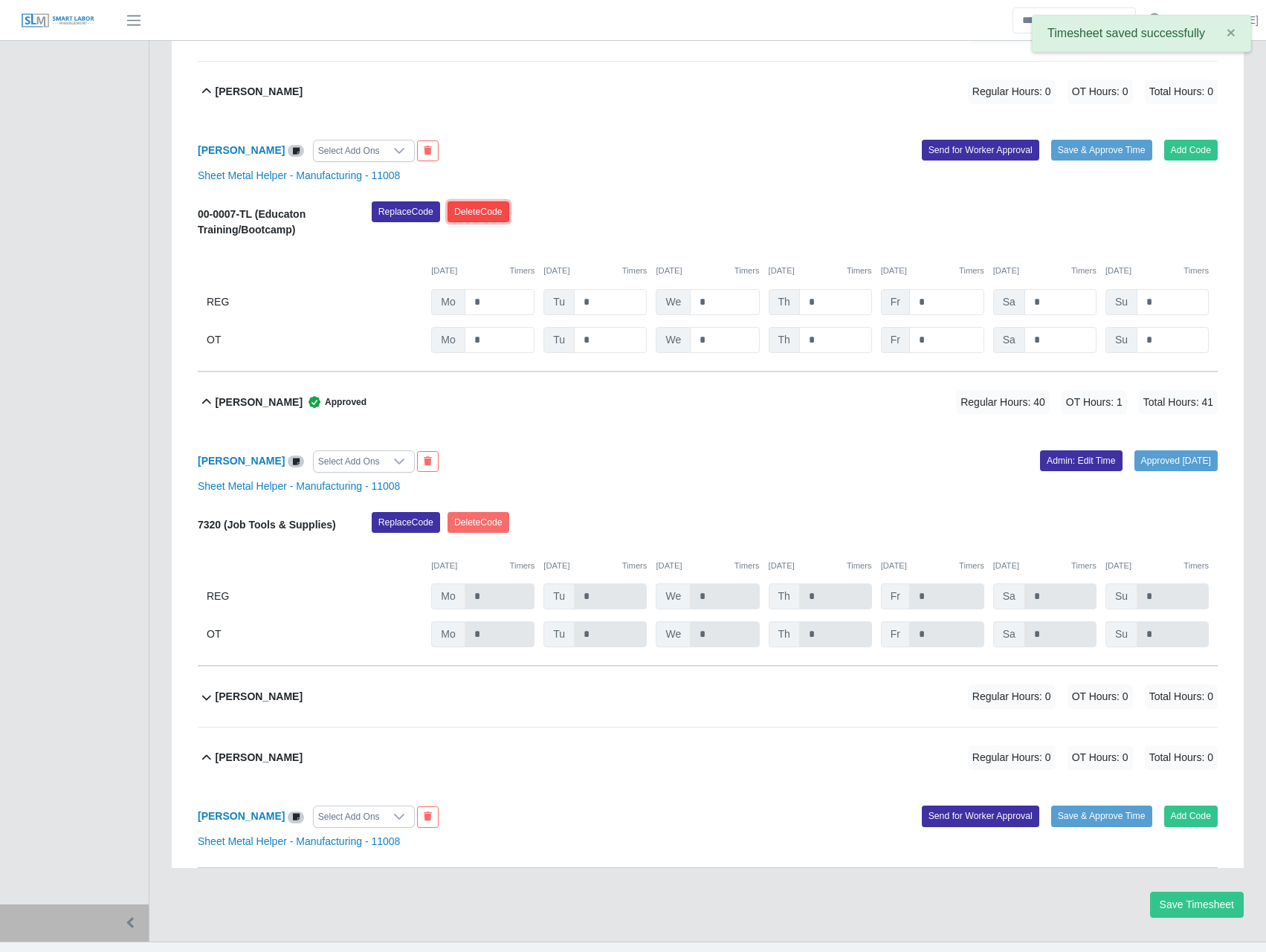
click at [489, 209] on button "Delete Code" at bounding box center [478, 211] width 62 height 21
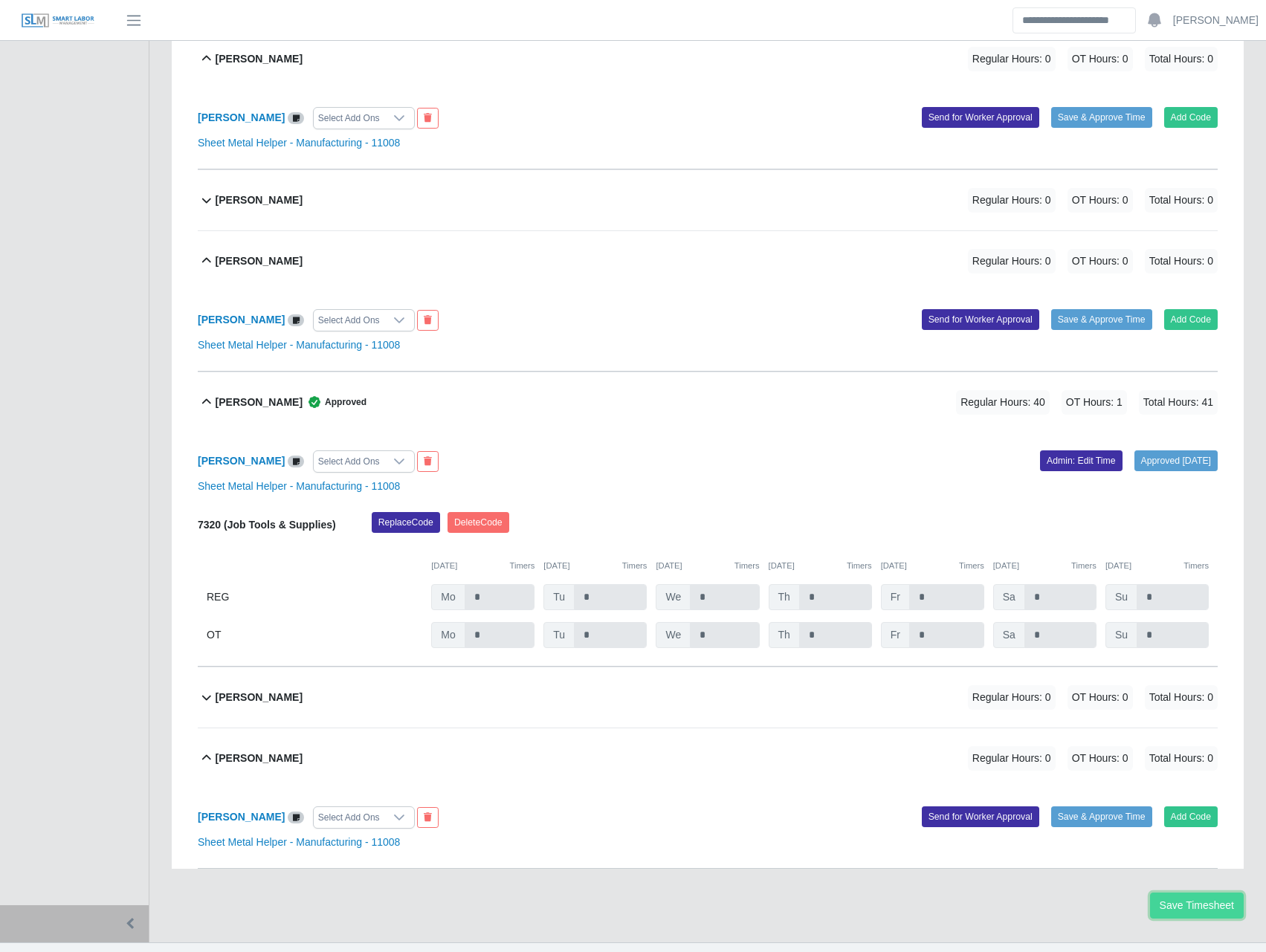
click at [1183, 905] on button "Save Timesheet" at bounding box center [1196, 906] width 93 height 26
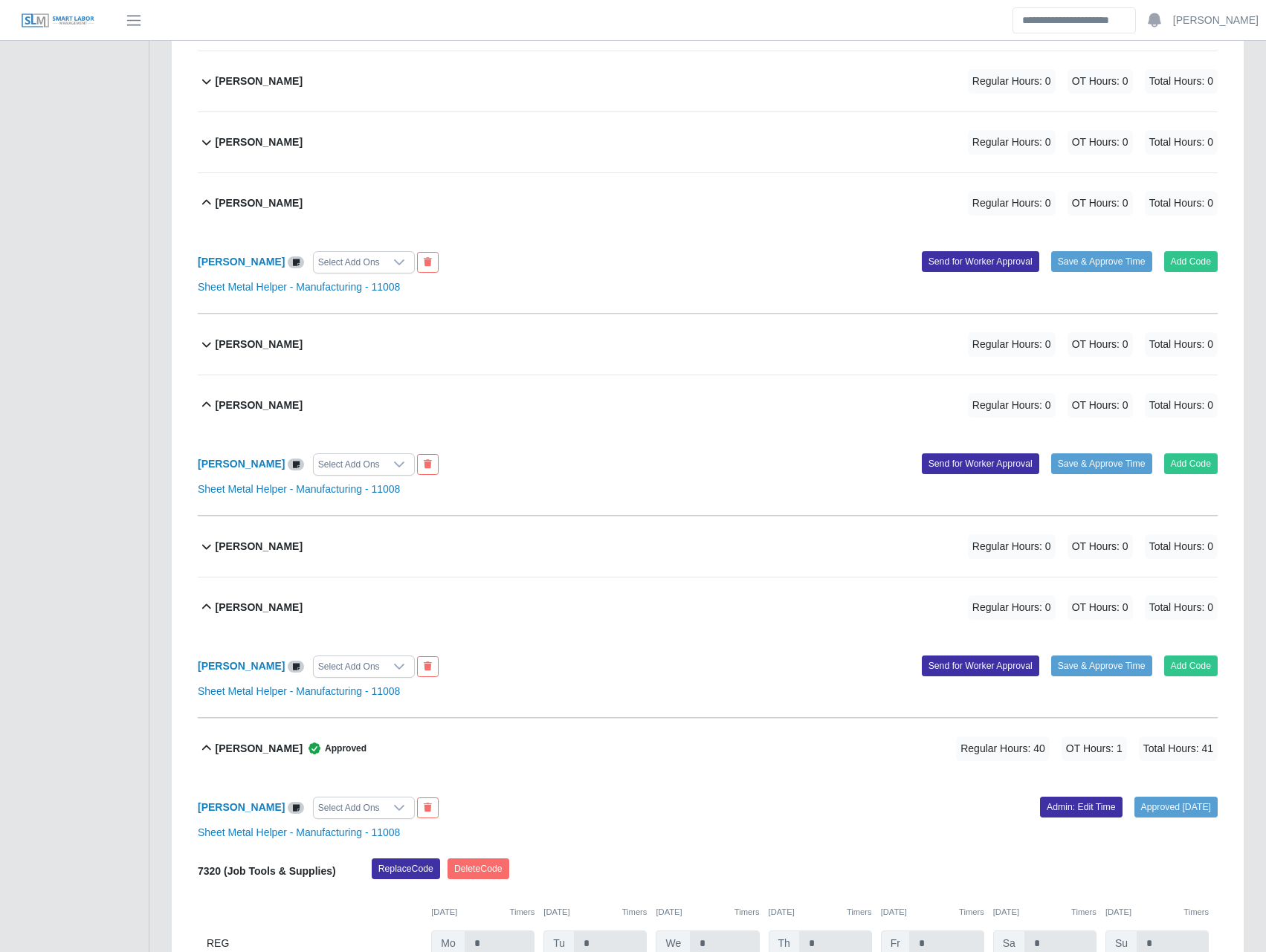
scroll to position [334, 0]
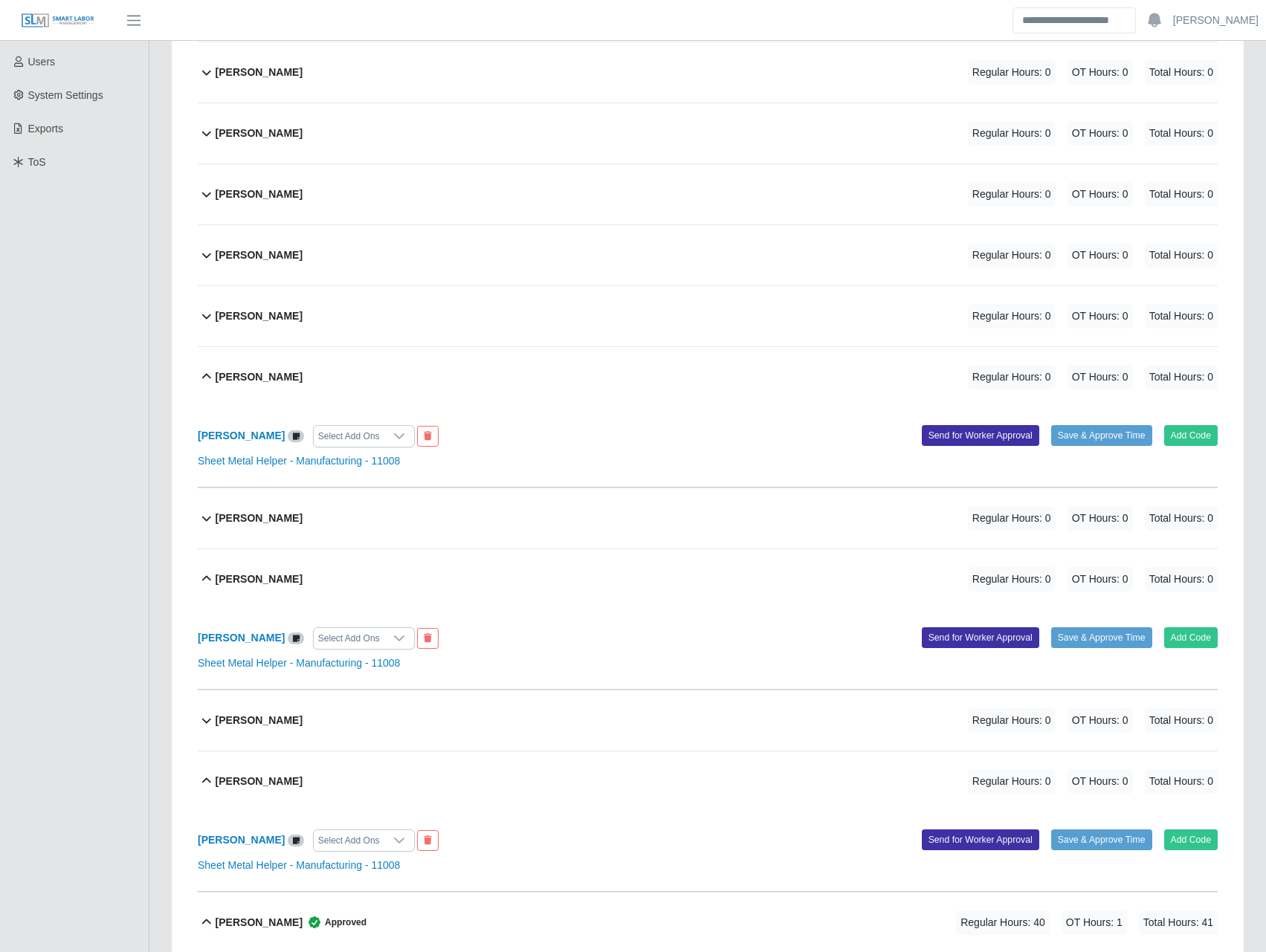
click at [244, 530] on div "Julio Hernandez Regular Hours: 0 OT Hours: 0 Total Hours: 0" at bounding box center [716, 518] width 1002 height 60
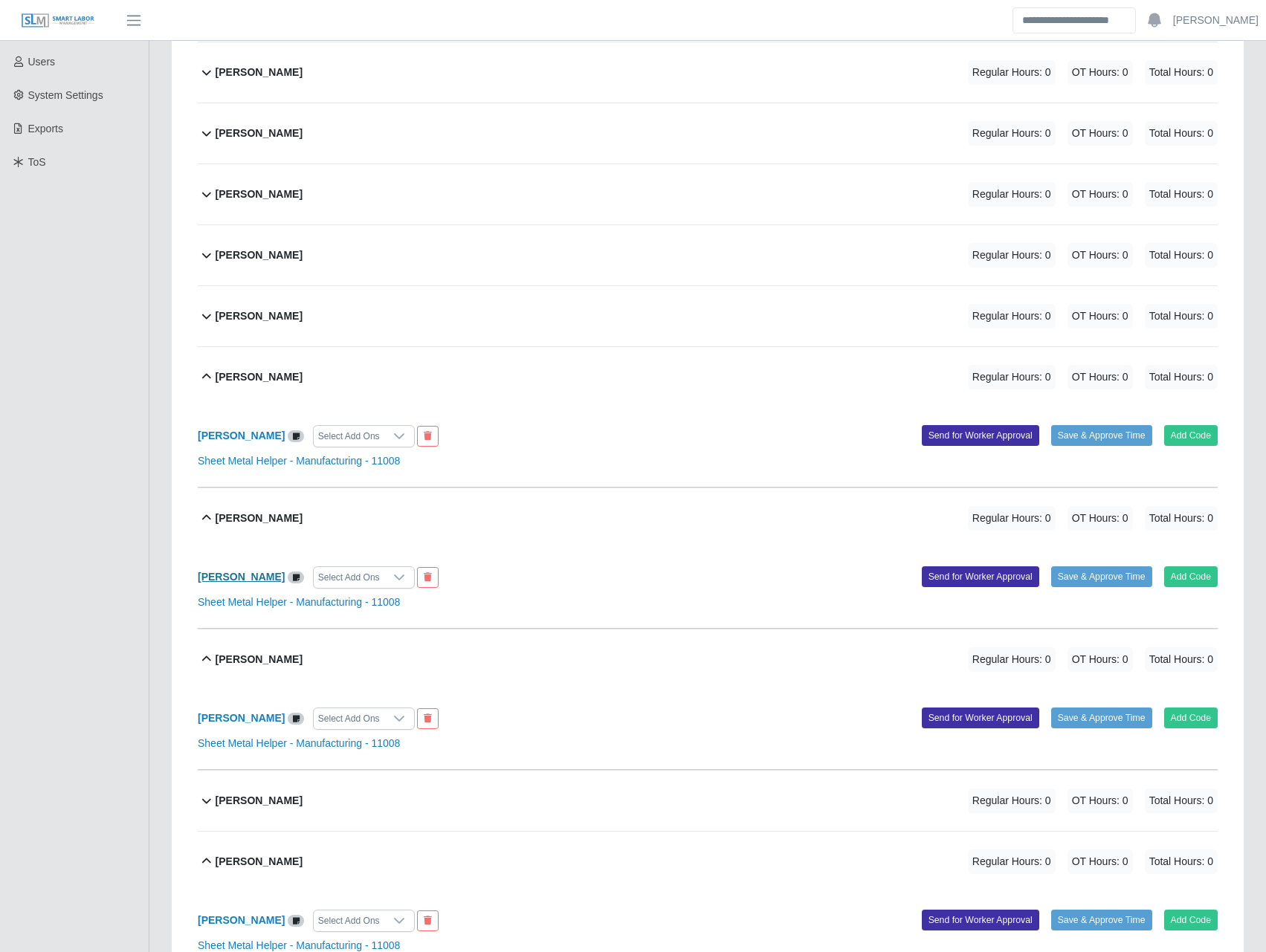
click at [248, 579] on b "Julio Hernandez" at bounding box center [241, 577] width 87 height 12
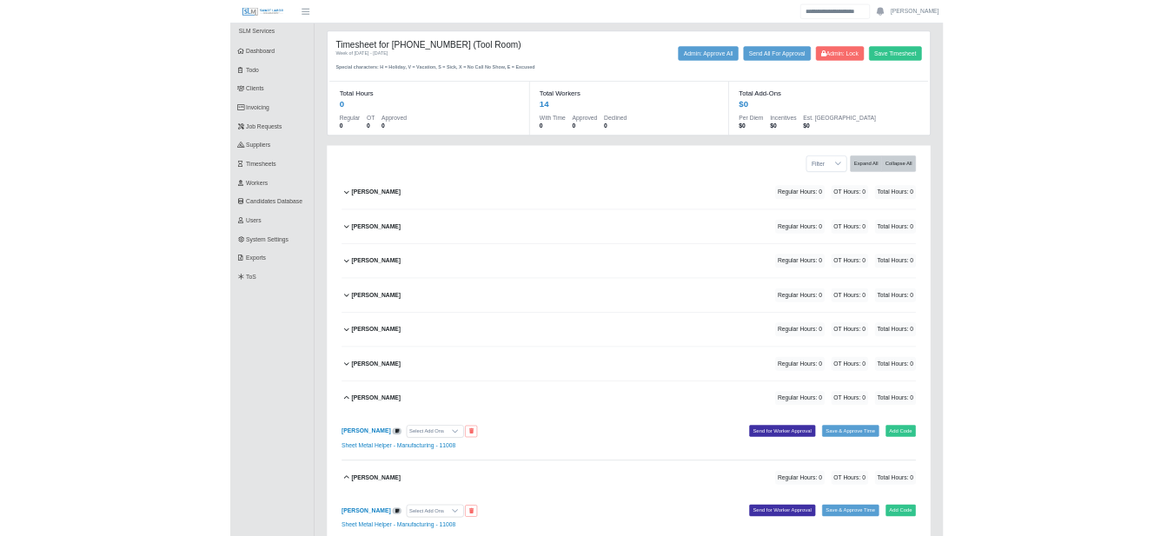
scroll to position [0, 0]
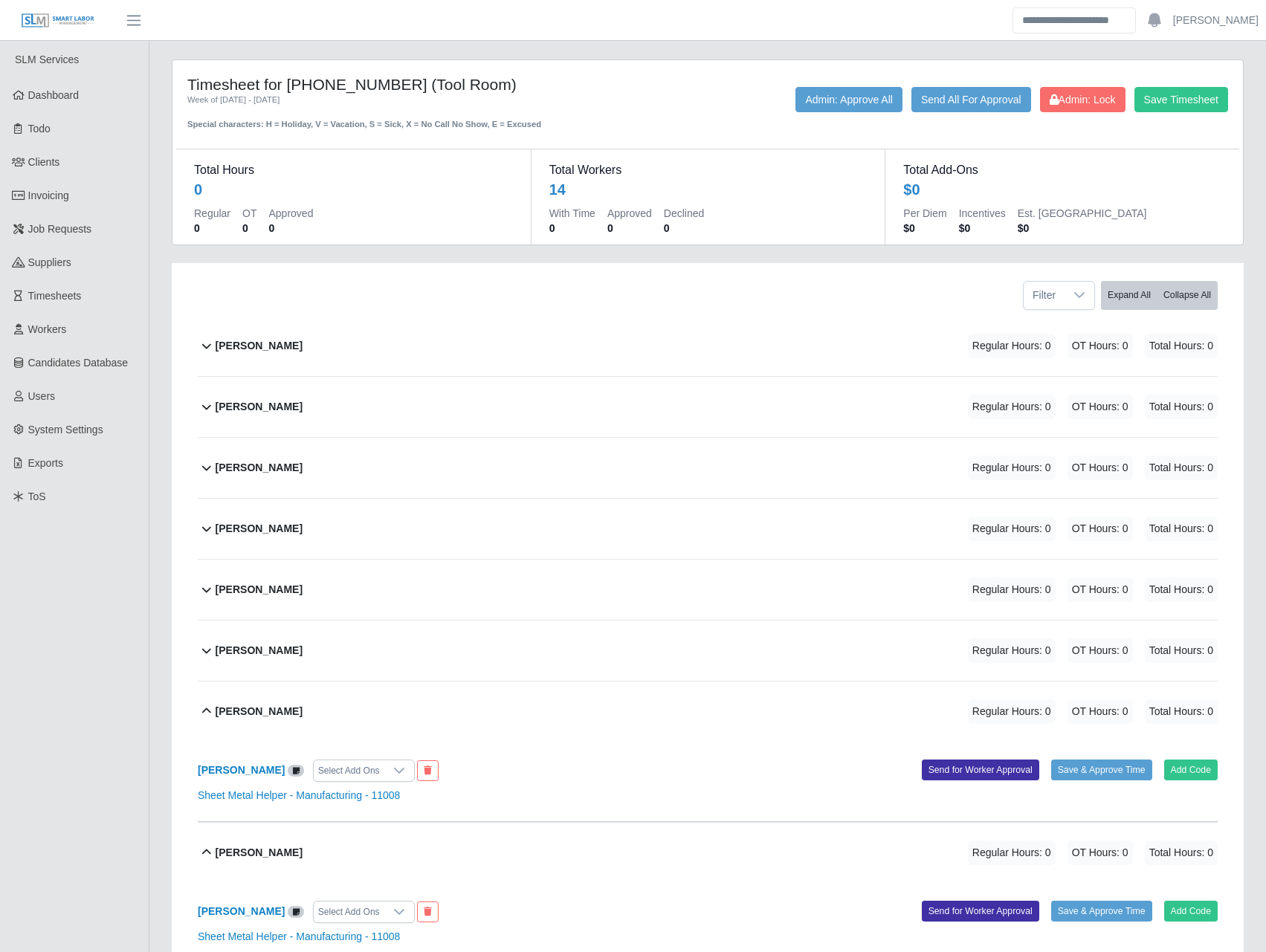
click at [238, 403] on b "Ariel Robles Galindo" at bounding box center [259, 407] width 87 height 15
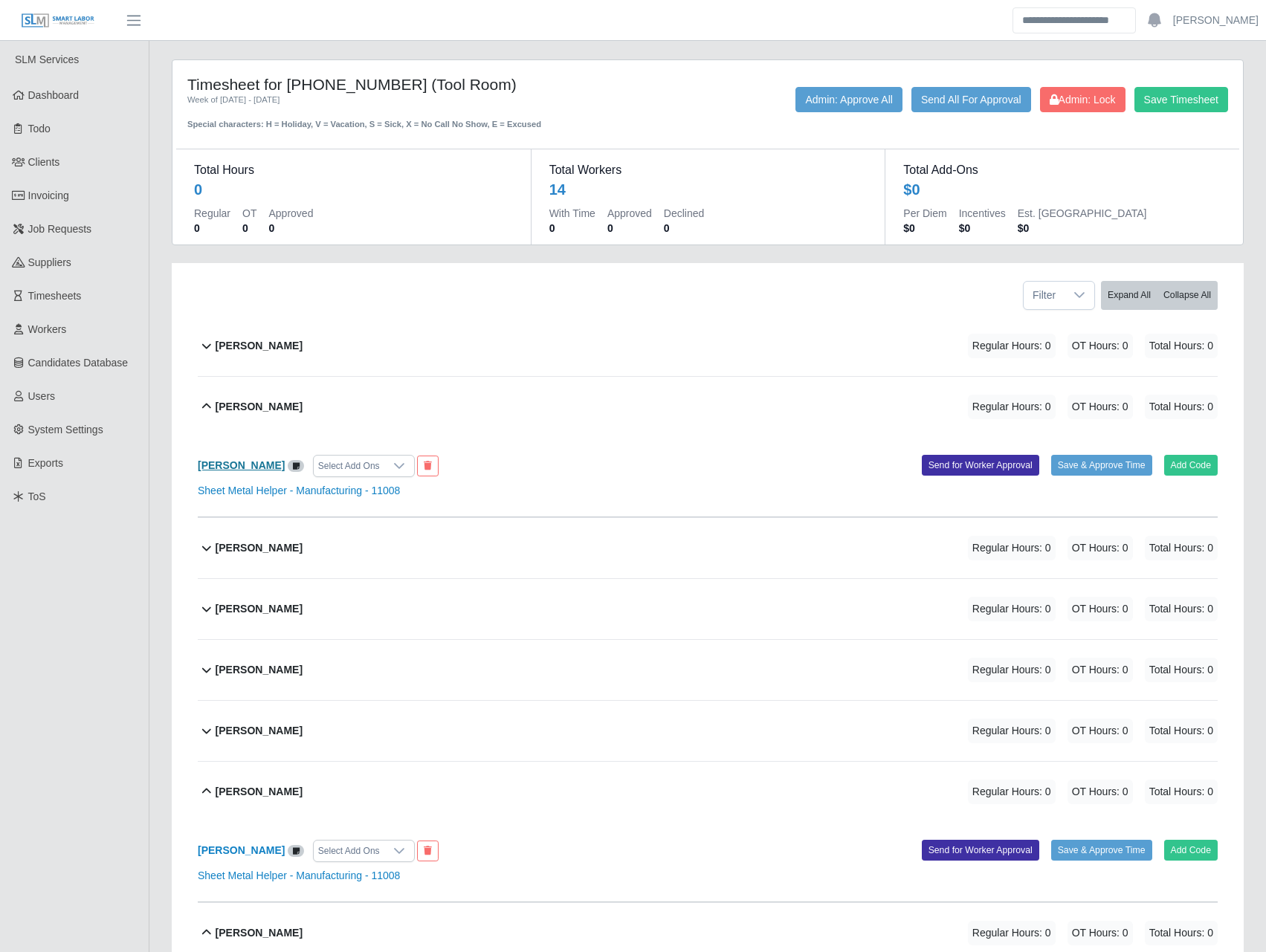
click at [258, 465] on b "Ariel Robles Galindo" at bounding box center [241, 465] width 87 height 12
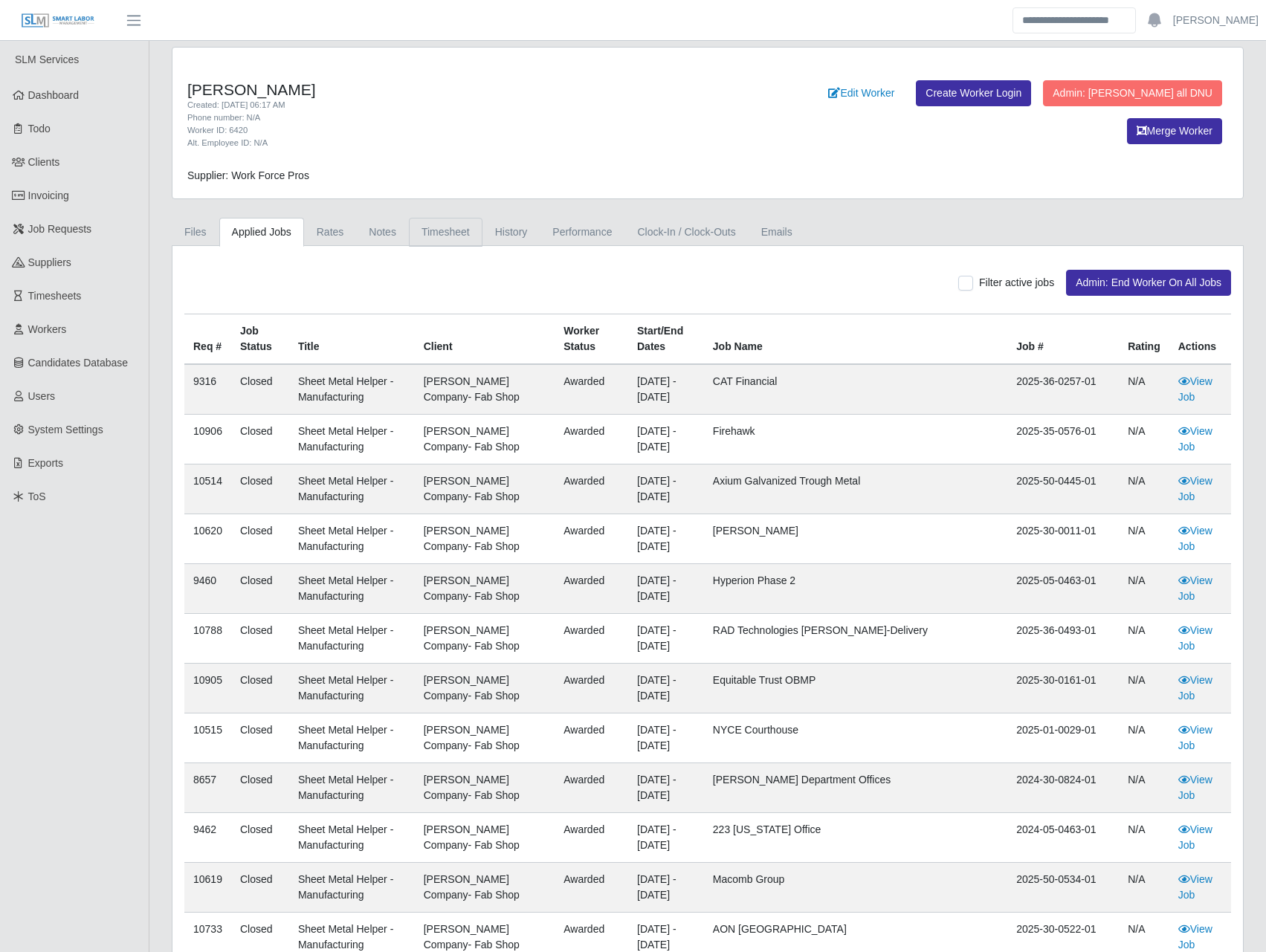
click at [463, 234] on link "Timesheet" at bounding box center [446, 233] width 74 height 29
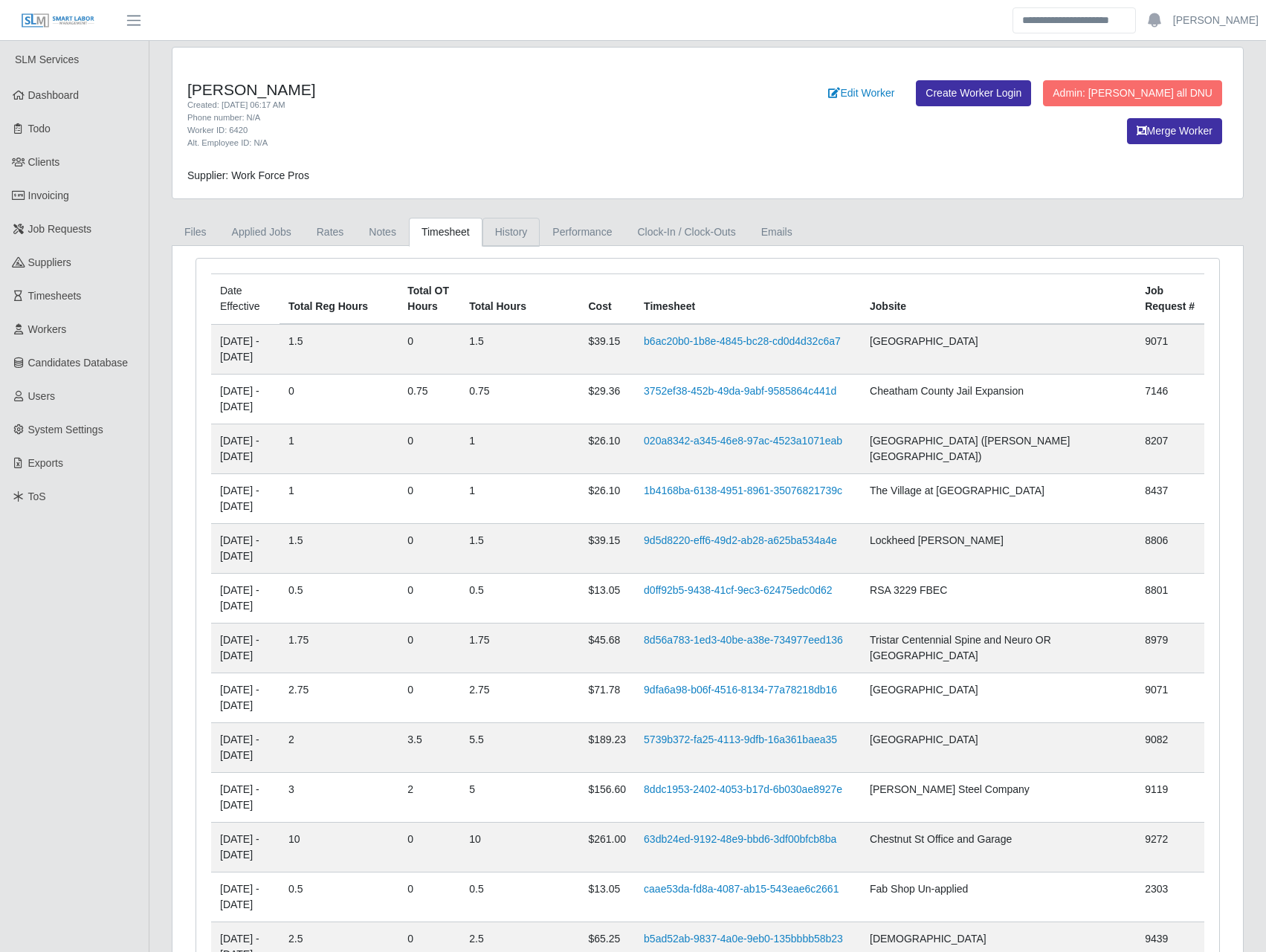
click at [516, 226] on link "History" at bounding box center [512, 233] width 58 height 29
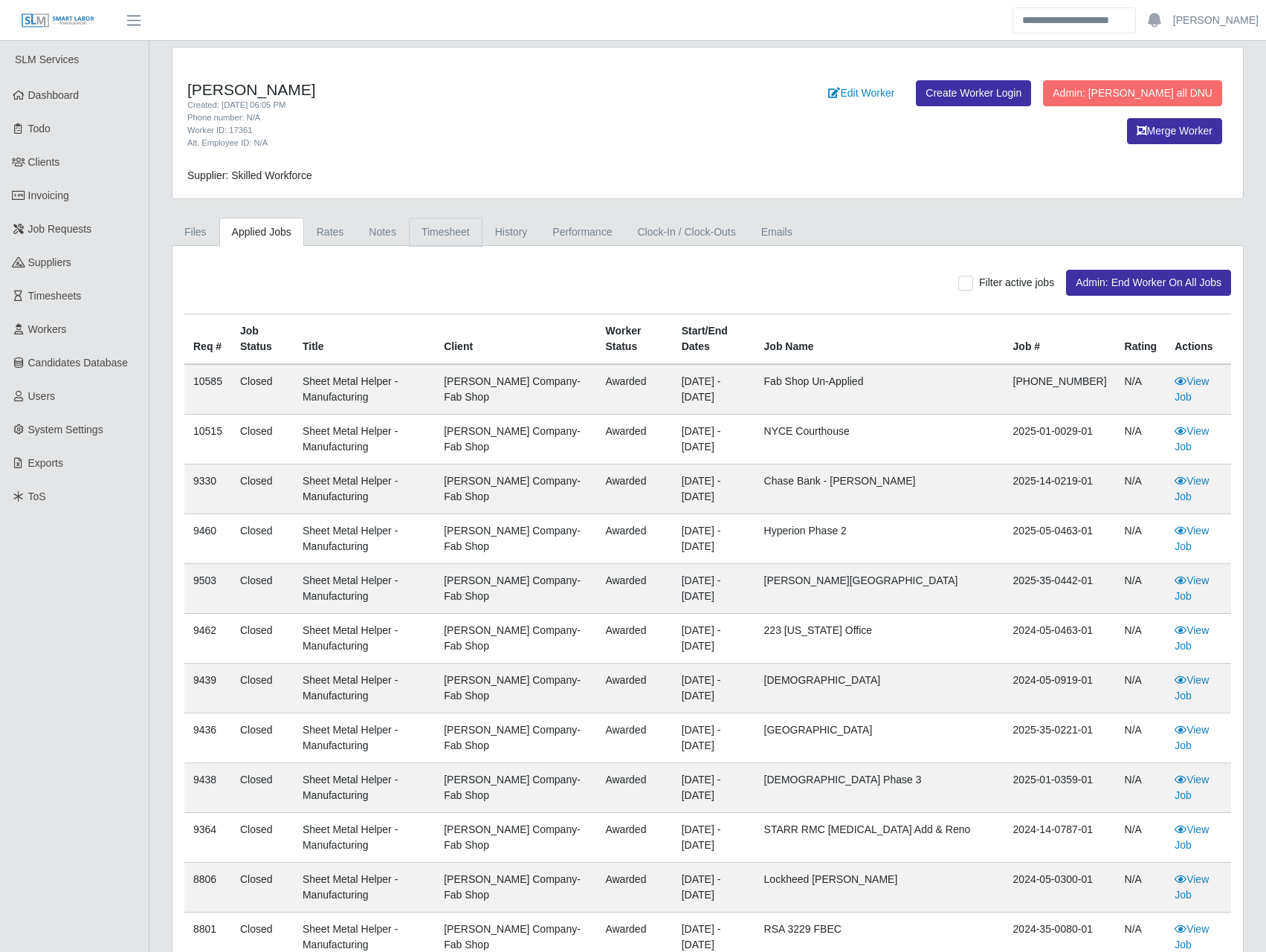
click at [453, 228] on link "Timesheet" at bounding box center [446, 233] width 74 height 29
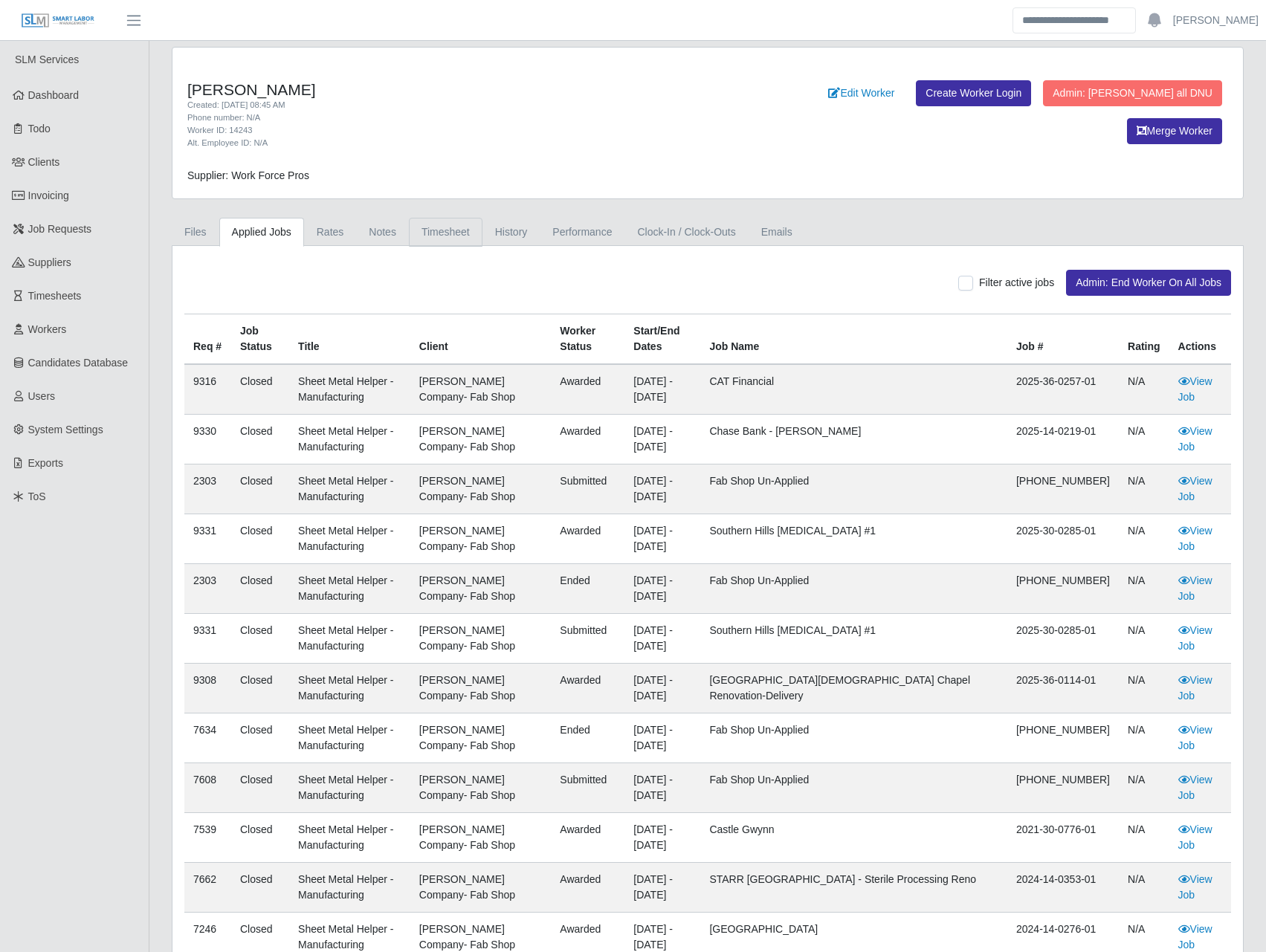
click at [436, 241] on link "Timesheet" at bounding box center [446, 233] width 74 height 29
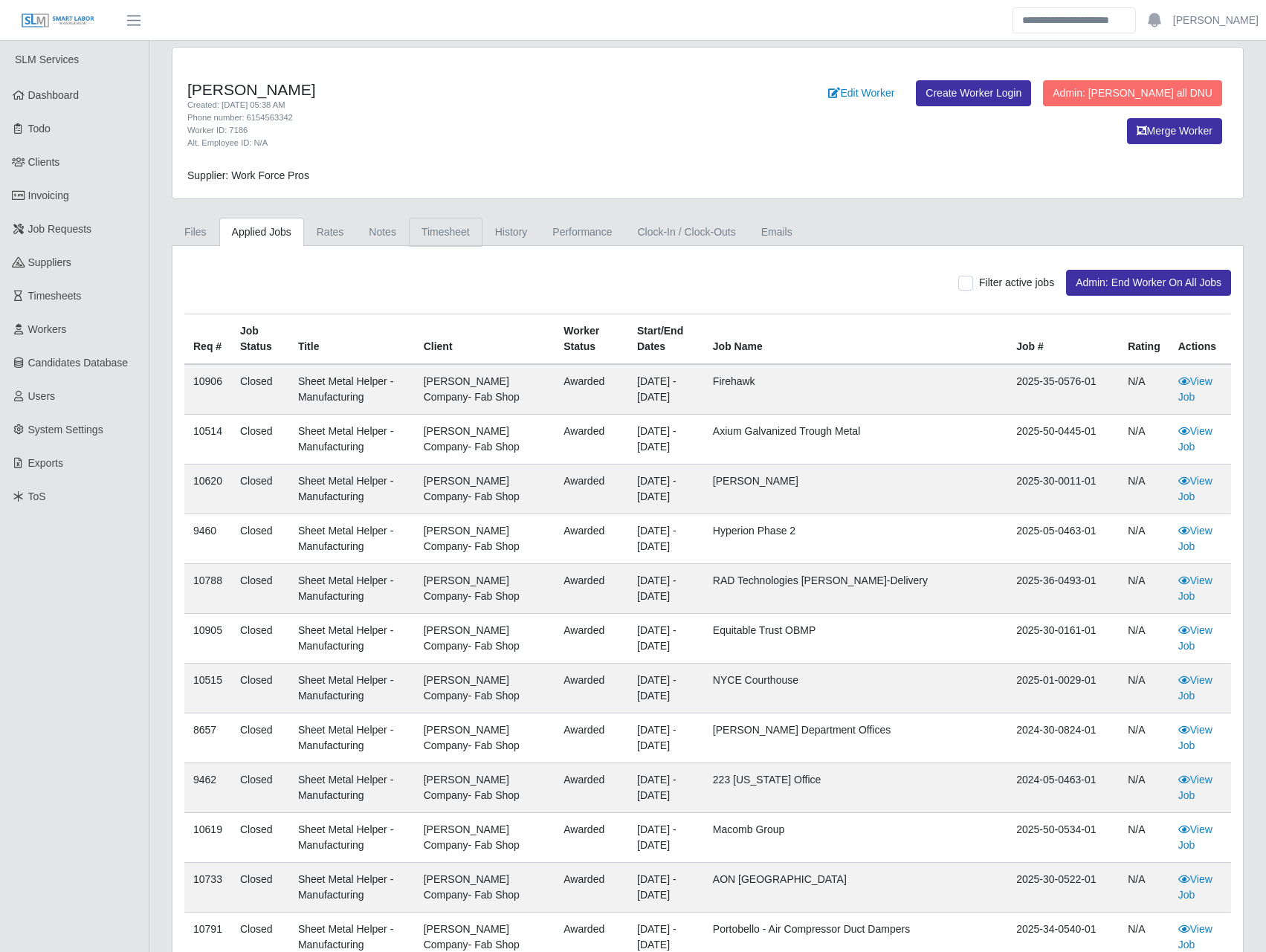
click at [473, 226] on link "Timesheet" at bounding box center [446, 233] width 74 height 29
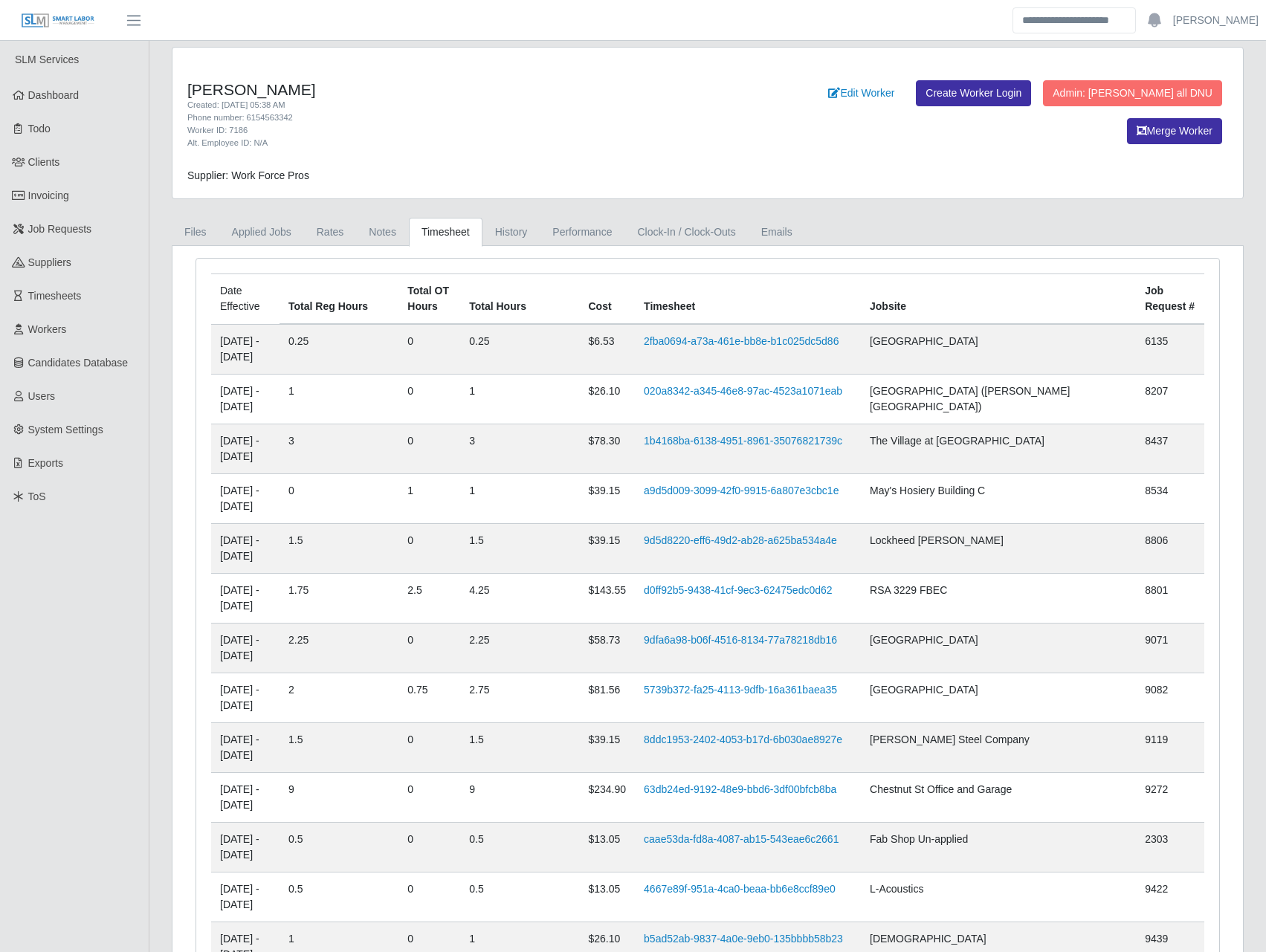
click at [455, 134] on div "Worker ID: 7186" at bounding box center [486, 130] width 598 height 13
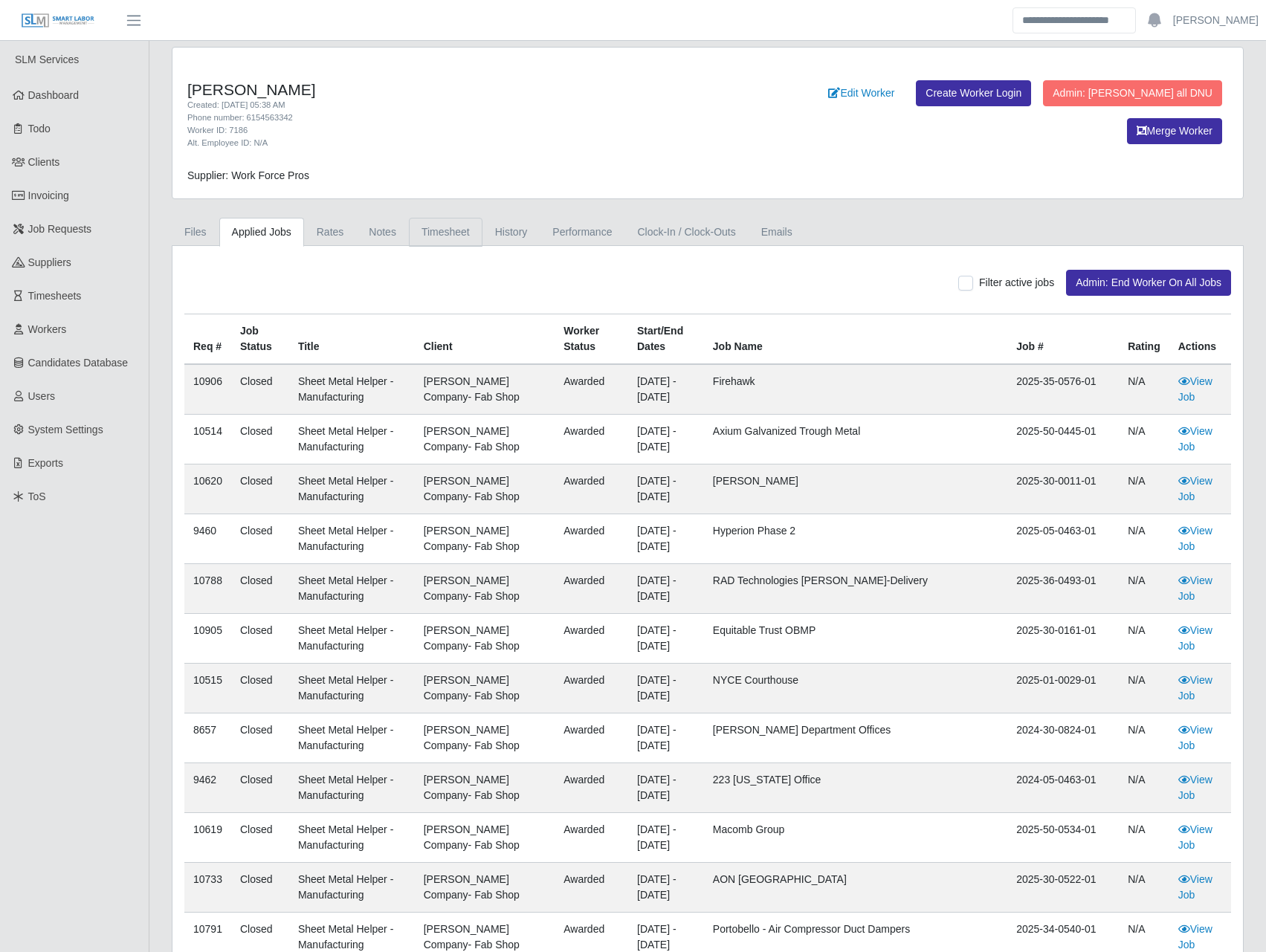
click at [471, 228] on link "Timesheet" at bounding box center [446, 233] width 74 height 29
click at [505, 226] on link "History" at bounding box center [512, 233] width 58 height 29
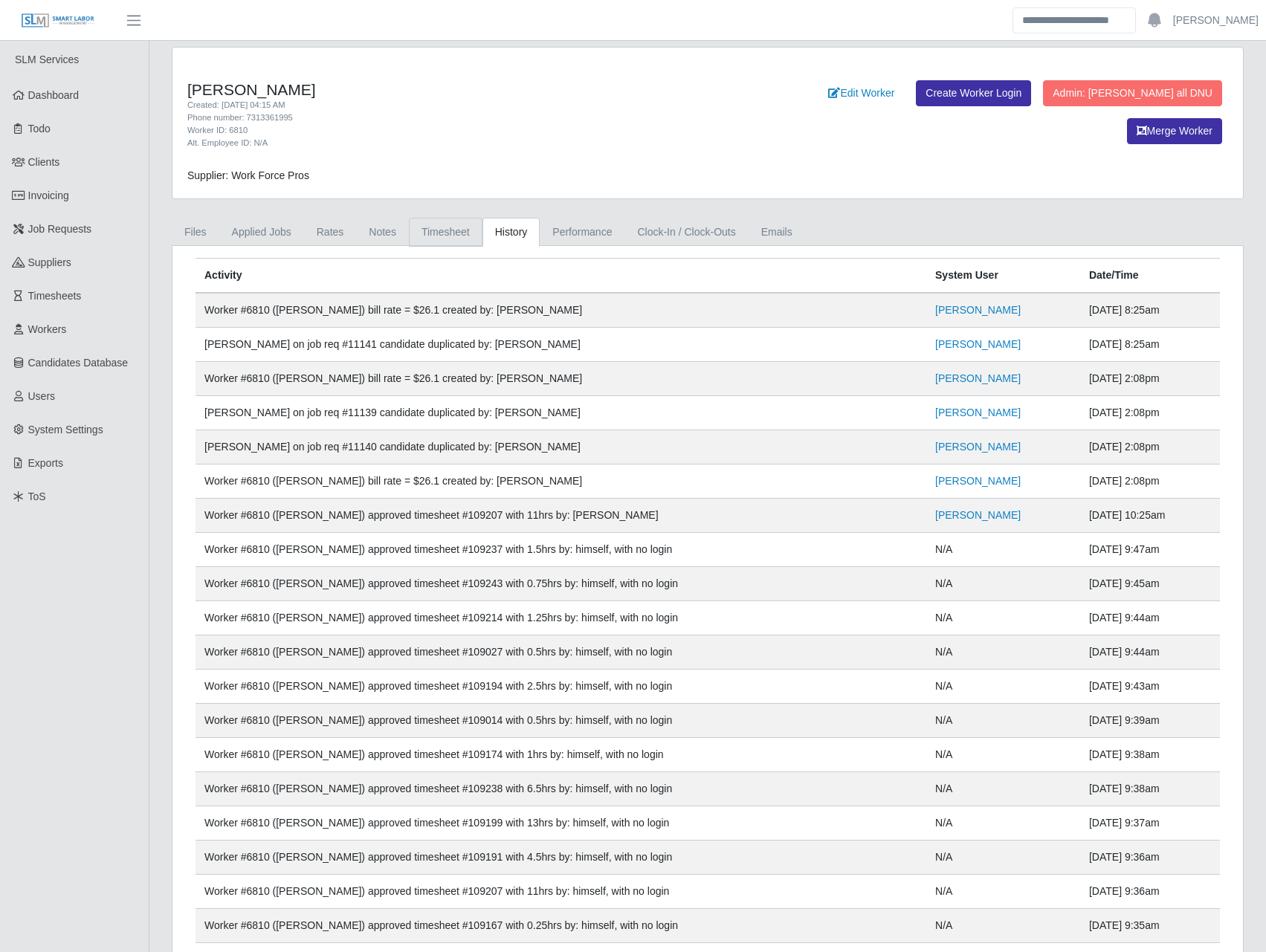
click at [434, 232] on link "Timesheet" at bounding box center [446, 233] width 74 height 29
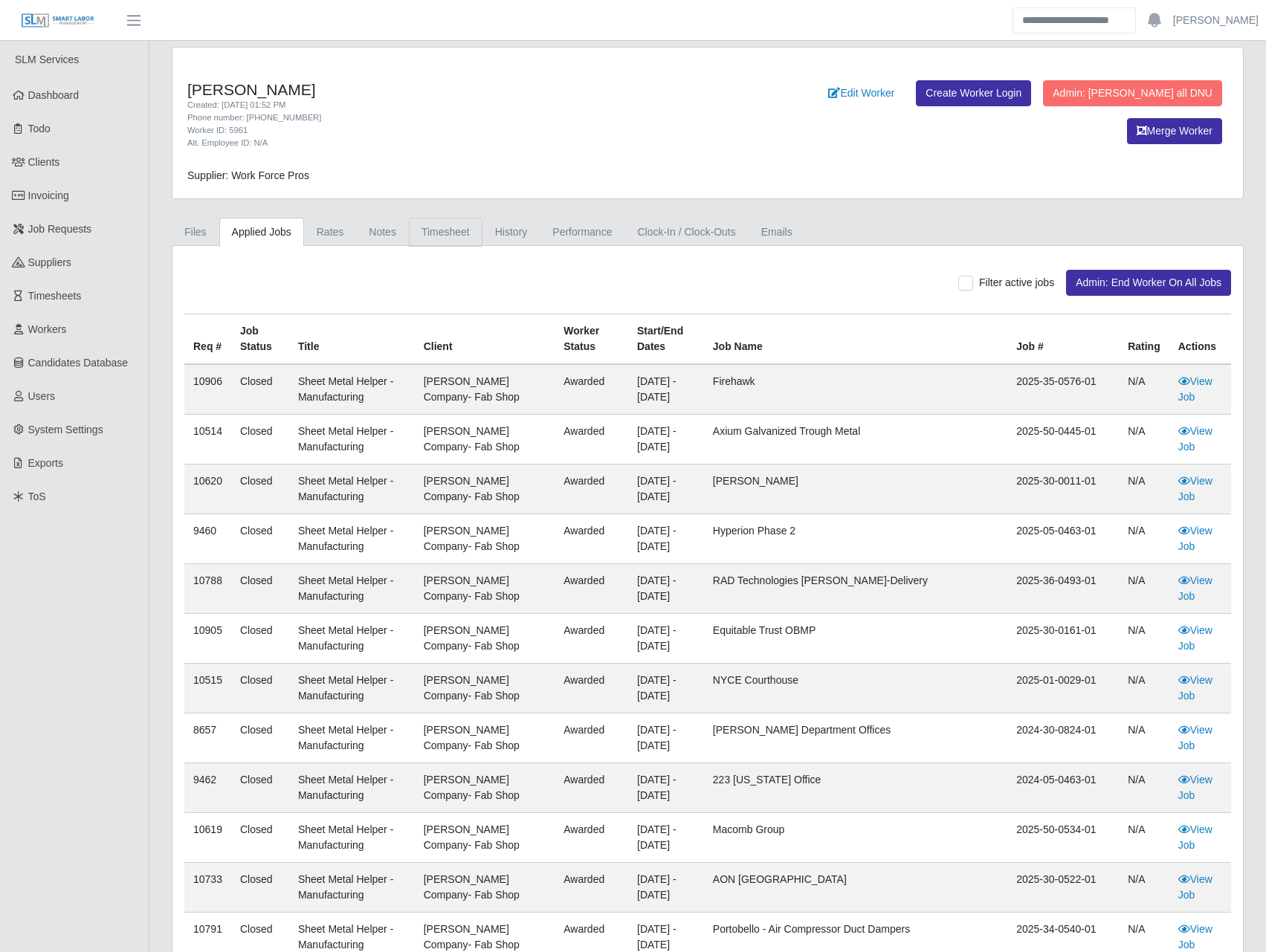
click at [432, 233] on link "Timesheet" at bounding box center [446, 233] width 74 height 29
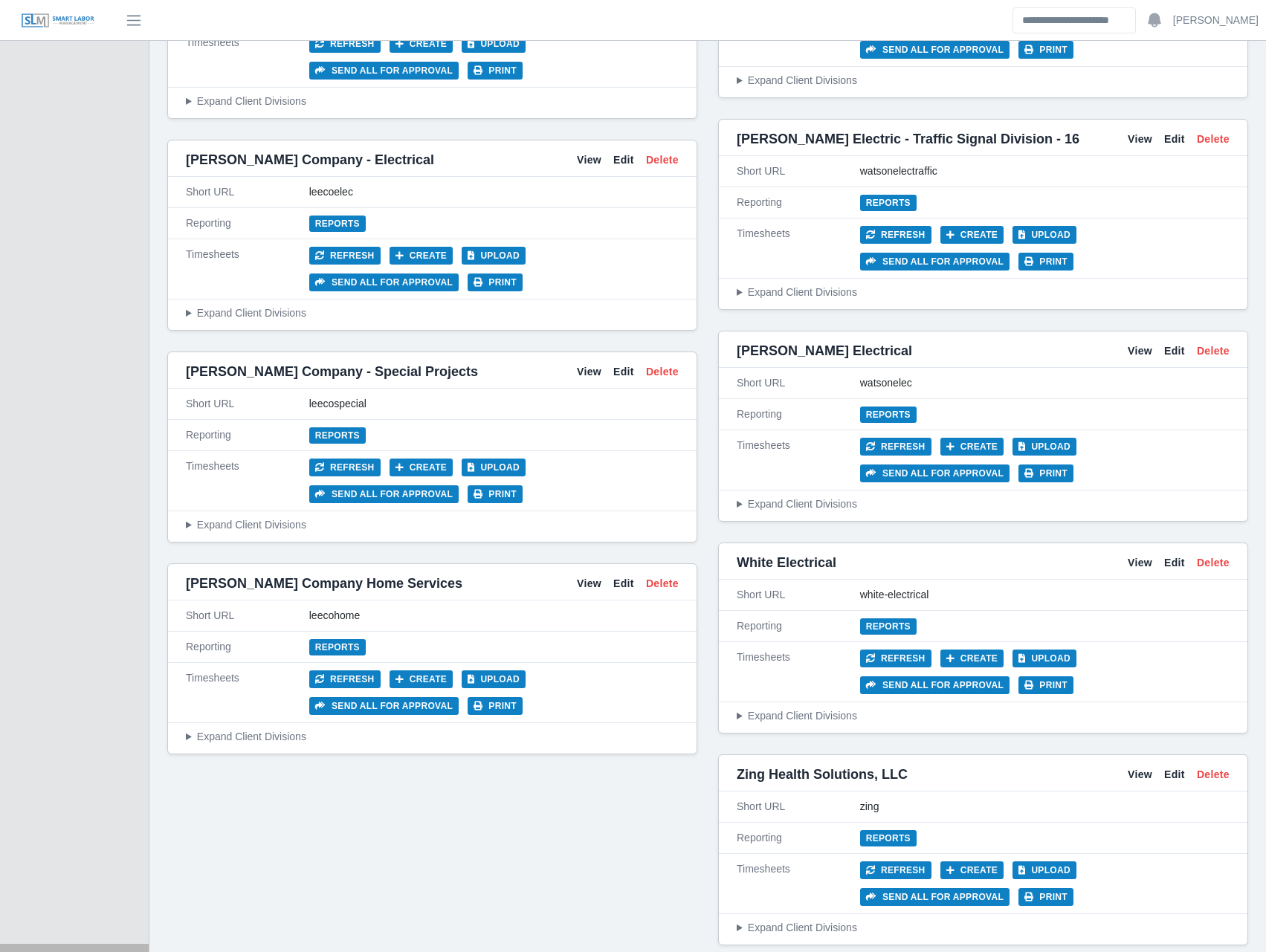
scroll to position [6277, 0]
